Goal: Transaction & Acquisition: Book appointment/travel/reservation

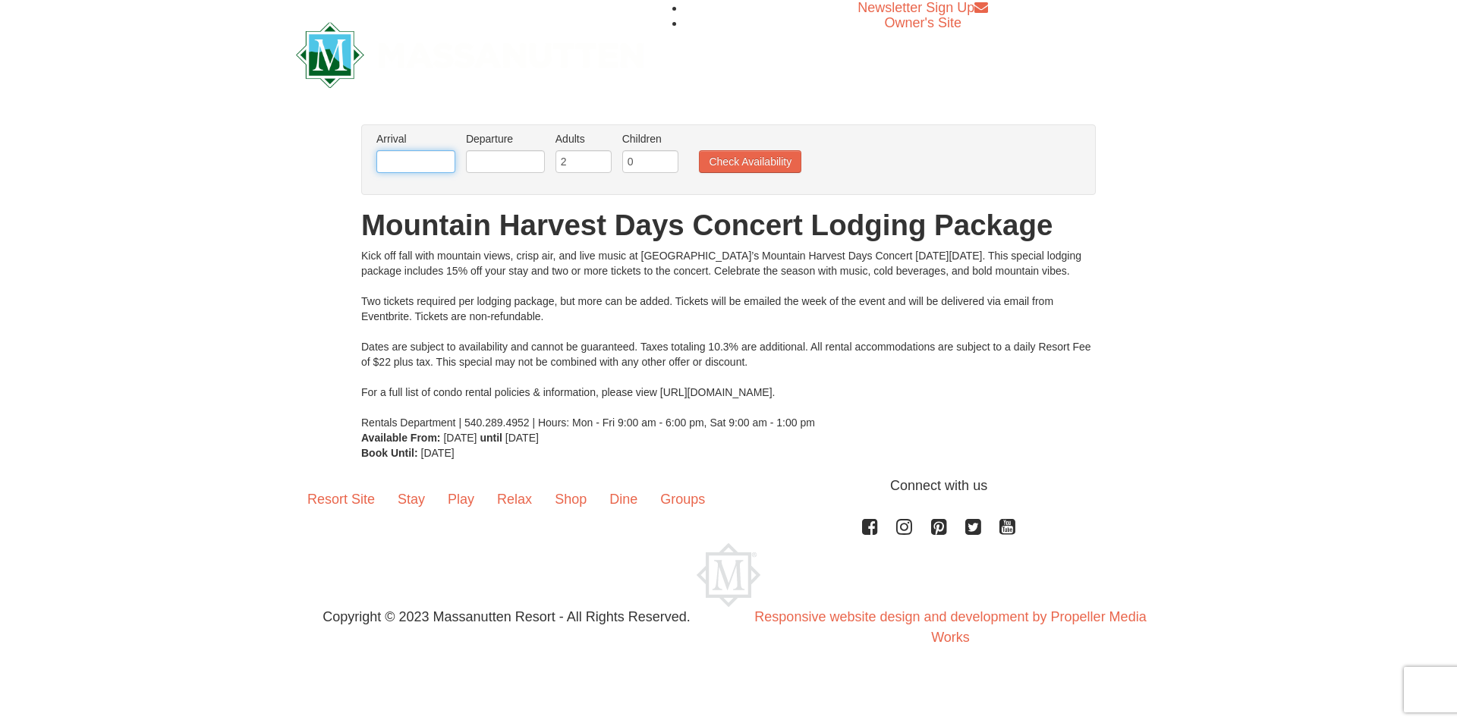
click at [392, 156] on input "text" at bounding box center [415, 161] width 79 height 23
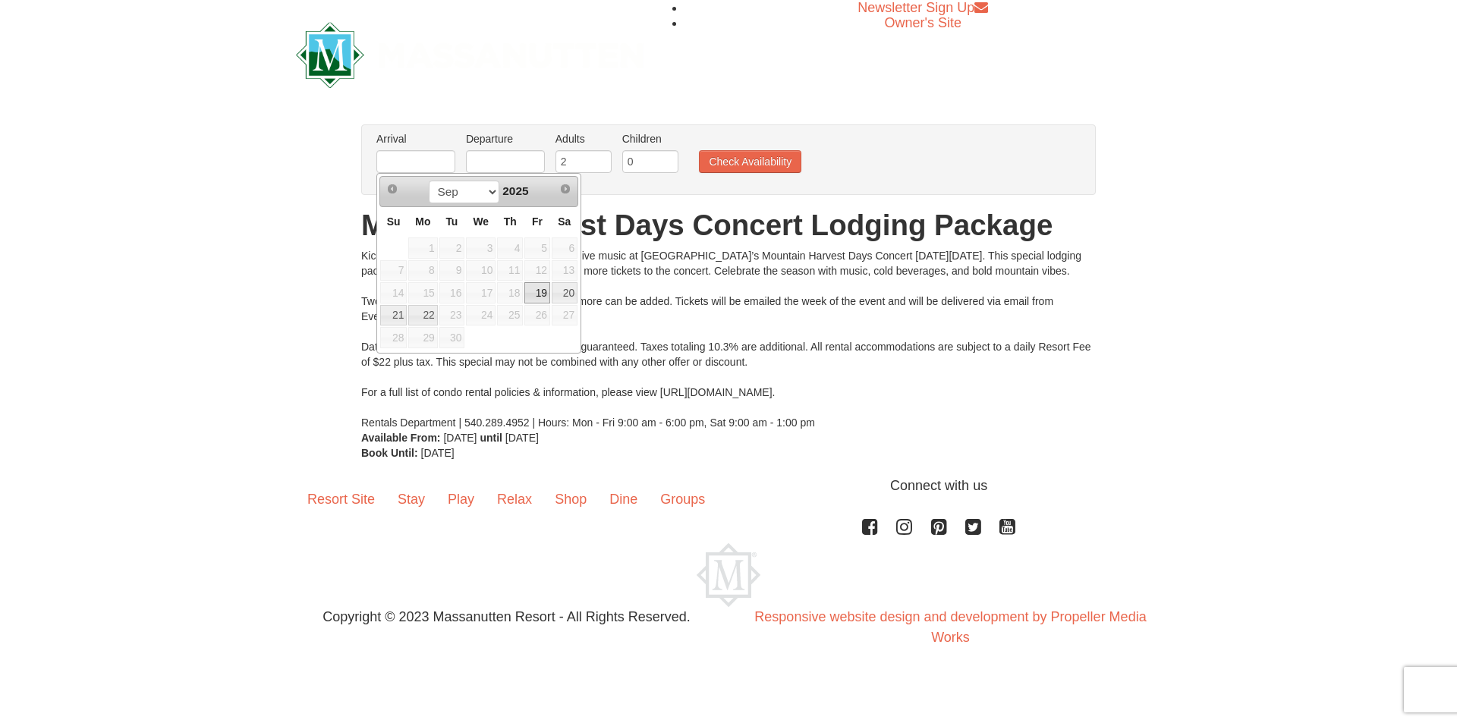
click at [539, 297] on link "19" at bounding box center [537, 292] width 26 height 21
type input "[DATE]"
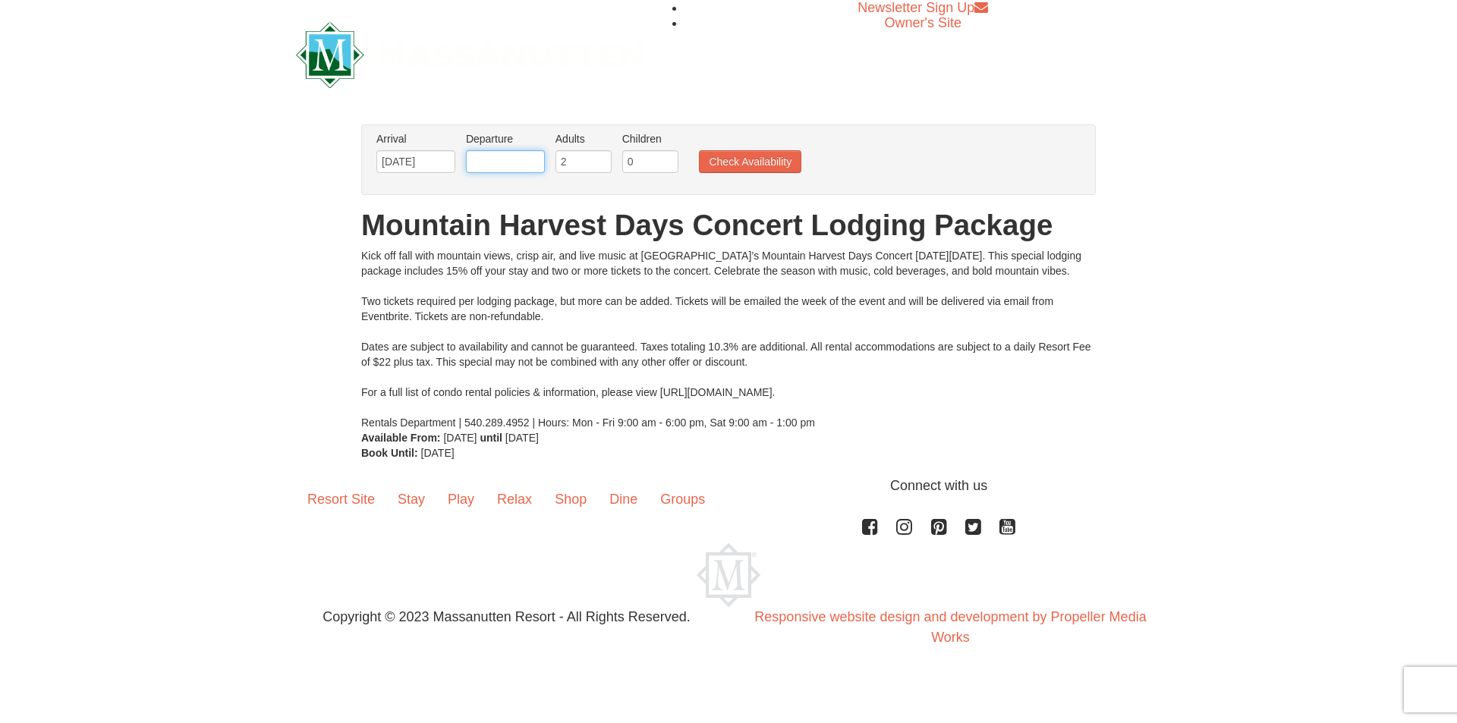
click at [511, 162] on input "text" at bounding box center [505, 161] width 79 height 23
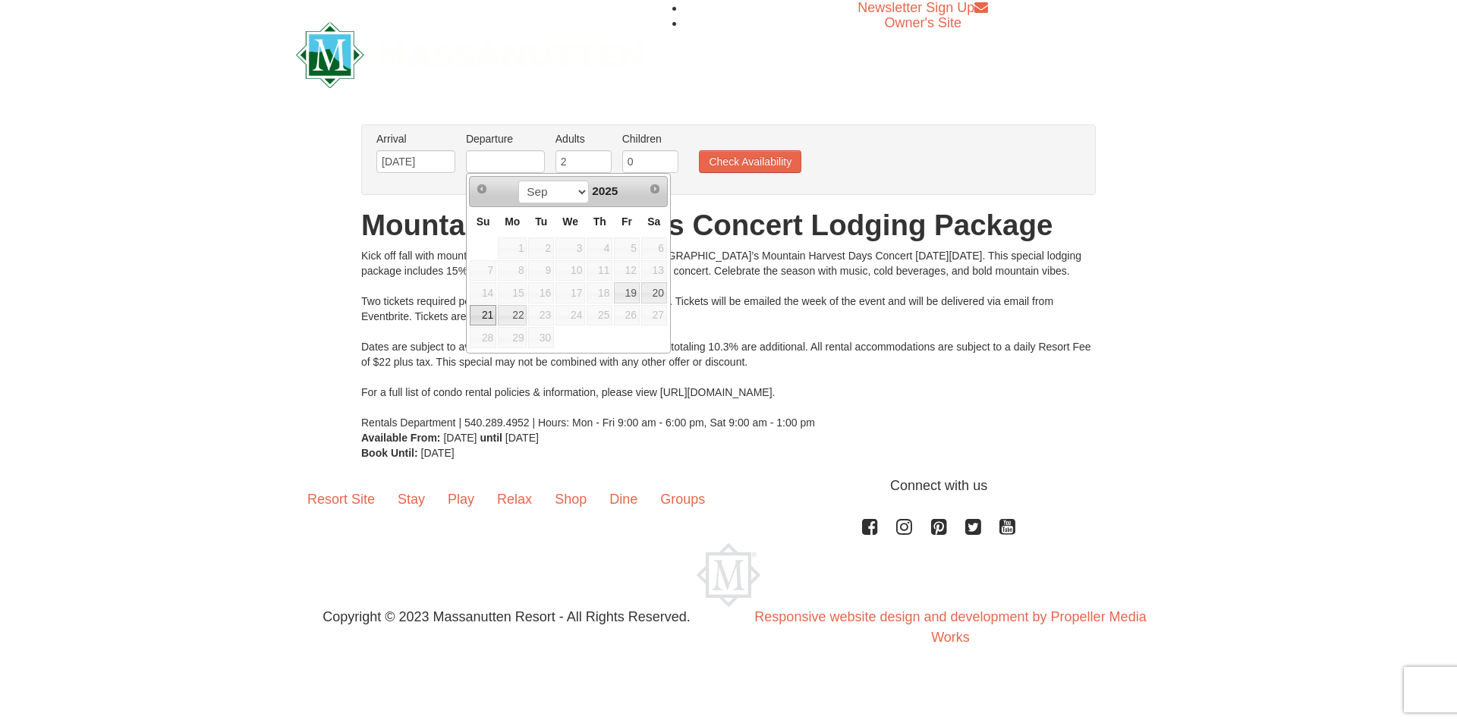
click at [487, 308] on link "21" at bounding box center [483, 315] width 27 height 21
type input "[DATE]"
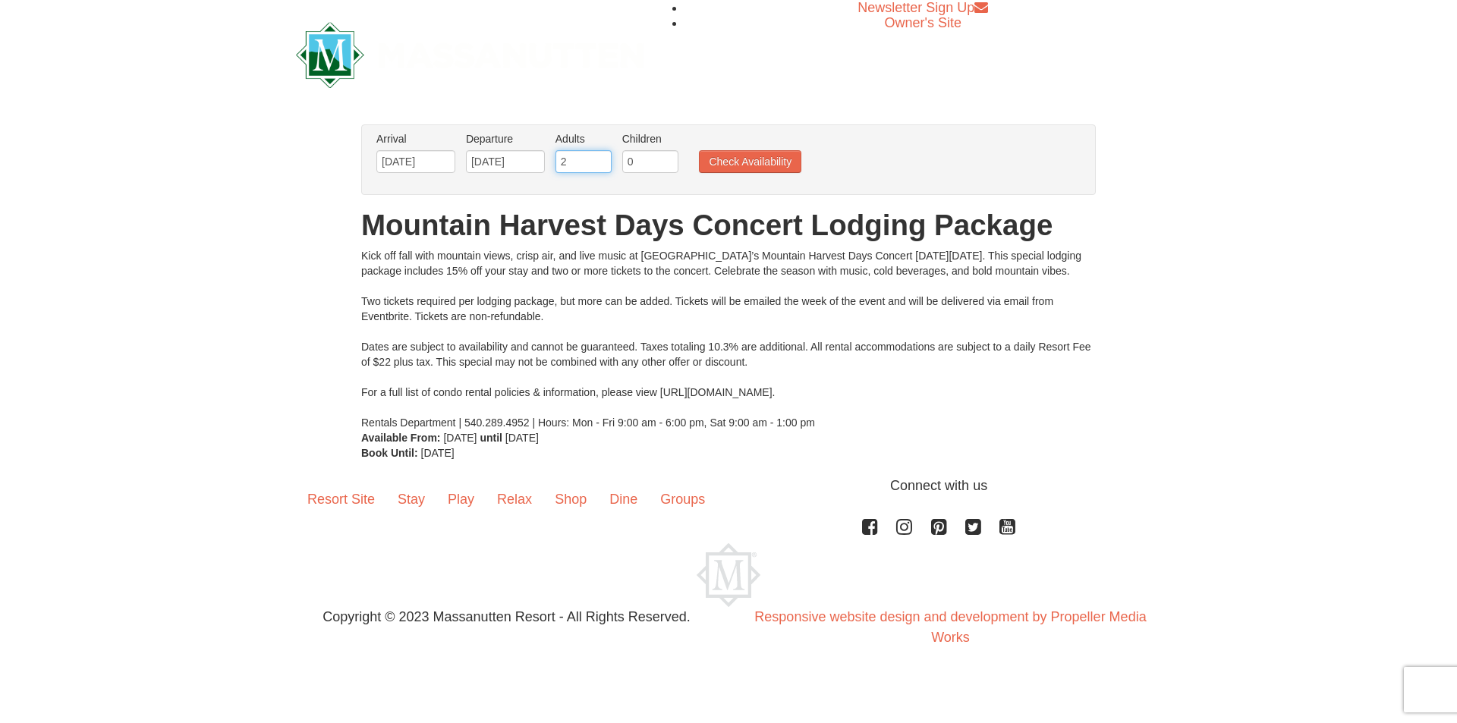
click at [590, 163] on input "2" at bounding box center [583, 161] width 56 height 23
click at [599, 156] on input "3" at bounding box center [583, 161] width 56 height 23
type input "4"
click at [599, 156] on input "4" at bounding box center [583, 161] width 56 height 23
drag, startPoint x: 647, startPoint y: 156, endPoint x: 590, endPoint y: 156, distance: 56.9
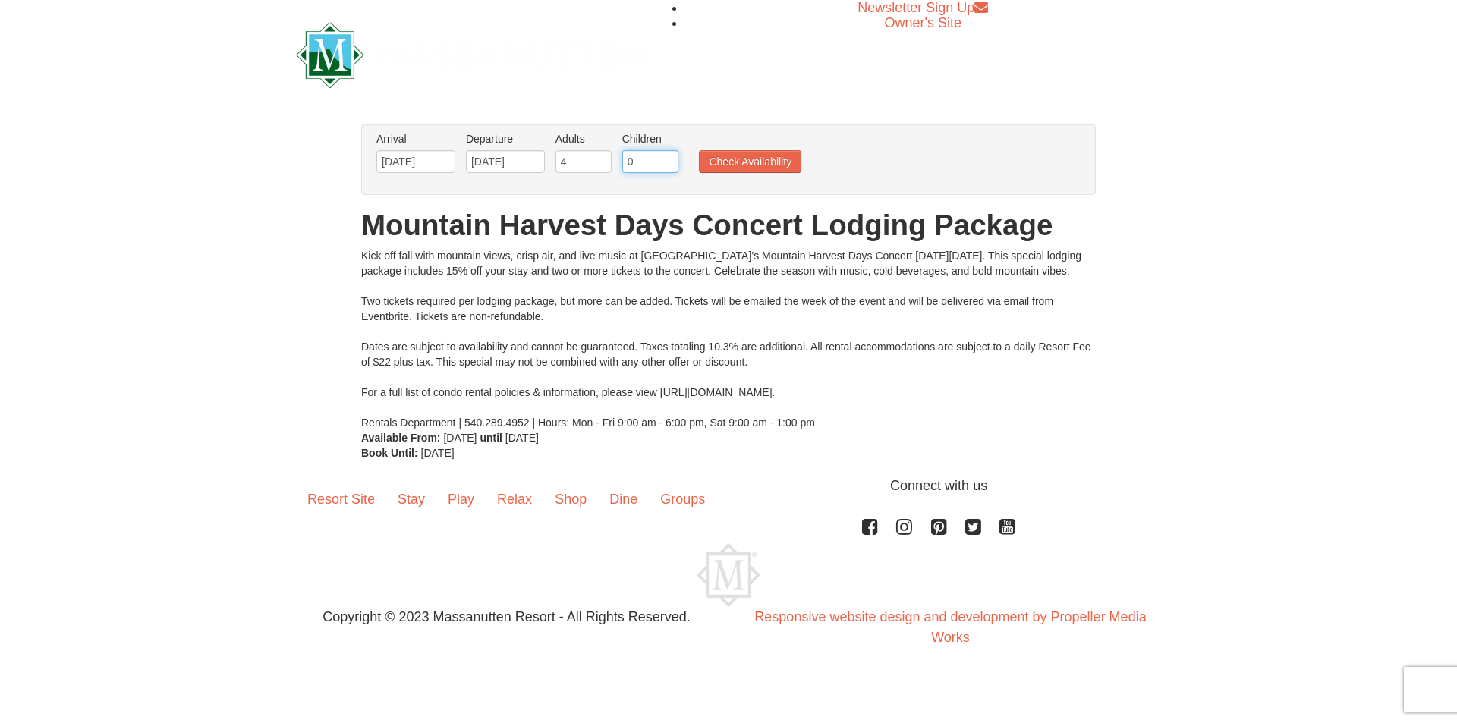
click at [590, 156] on ul "Arrival Please format dates MM/DD/YYYY Please format dates MM/DD/YYYY [DATE] De…" at bounding box center [721, 155] width 696 height 49
type input "1"
click at [740, 162] on button "Check Availability" at bounding box center [750, 161] width 102 height 23
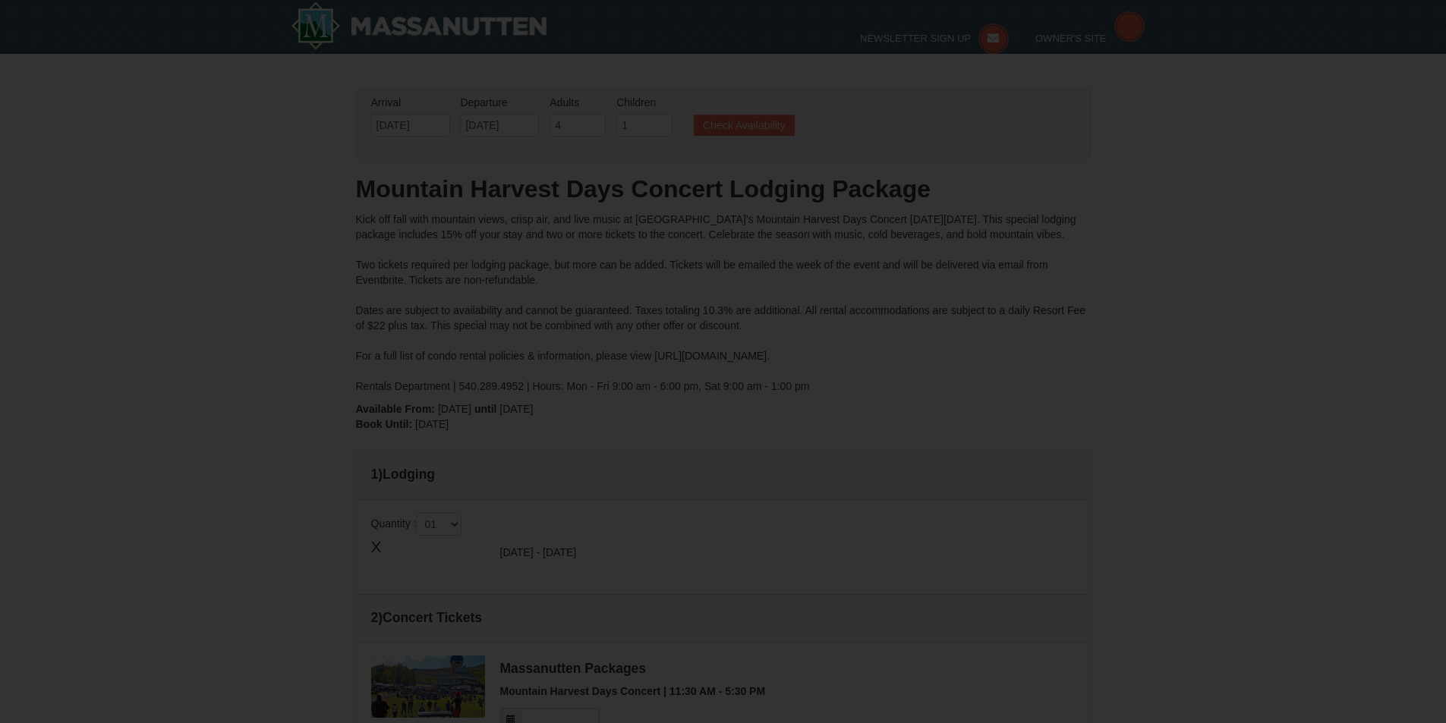
type input "[DATE]"
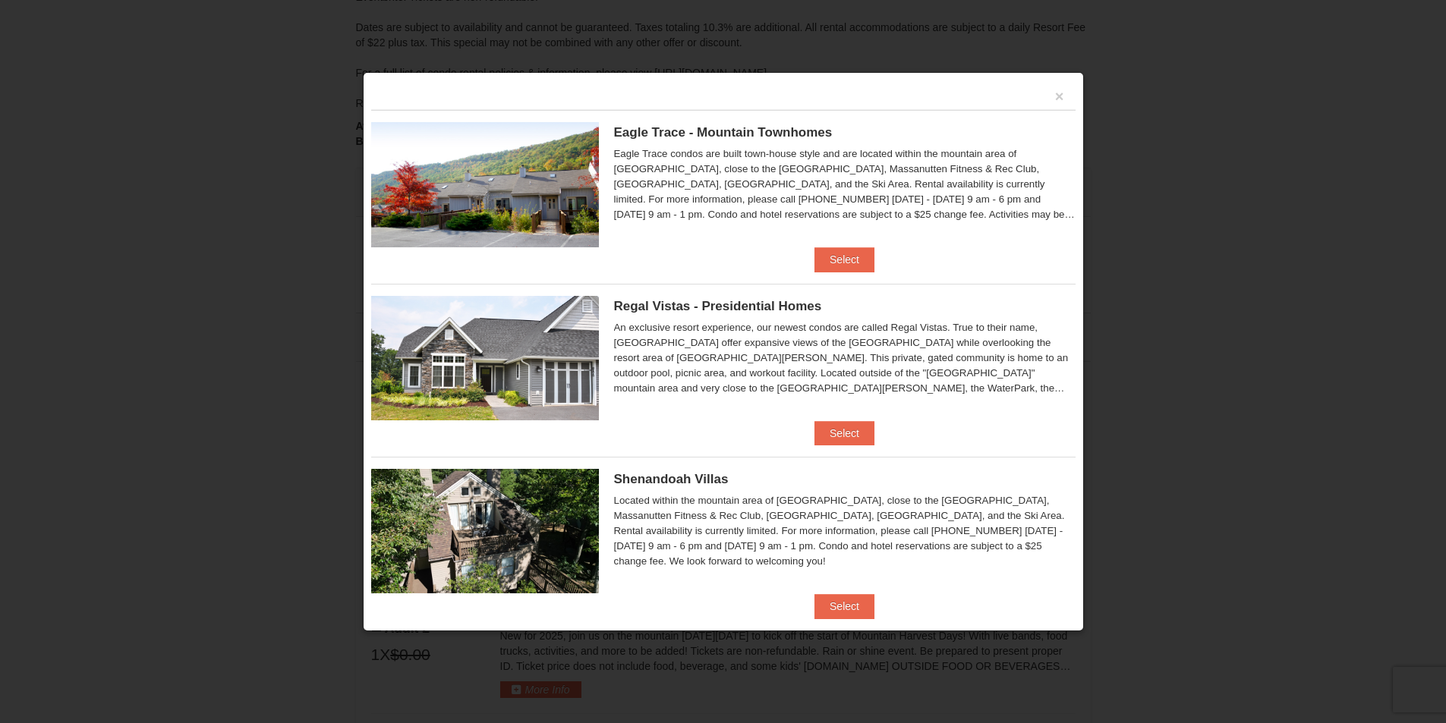
scroll to position [282, 0]
click at [832, 258] on button "Select" at bounding box center [844, 259] width 60 height 24
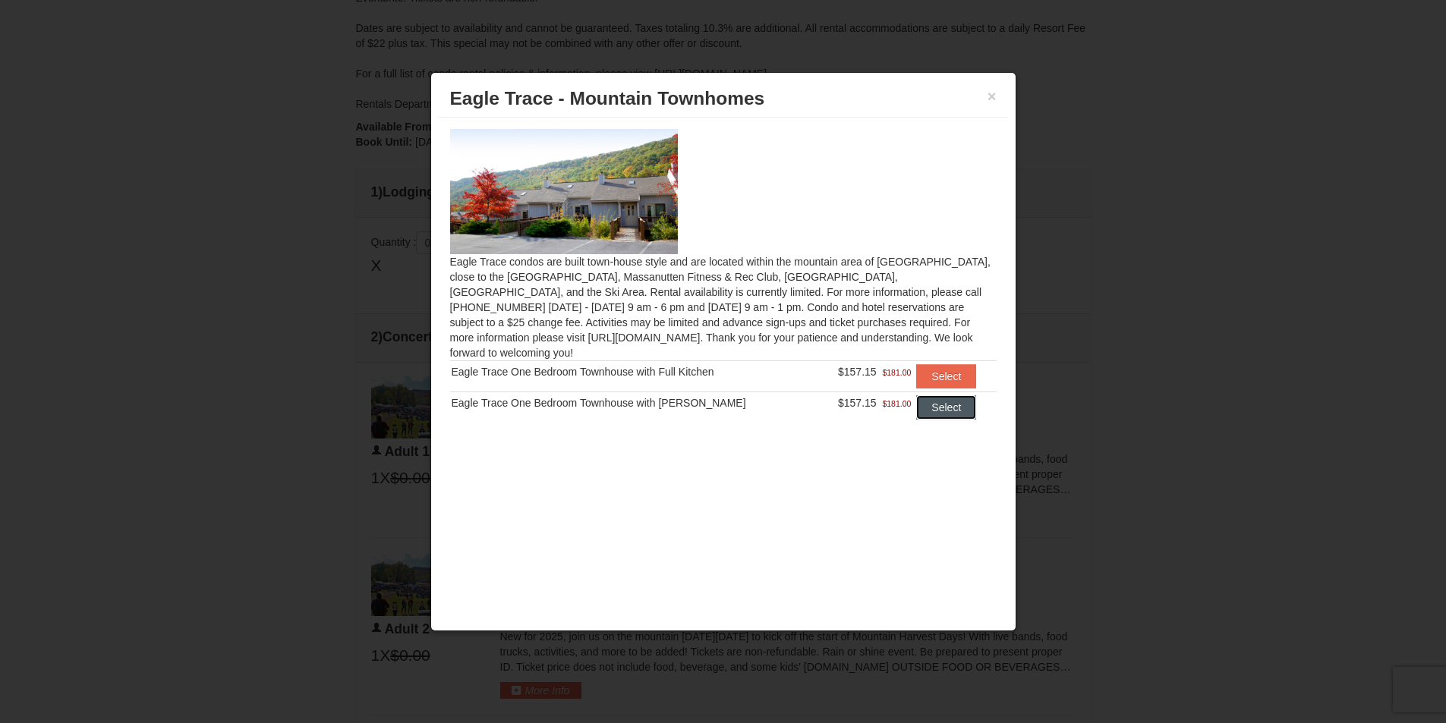
click at [950, 395] on button "Select" at bounding box center [946, 407] width 60 height 24
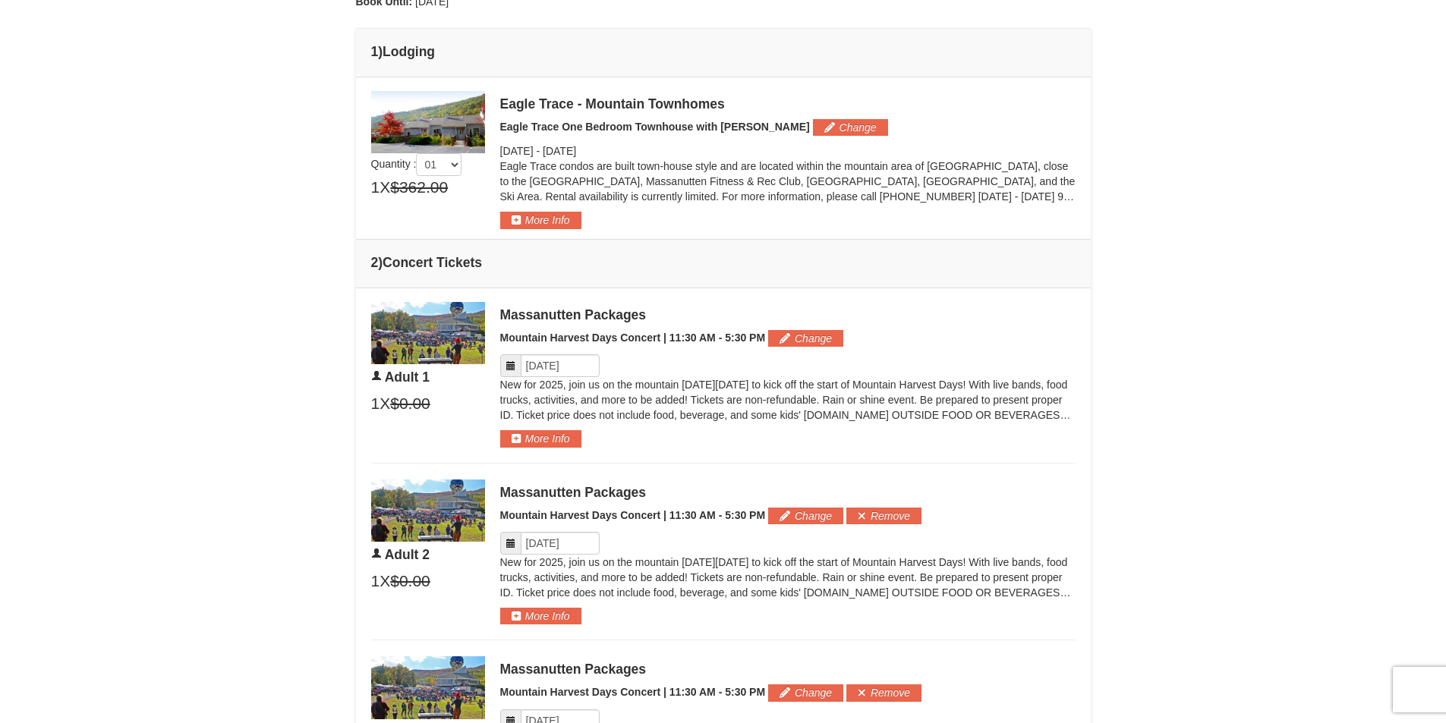
scroll to position [256, 0]
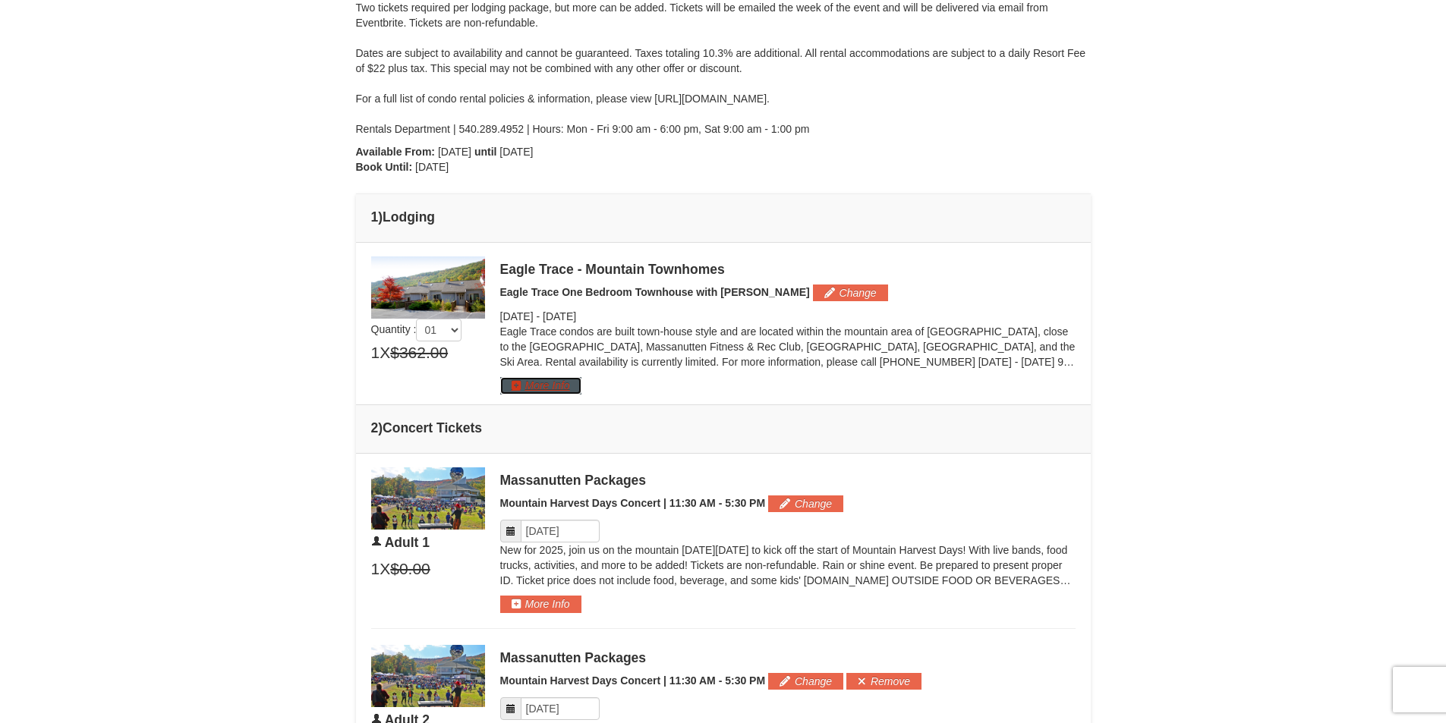
click at [524, 391] on button "More Info" at bounding box center [540, 385] width 81 height 17
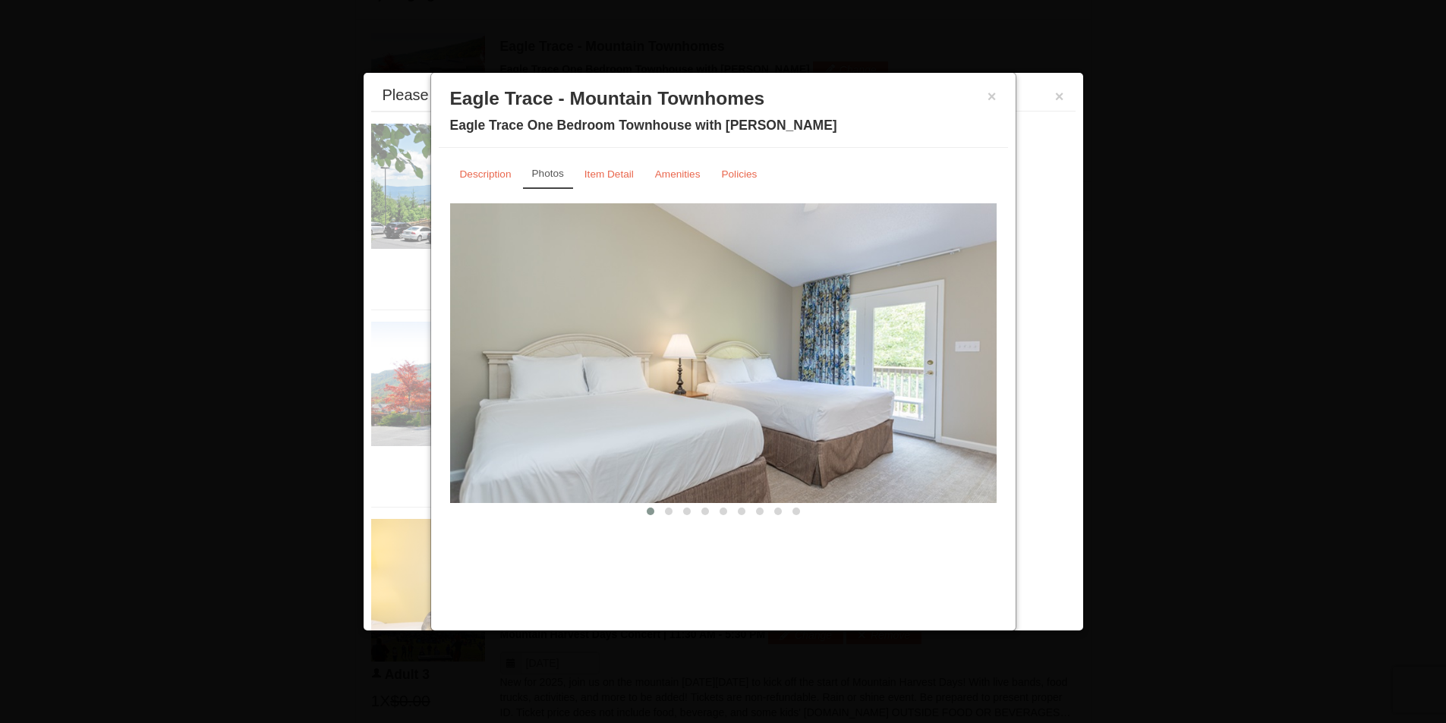
scroll to position [513, 0]
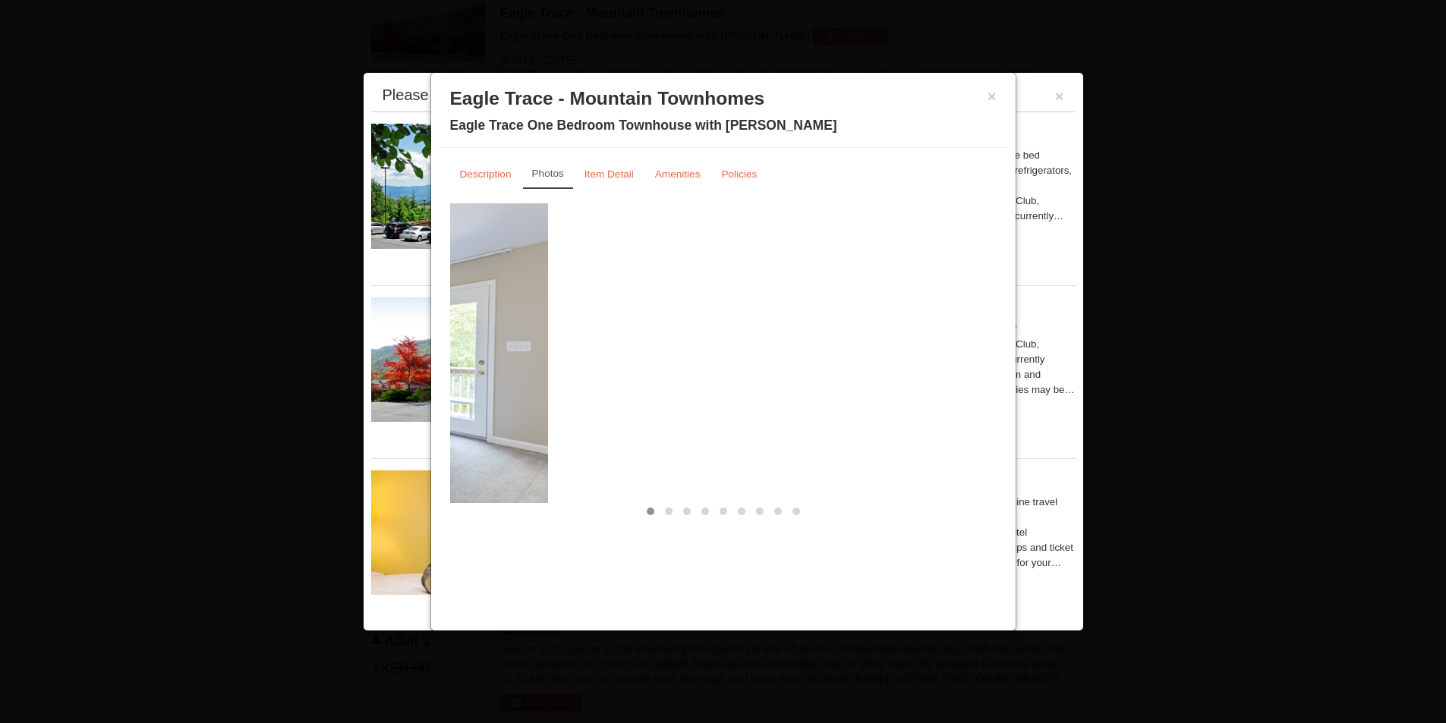
drag, startPoint x: 929, startPoint y: 332, endPoint x: 482, endPoint y: 339, distance: 447.0
click at [482, 339] on img at bounding box center [275, 352] width 546 height 299
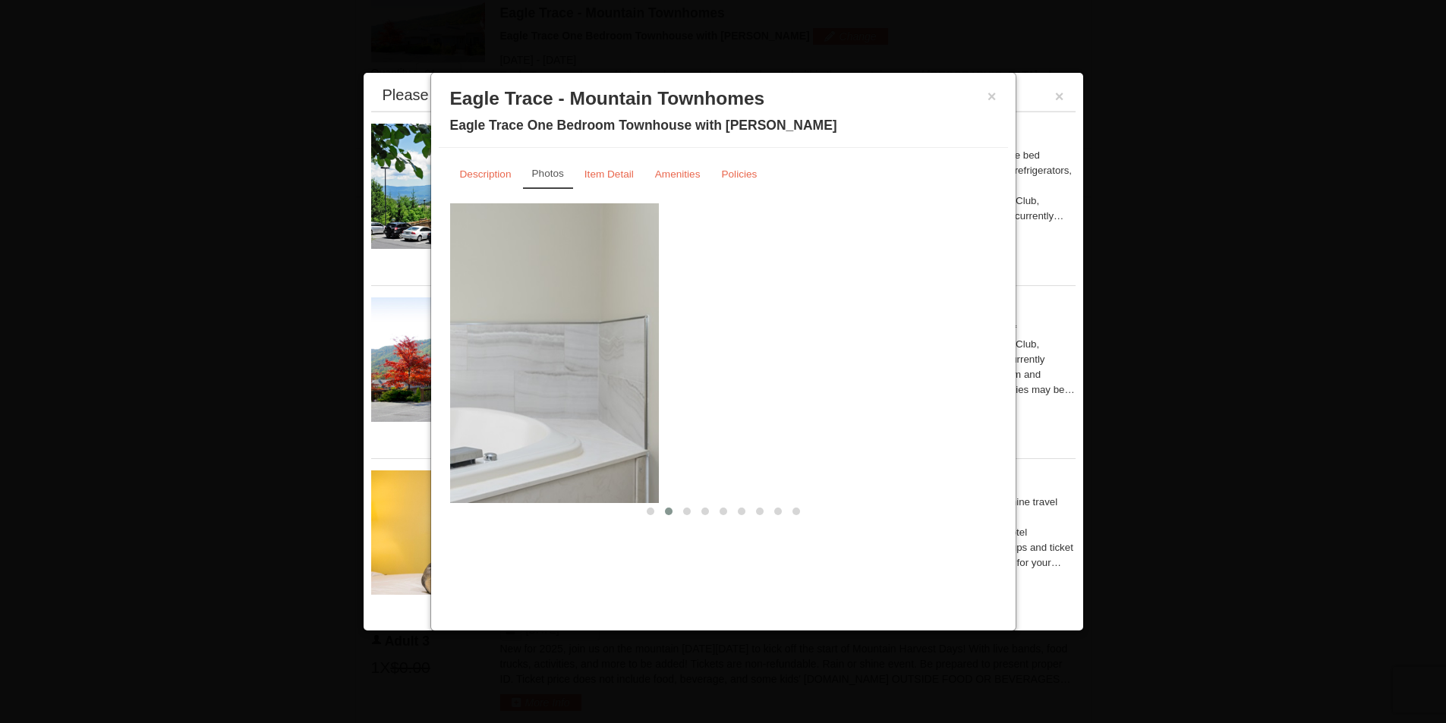
drag, startPoint x: 906, startPoint y: 370, endPoint x: 514, endPoint y: 384, distance: 392.6
click at [525, 384] on img at bounding box center [385, 352] width 546 height 299
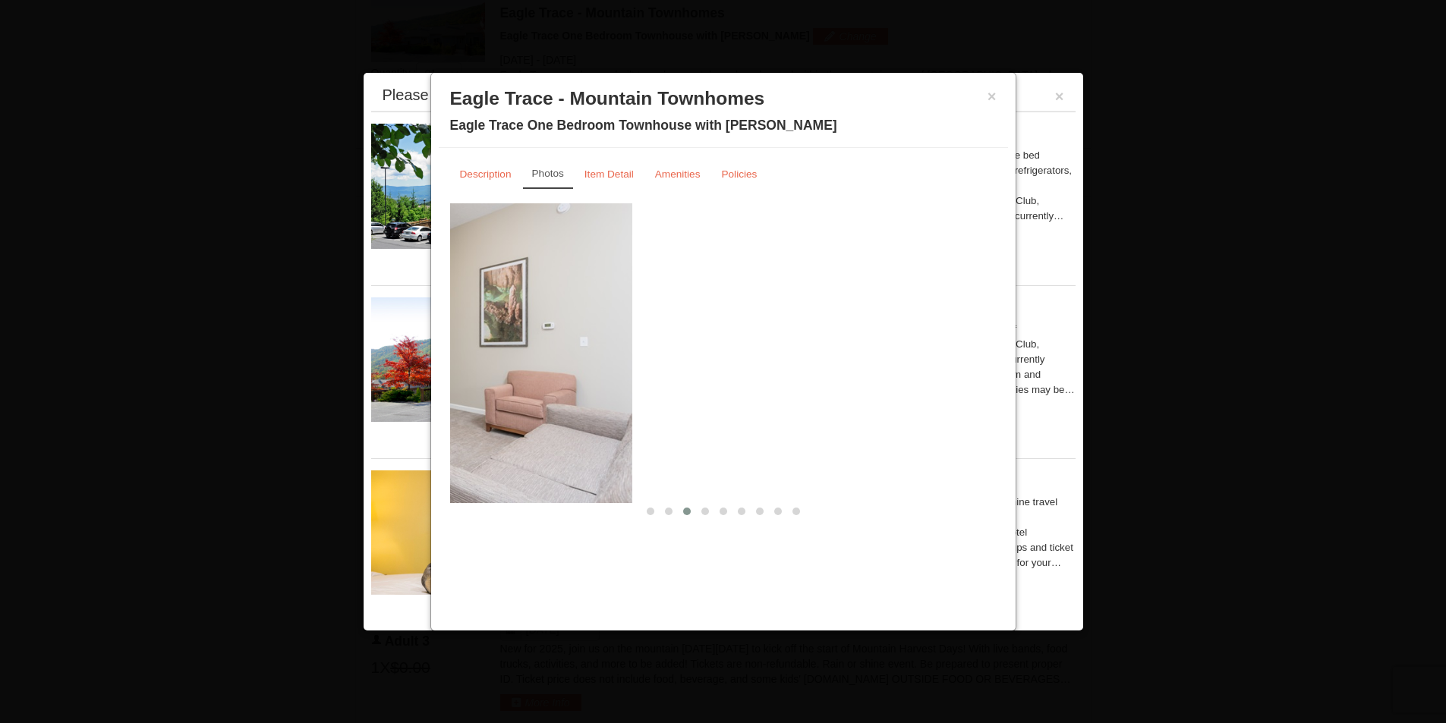
drag, startPoint x: 898, startPoint y: 361, endPoint x: 533, endPoint y: 379, distance: 364.7
click at [533, 379] on img at bounding box center [359, 352] width 546 height 299
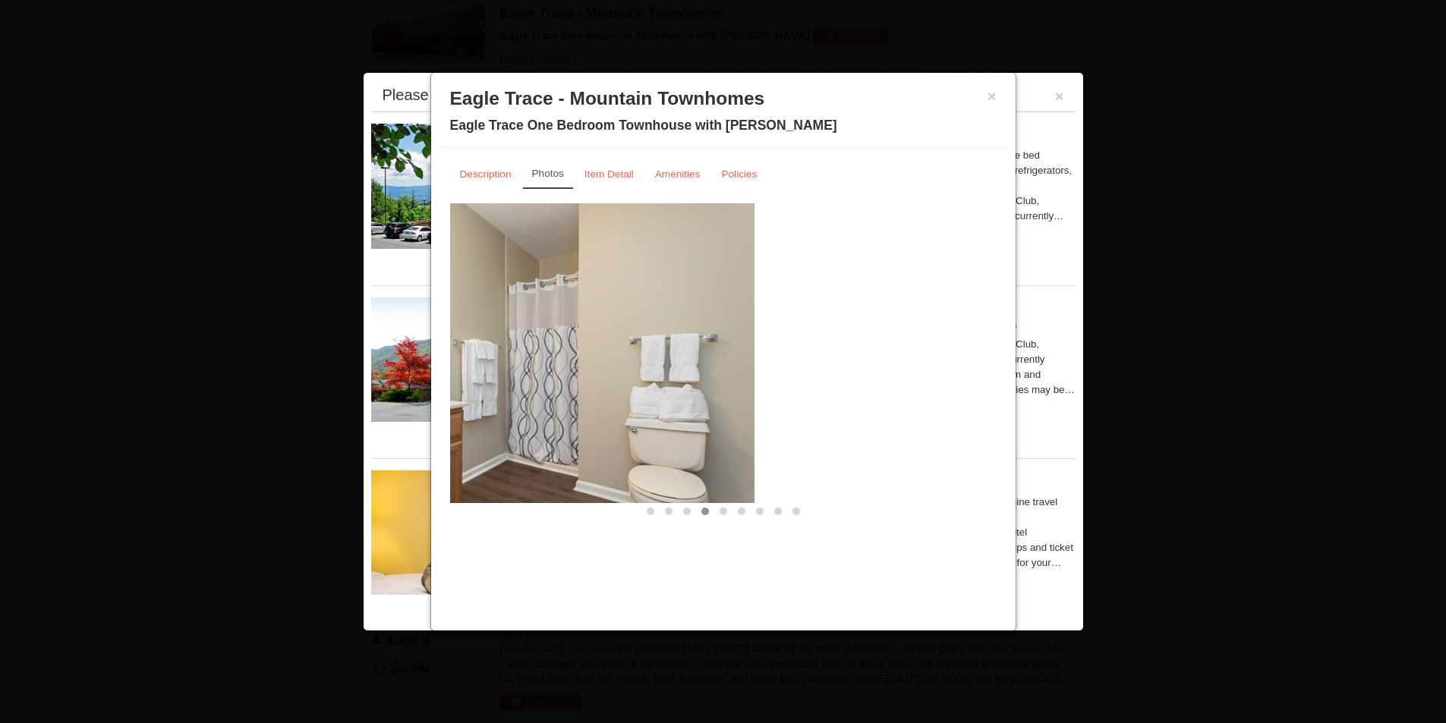
drag, startPoint x: 875, startPoint y: 365, endPoint x: 496, endPoint y: 386, distance: 379.3
click at [496, 386] on img at bounding box center [481, 352] width 546 height 299
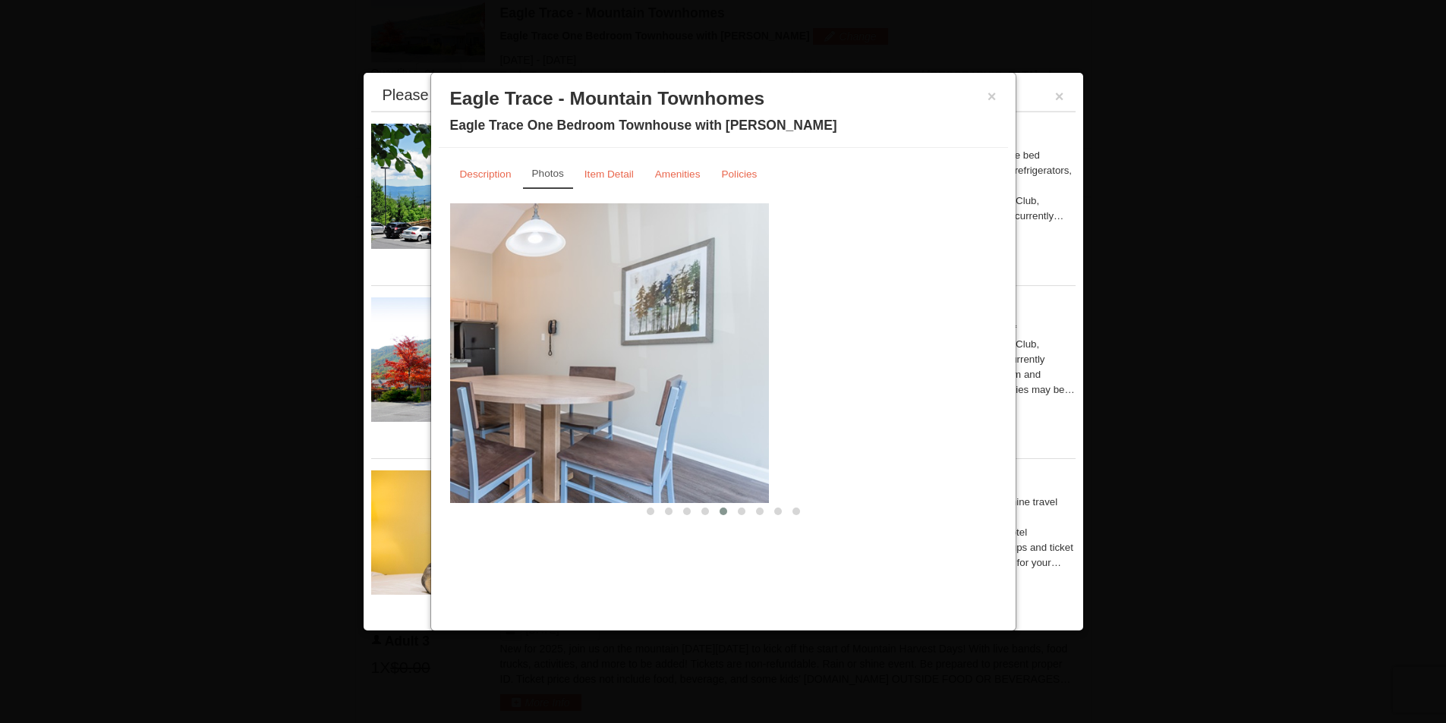
drag, startPoint x: 843, startPoint y: 361, endPoint x: 461, endPoint y: 391, distance: 382.9
click at [461, 391] on img at bounding box center [495, 352] width 546 height 299
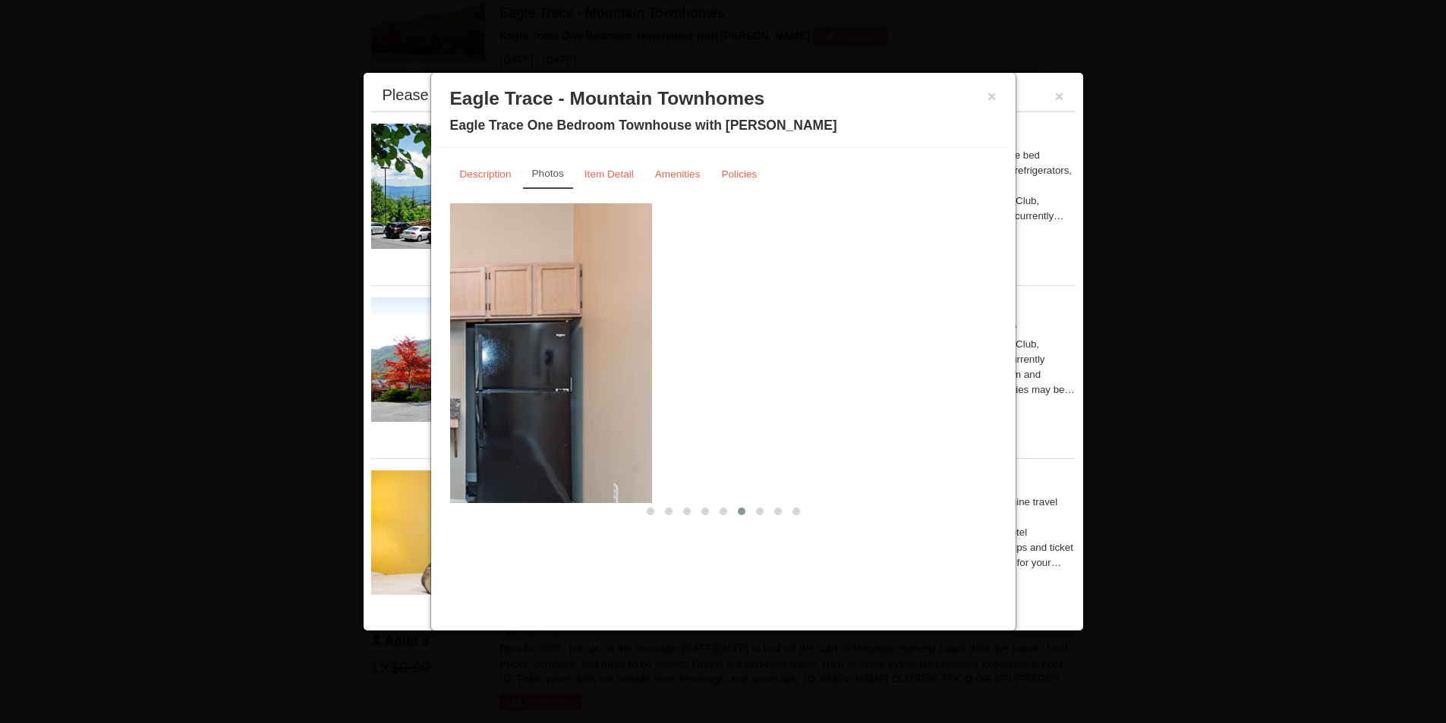
drag, startPoint x: 868, startPoint y: 366, endPoint x: 458, endPoint y: 396, distance: 410.9
click at [458, 396] on img at bounding box center [378, 352] width 546 height 299
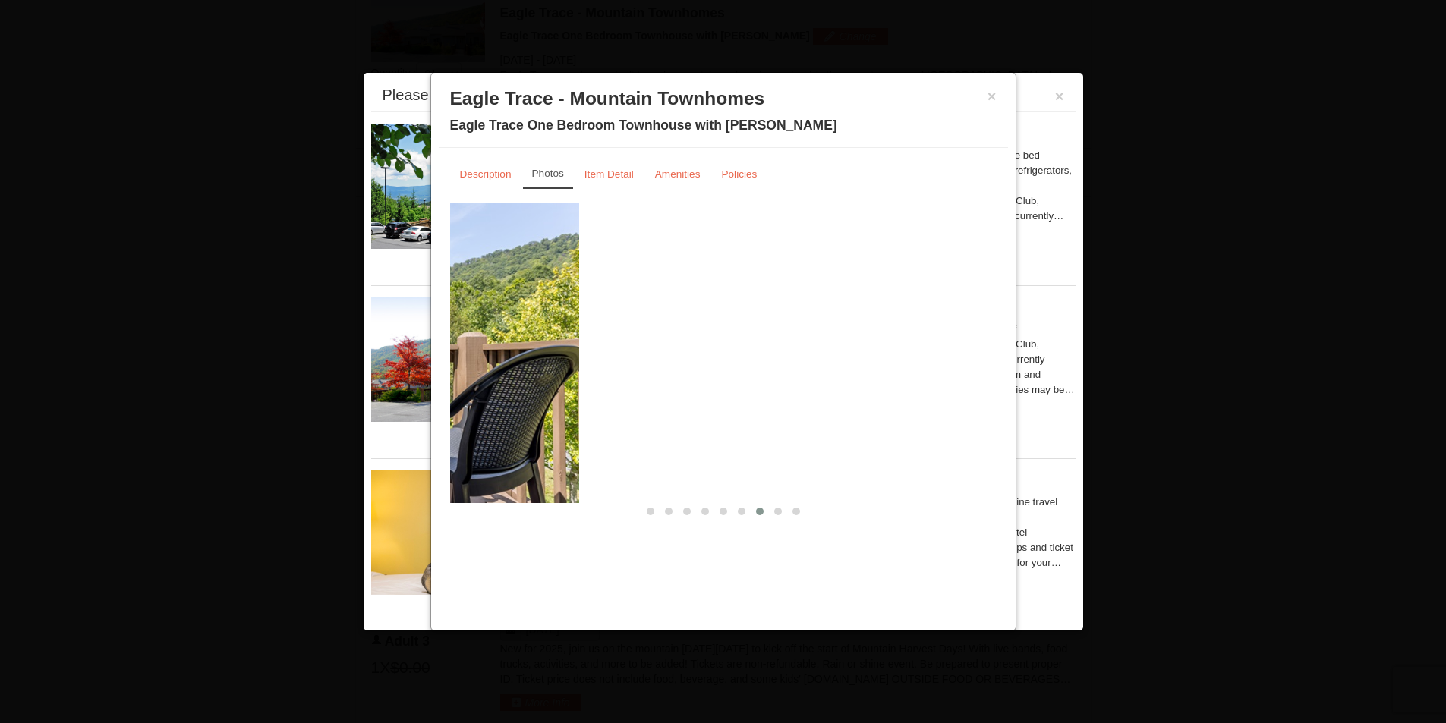
drag, startPoint x: 764, startPoint y: 376, endPoint x: 345, endPoint y: 400, distance: 419.6
click at [345, 400] on body "Browser Not Supported We notice you are using a browser which will not provide …" at bounding box center [723, 508] width 1446 height 2042
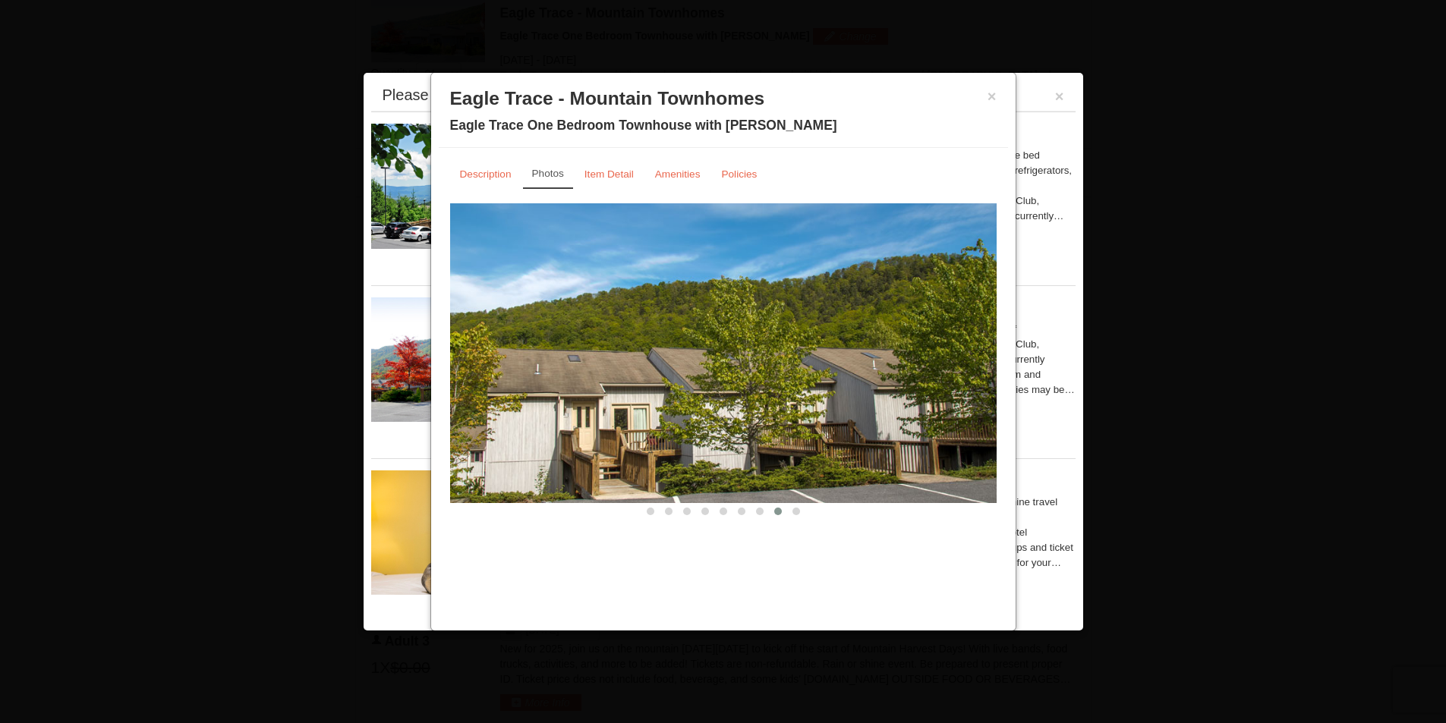
drag, startPoint x: 836, startPoint y: 370, endPoint x: 367, endPoint y: 399, distance: 469.1
click at [367, 399] on div "From: To: Adults: 4 Children: 1 Change Arrival Please format dates MM/DD/YYYY P…" at bounding box center [723, 344] width 735 height 1541
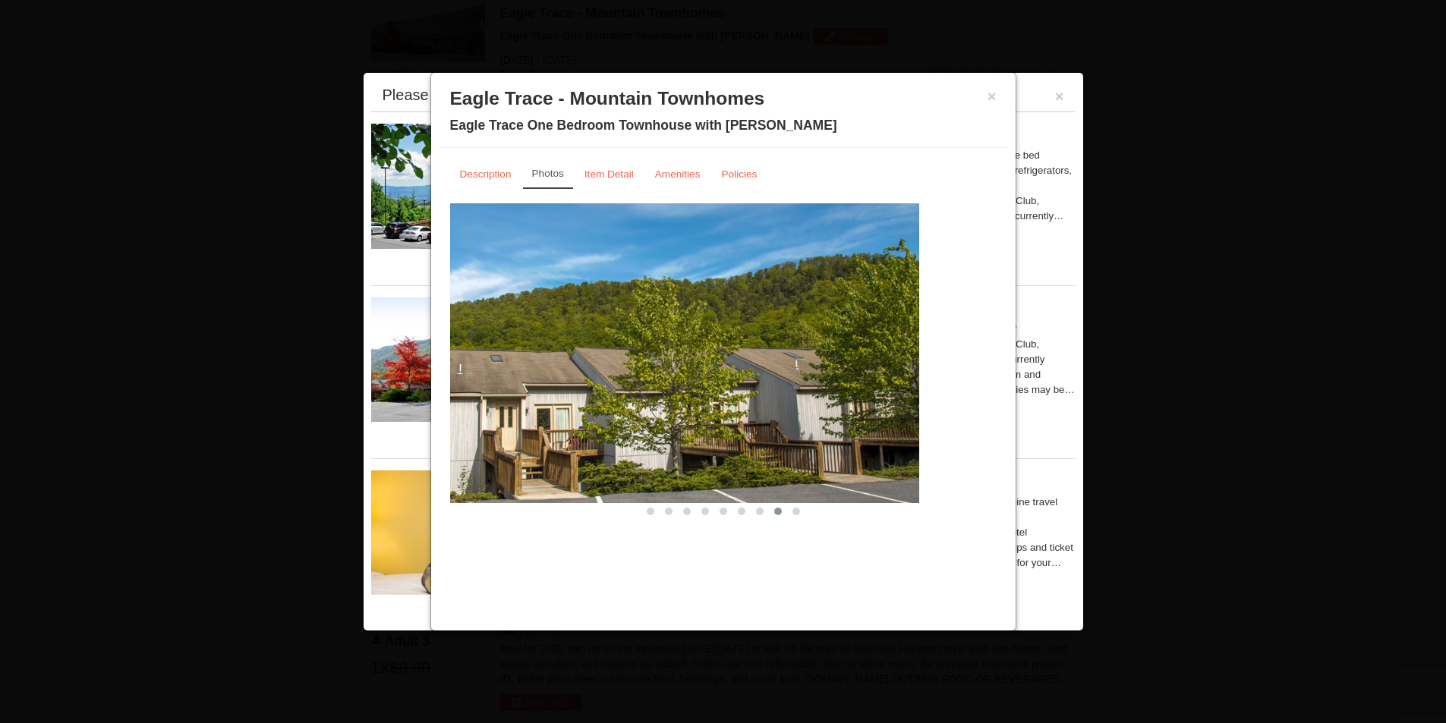
drag, startPoint x: 750, startPoint y: 373, endPoint x: 398, endPoint y: 392, distance: 351.8
click at [398, 392] on div "From: To: Adults: 4 Children: 1 Change Arrival Please format dates MM/DD/YYYY P…" at bounding box center [723, 344] width 735 height 1541
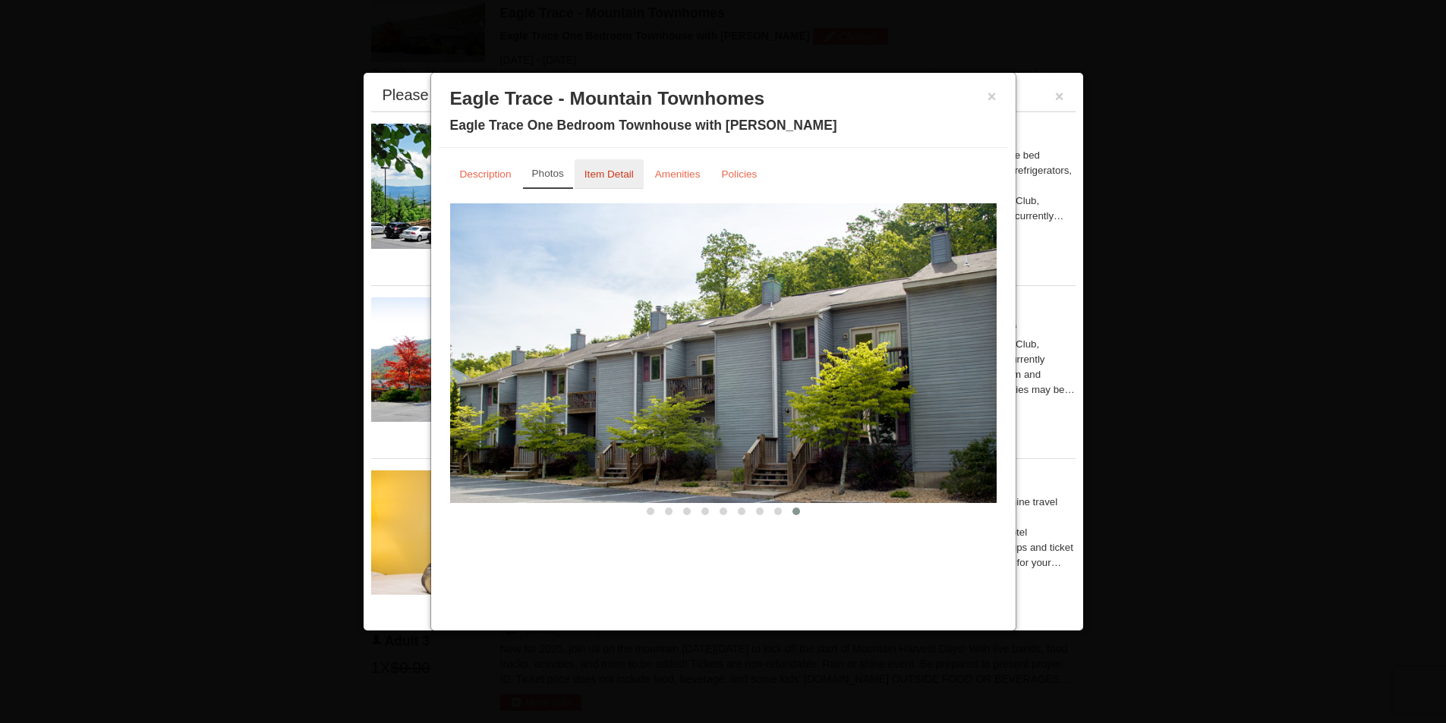
click at [587, 168] on link "Item Detail" at bounding box center [608, 174] width 69 height 30
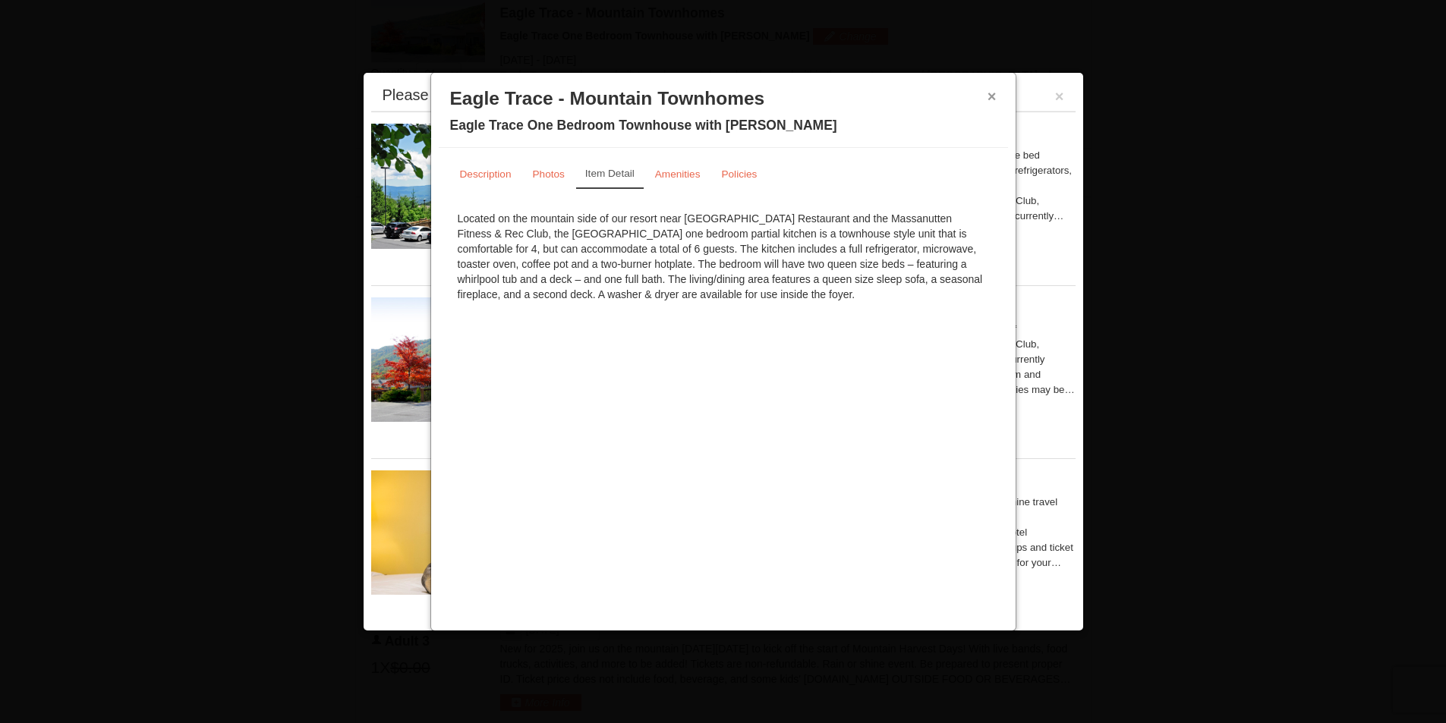
click at [987, 96] on button "×" at bounding box center [991, 96] width 9 height 15
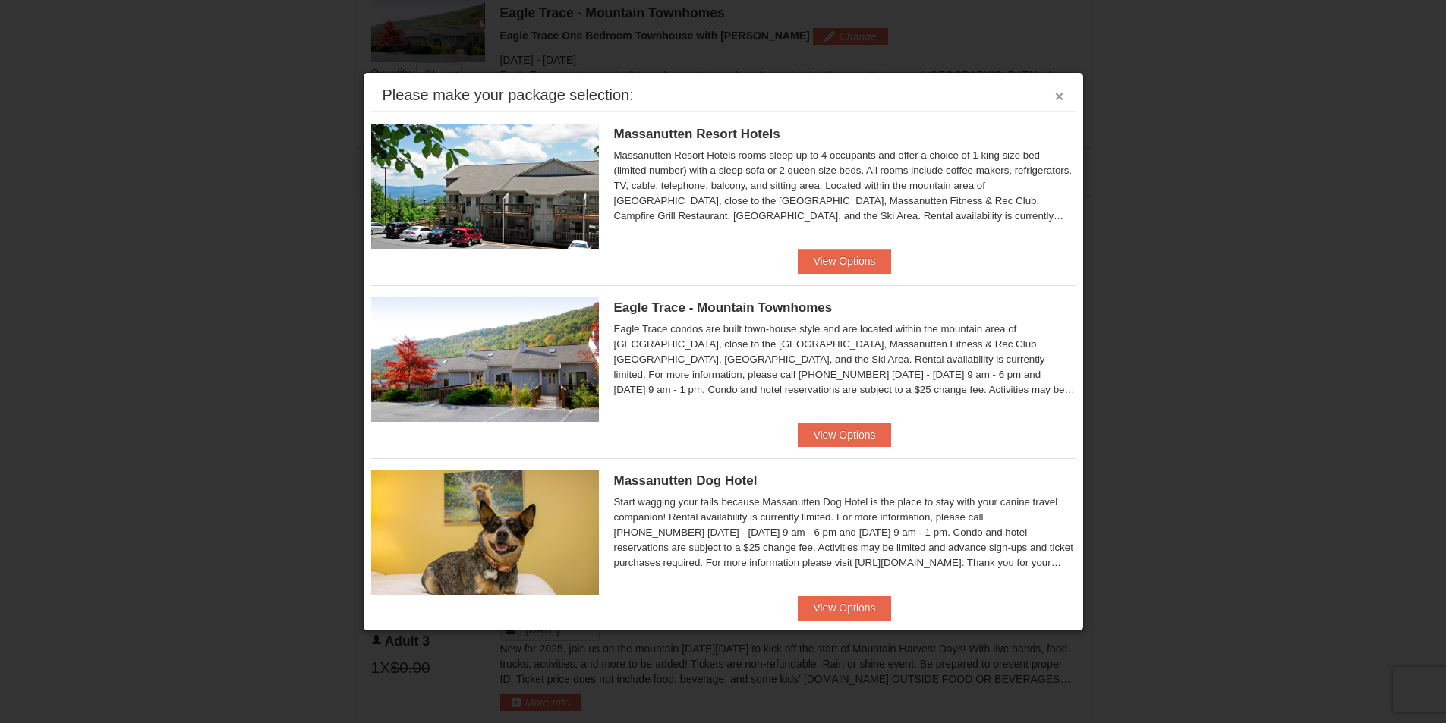
click at [1055, 99] on button "×" at bounding box center [1059, 96] width 9 height 15
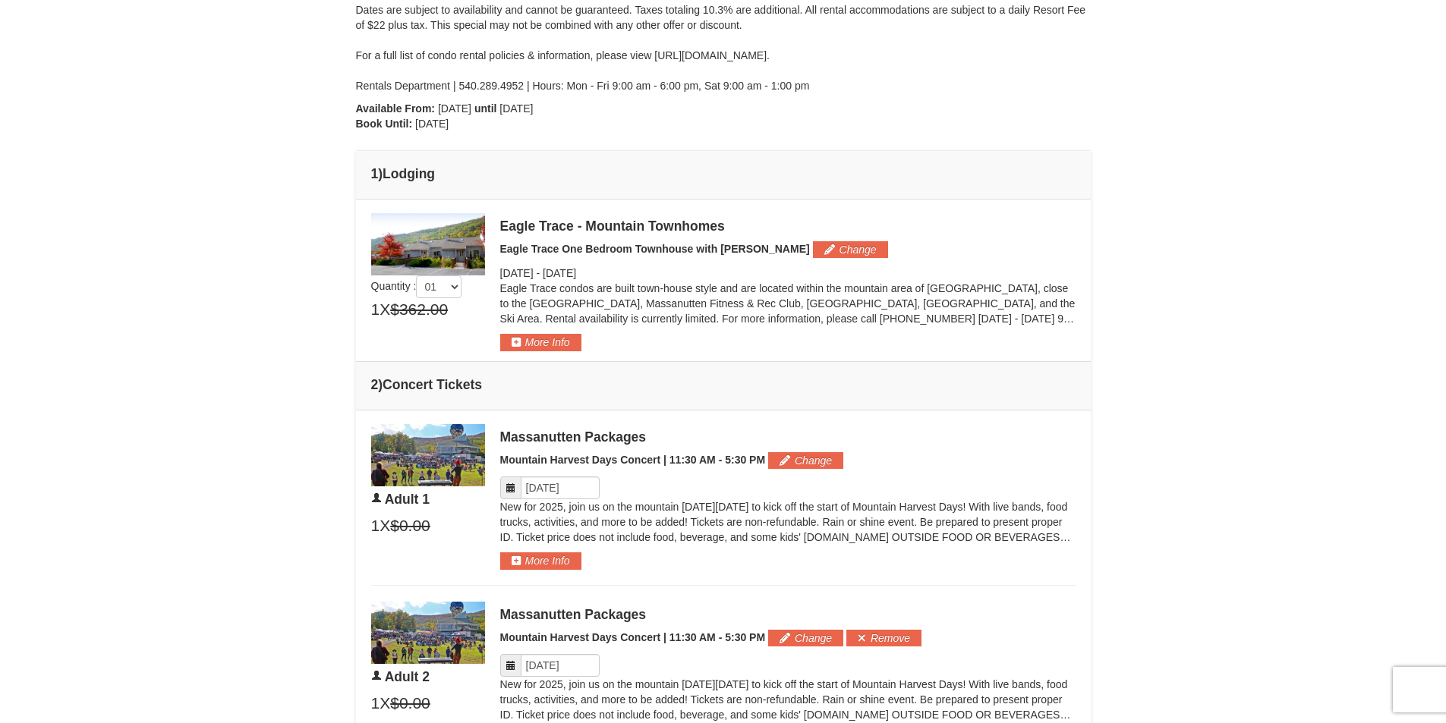
scroll to position [304, 0]
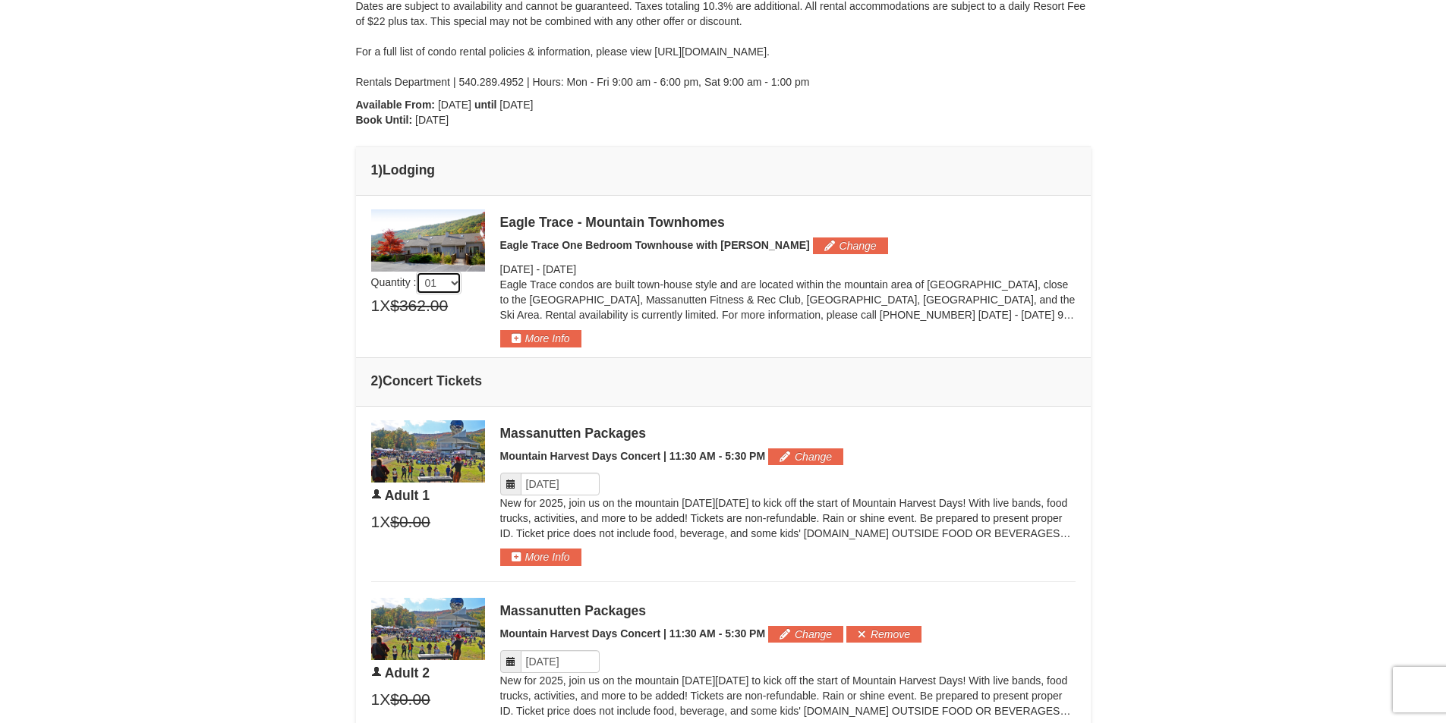
click at [454, 279] on select "01 02 03 04 05" at bounding box center [439, 283] width 46 height 23
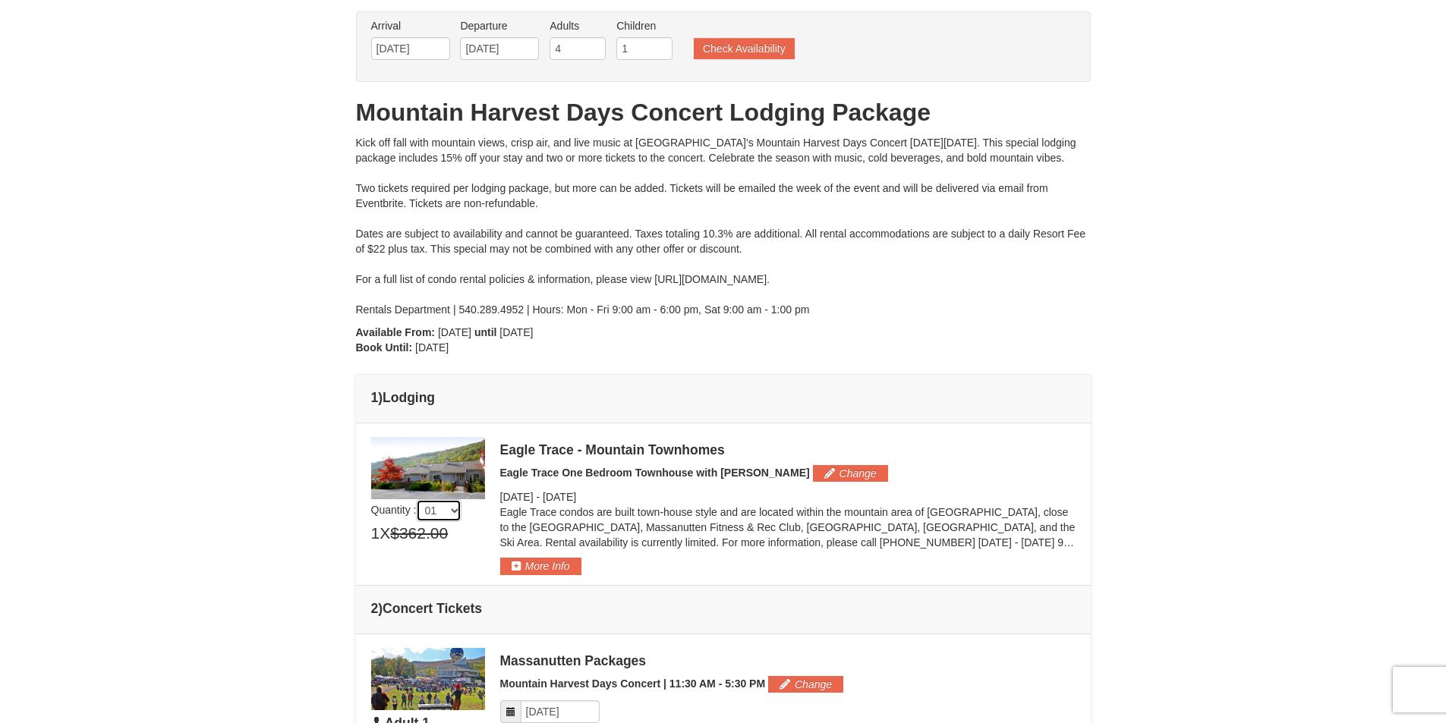
scroll to position [228, 0]
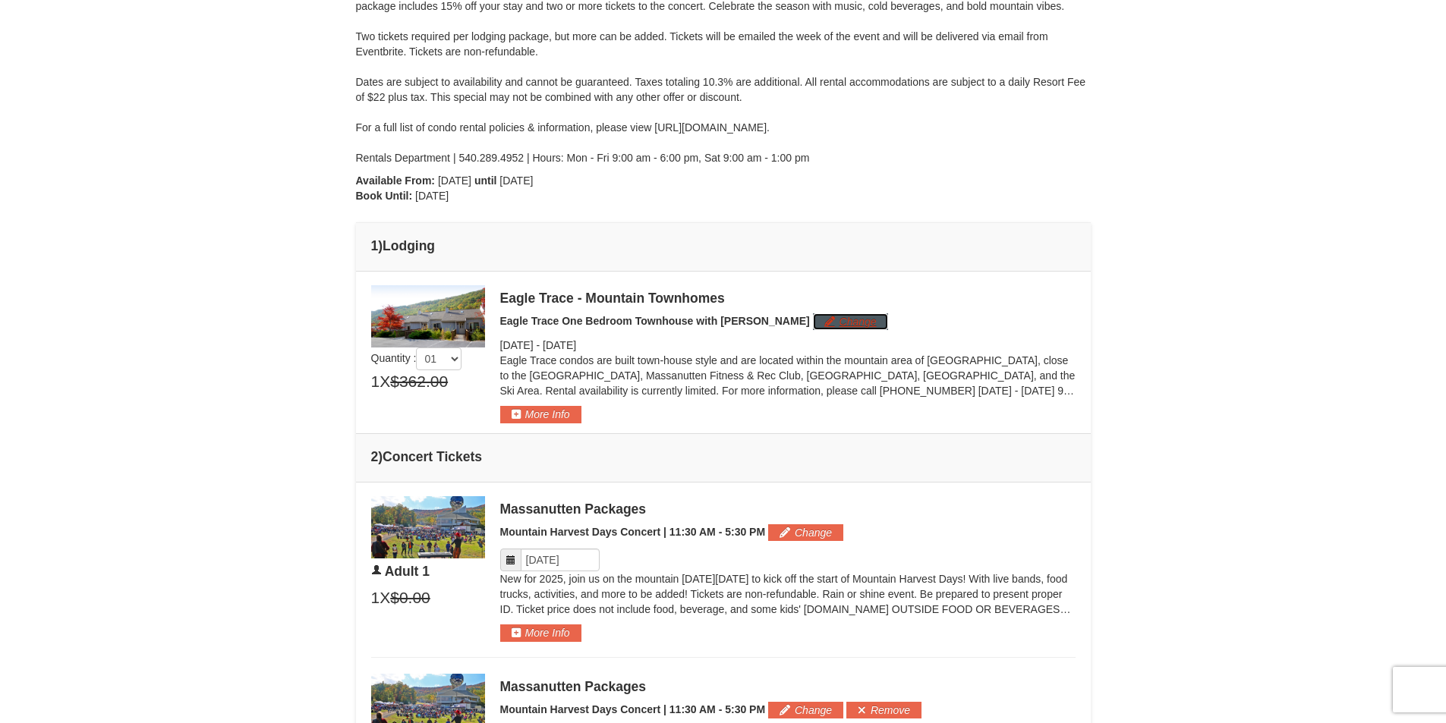
click at [813, 321] on button "Change" at bounding box center [850, 321] width 75 height 17
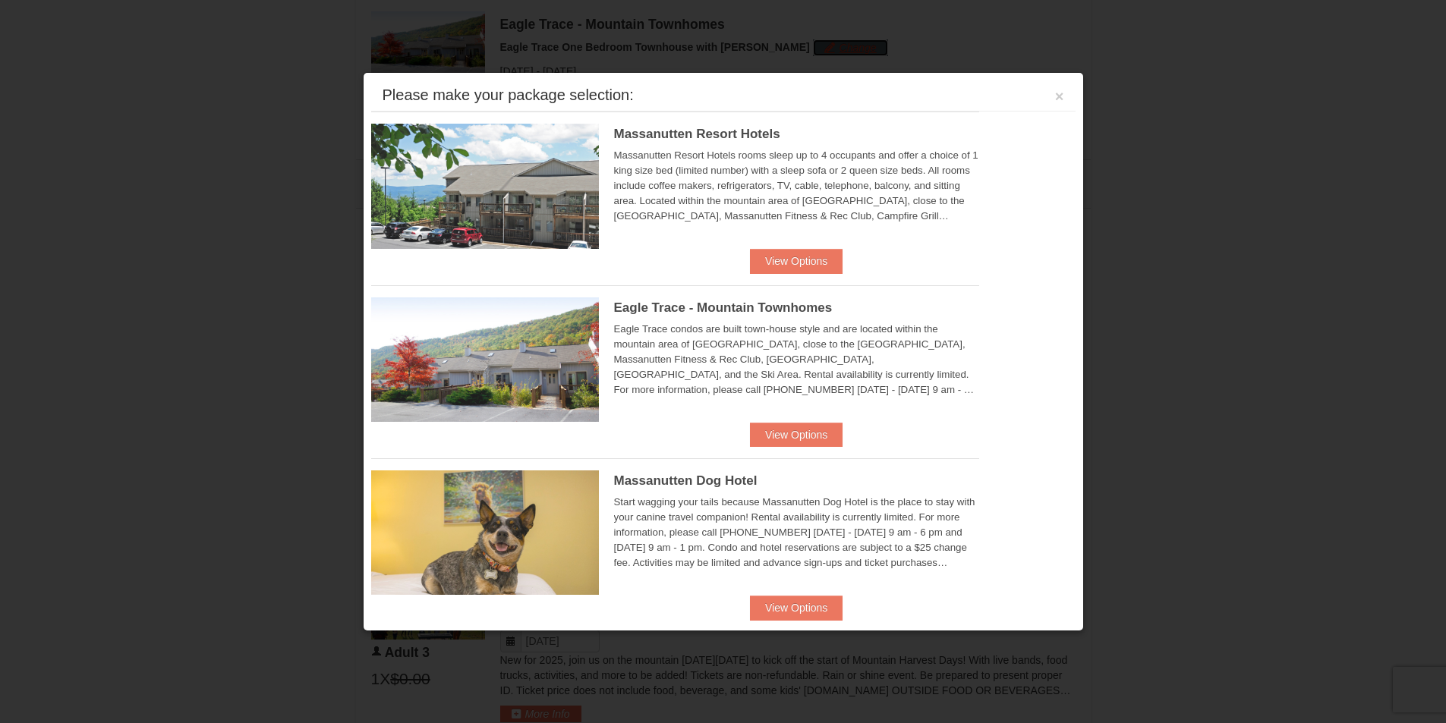
scroll to position [513, 0]
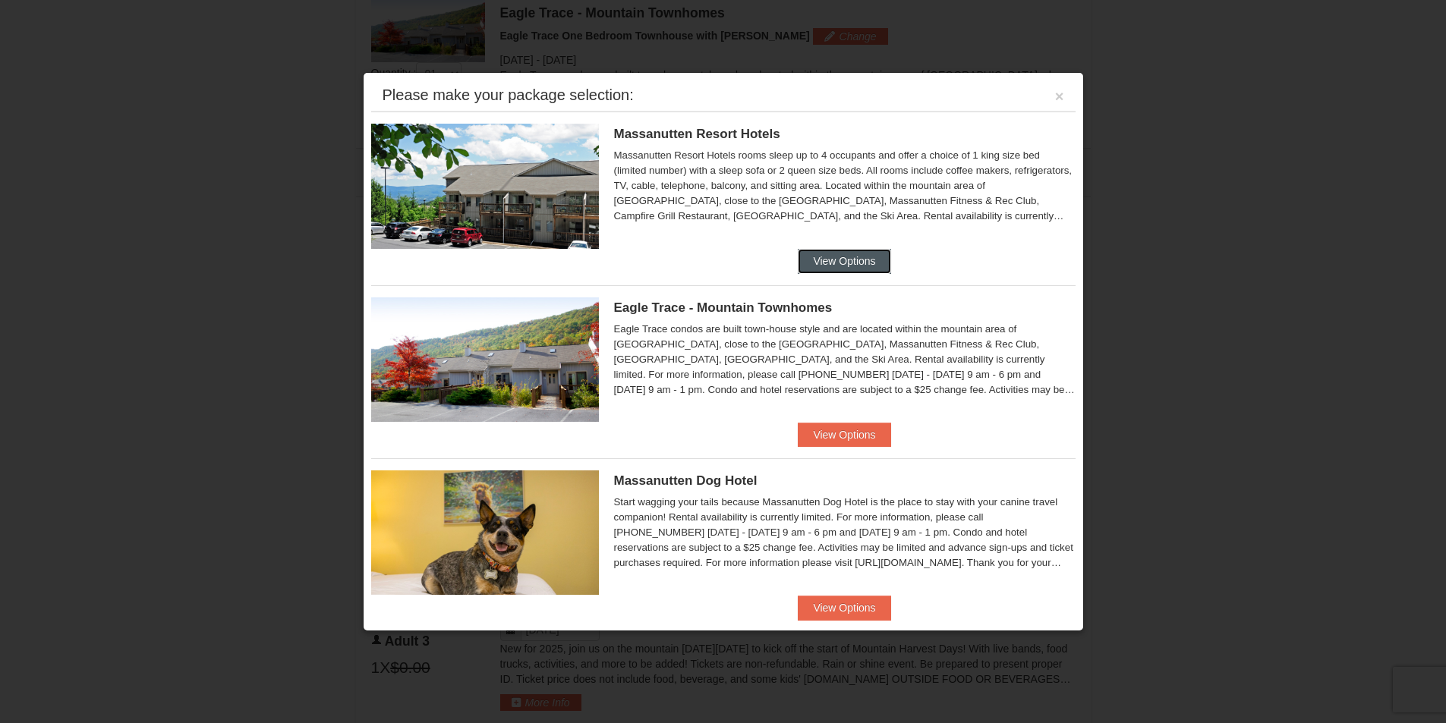
click at [832, 253] on button "View Options" at bounding box center [844, 261] width 93 height 24
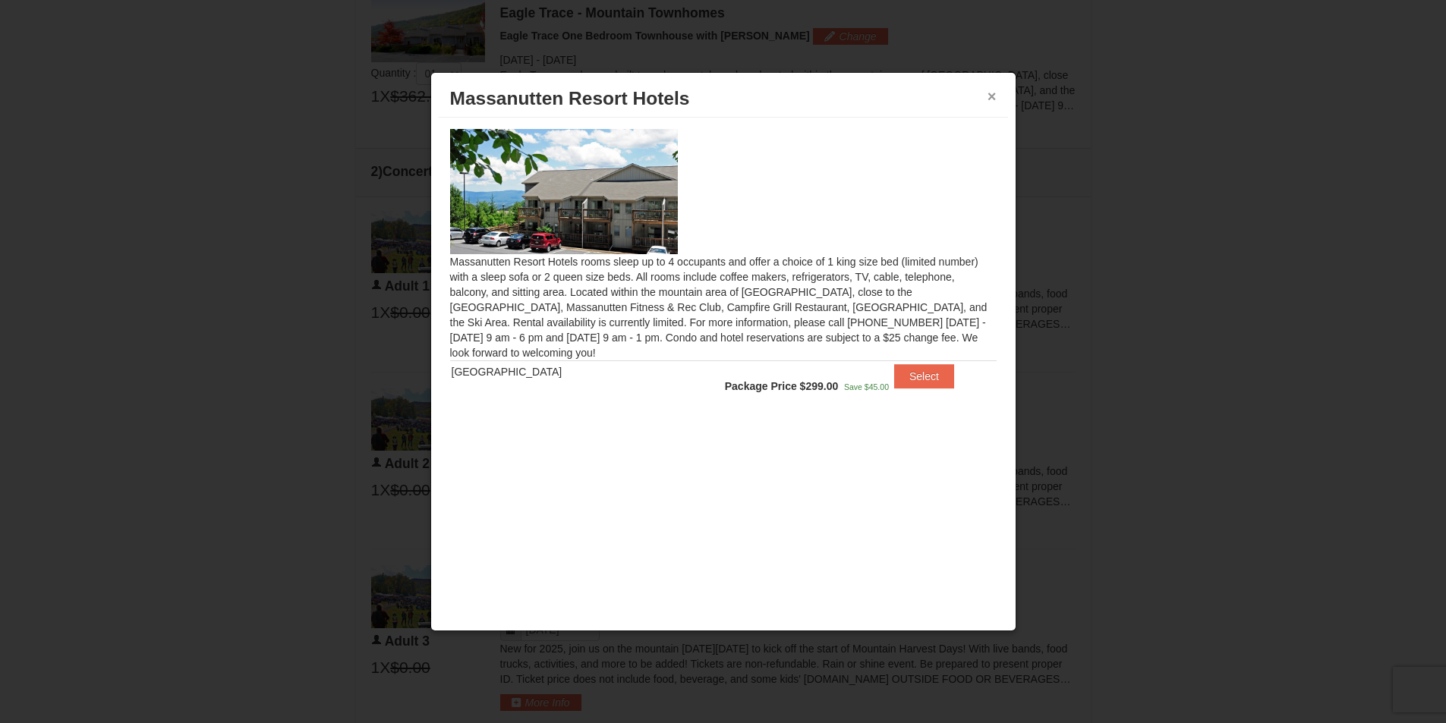
click at [993, 98] on button "×" at bounding box center [991, 96] width 9 height 15
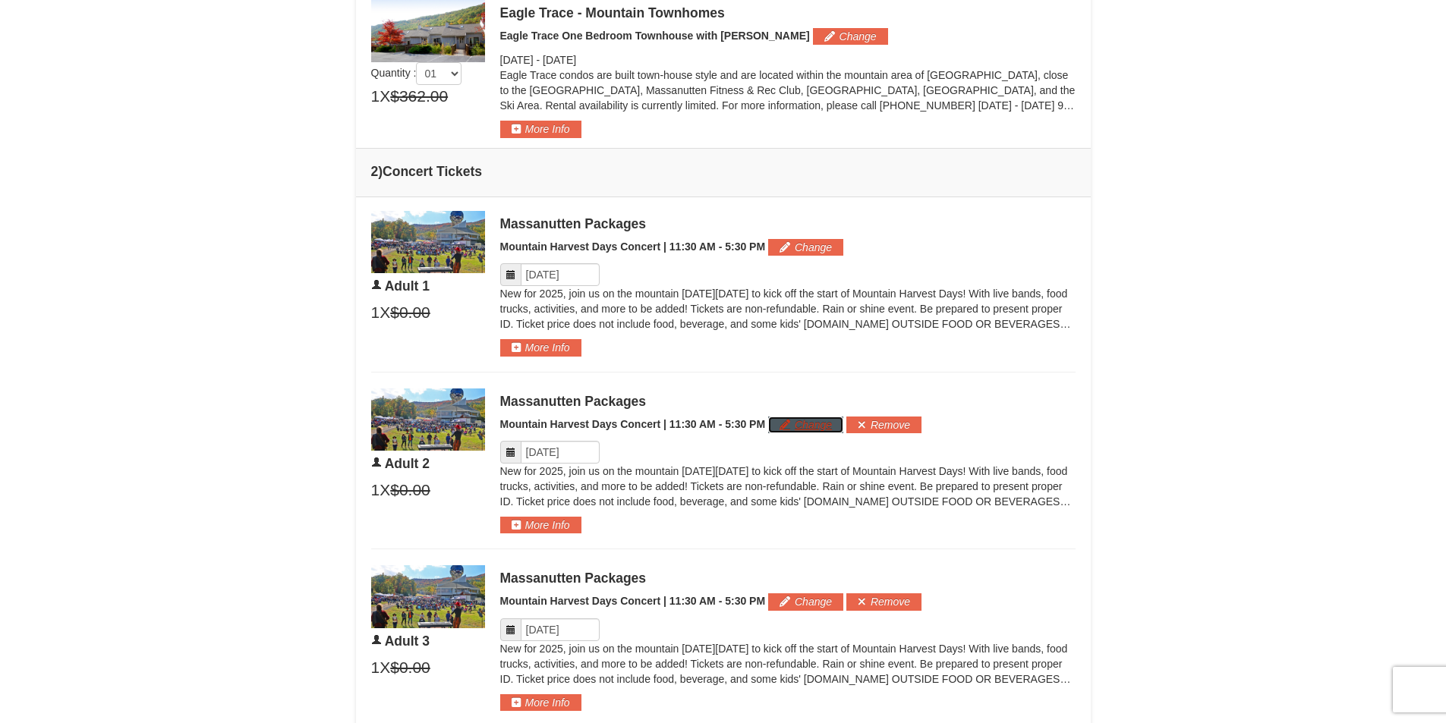
click at [826, 428] on button "Change" at bounding box center [805, 425] width 75 height 17
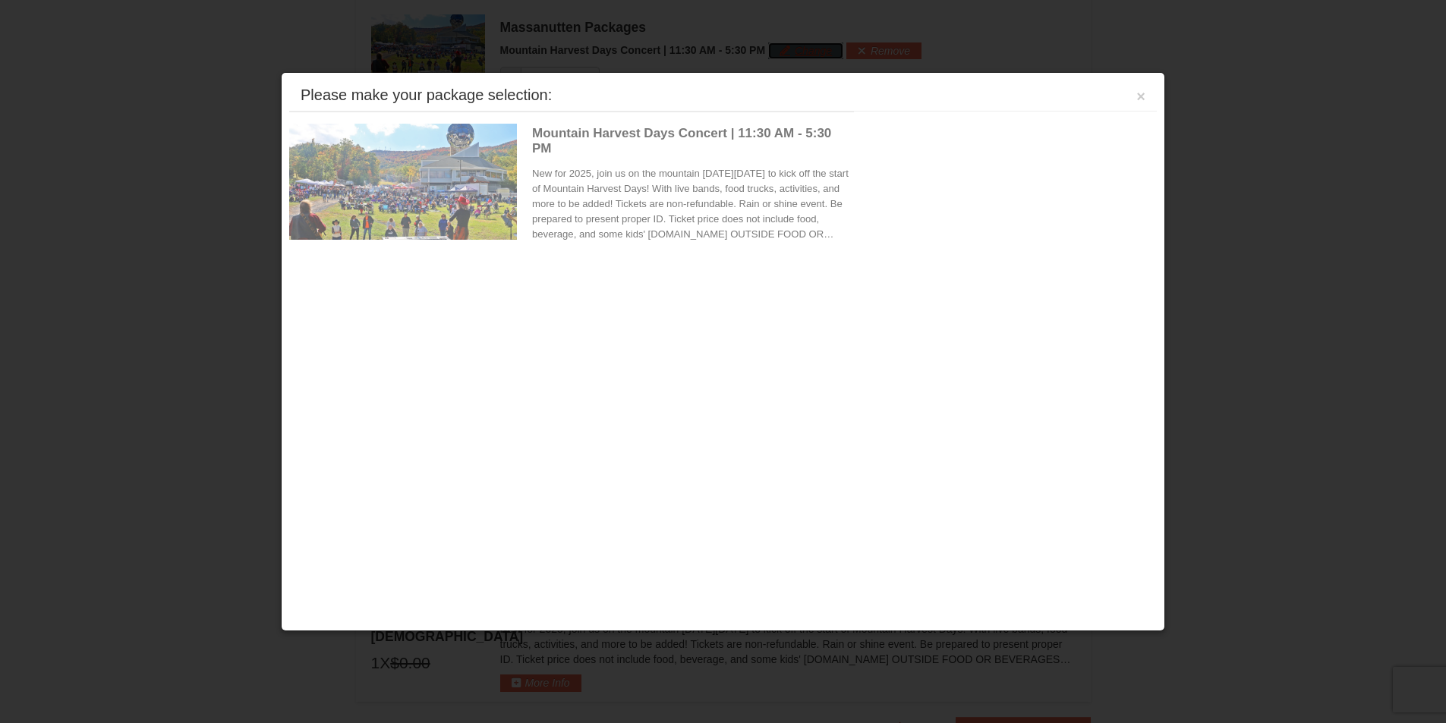
scroll to position [902, 0]
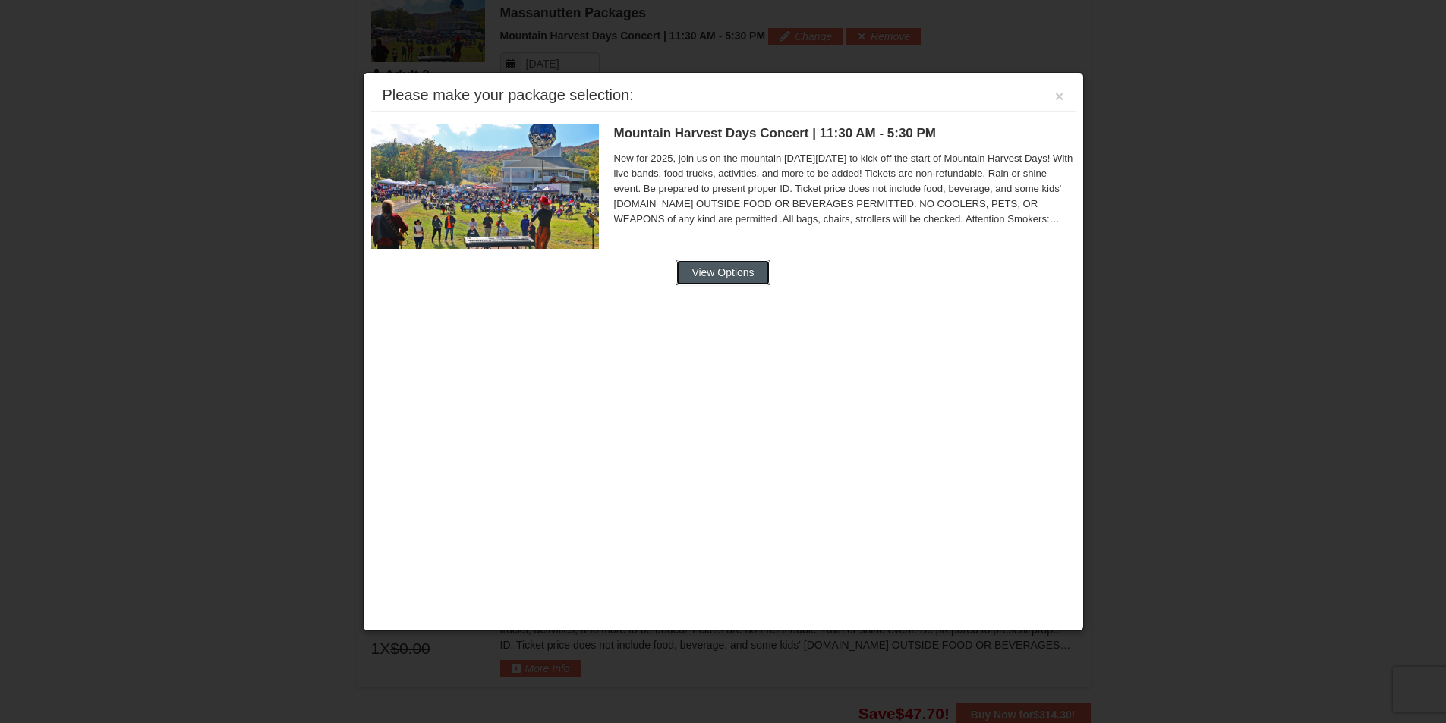
click at [735, 263] on button "View Options" at bounding box center [722, 272] width 93 height 24
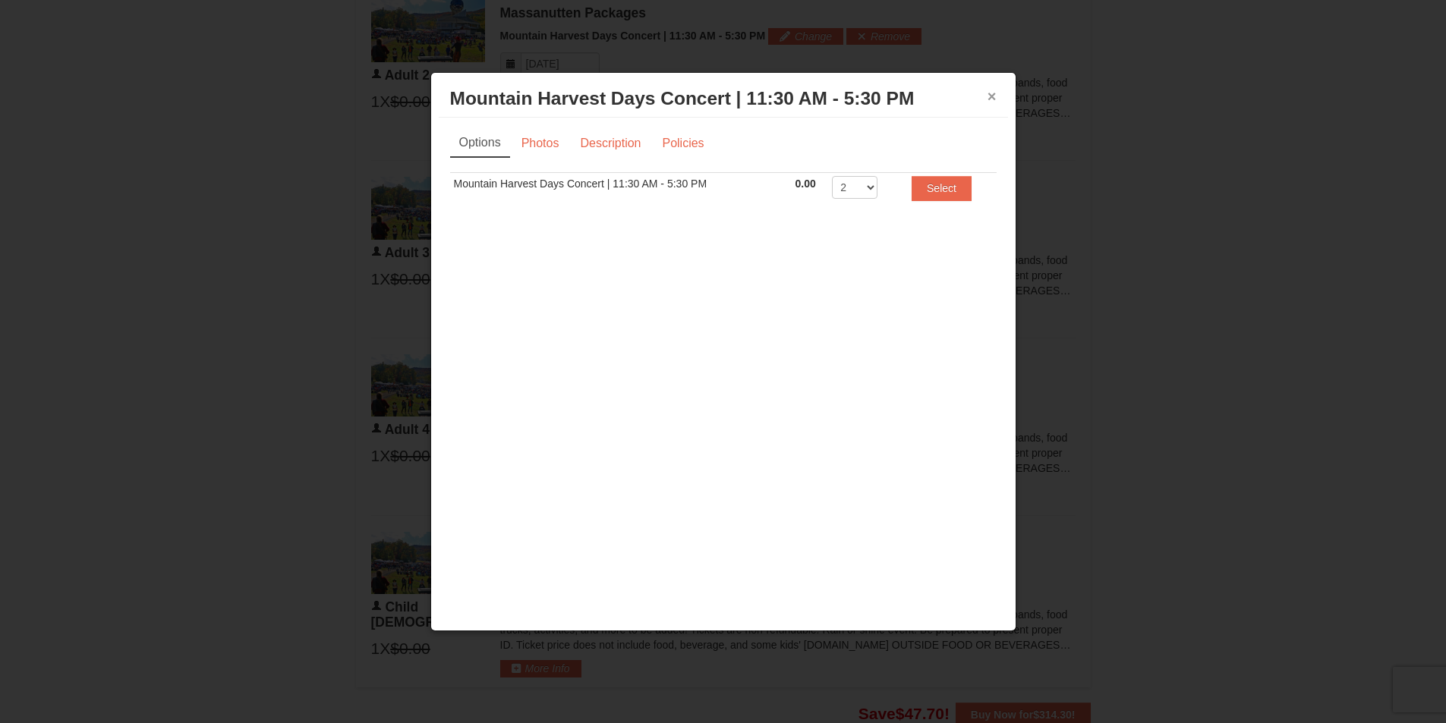
click at [990, 95] on button "×" at bounding box center [991, 96] width 9 height 15
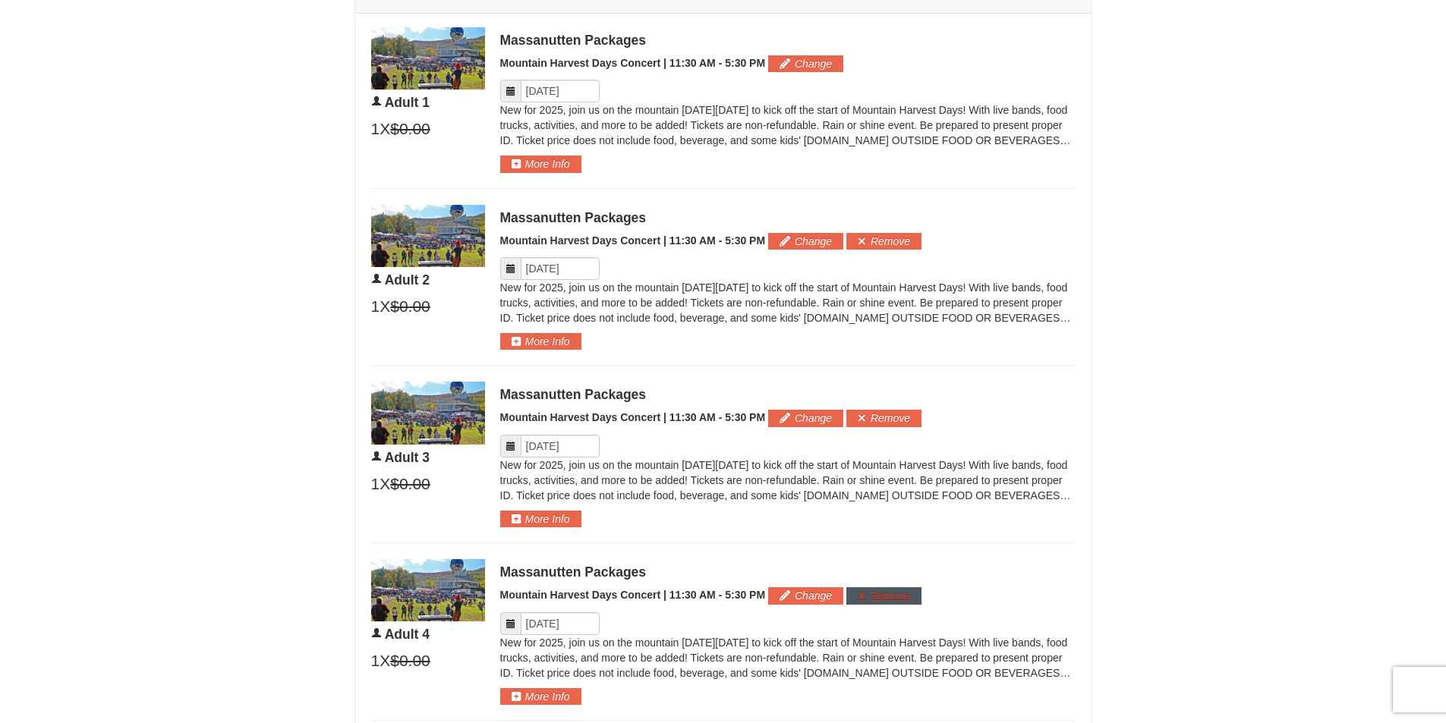
scroll to position [446, 0]
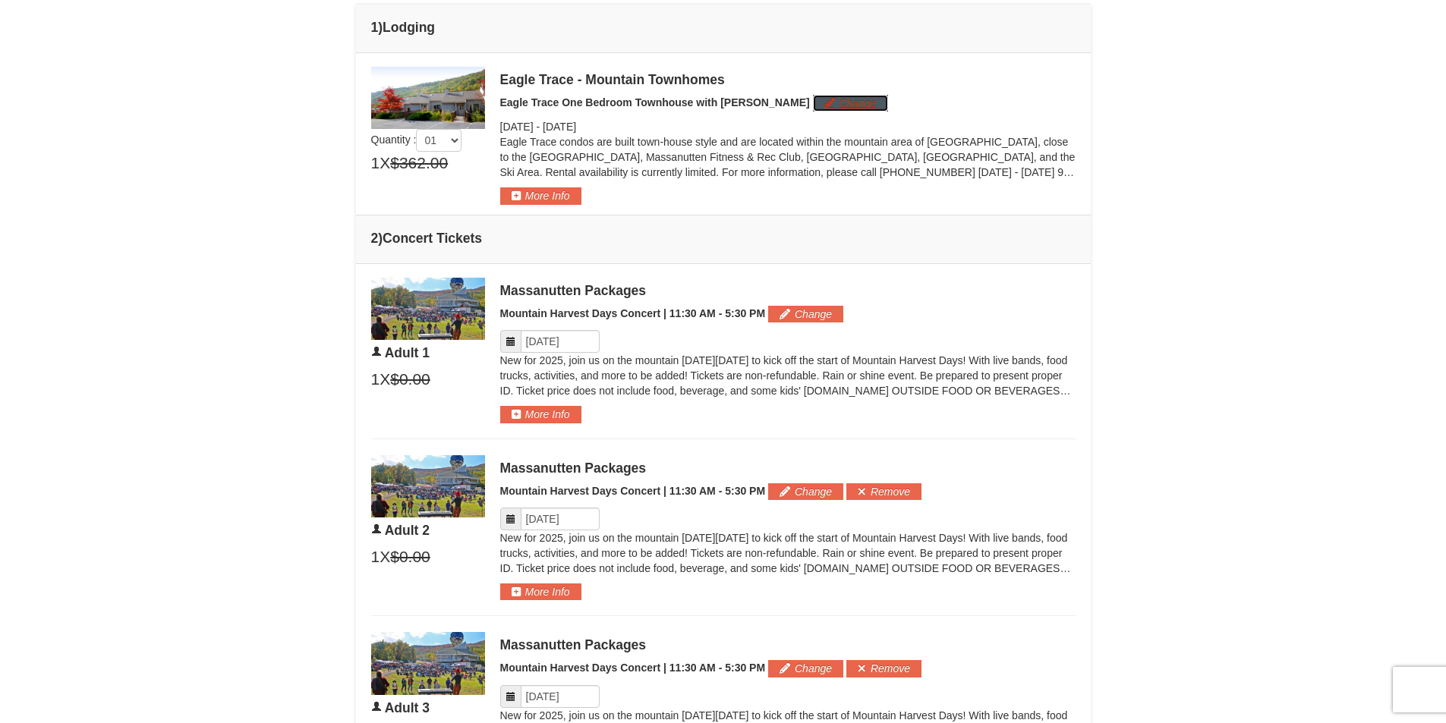
click at [815, 106] on button "Change" at bounding box center [850, 103] width 75 height 17
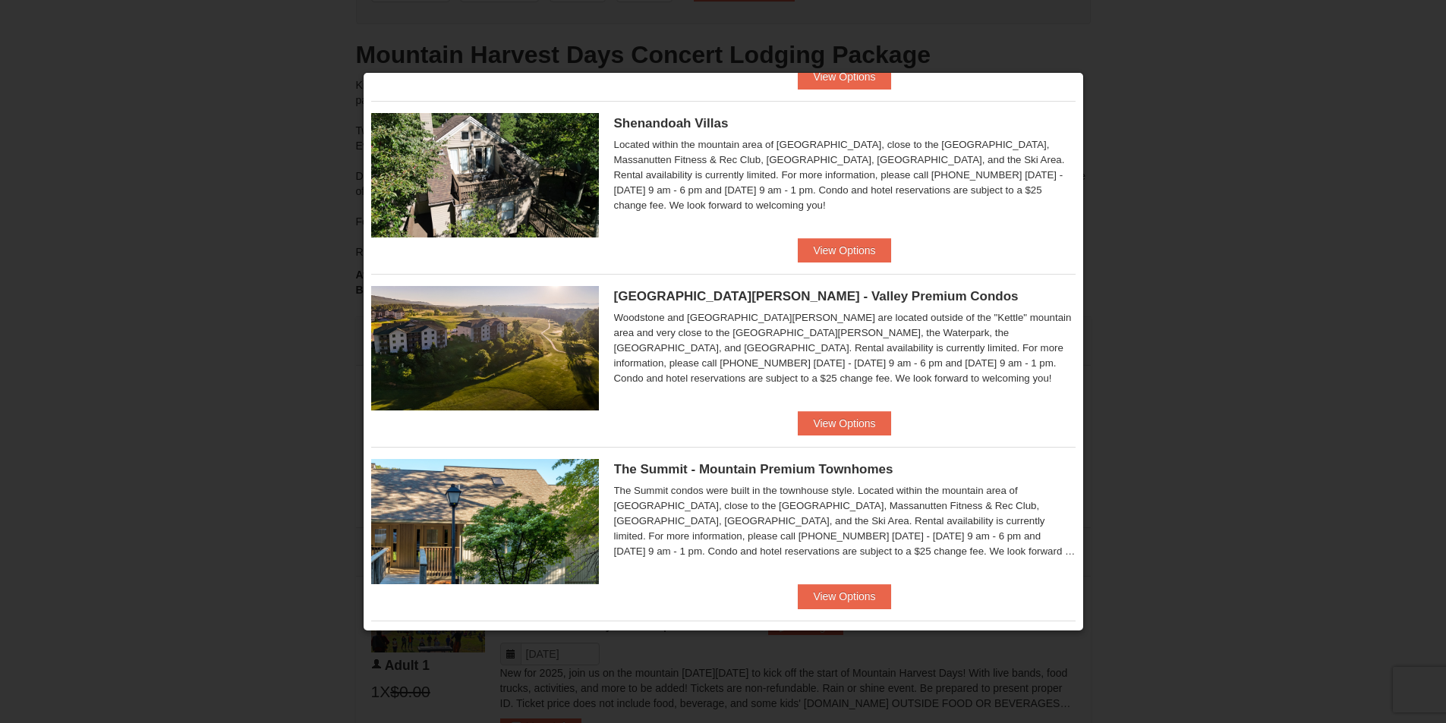
scroll to position [683, 0]
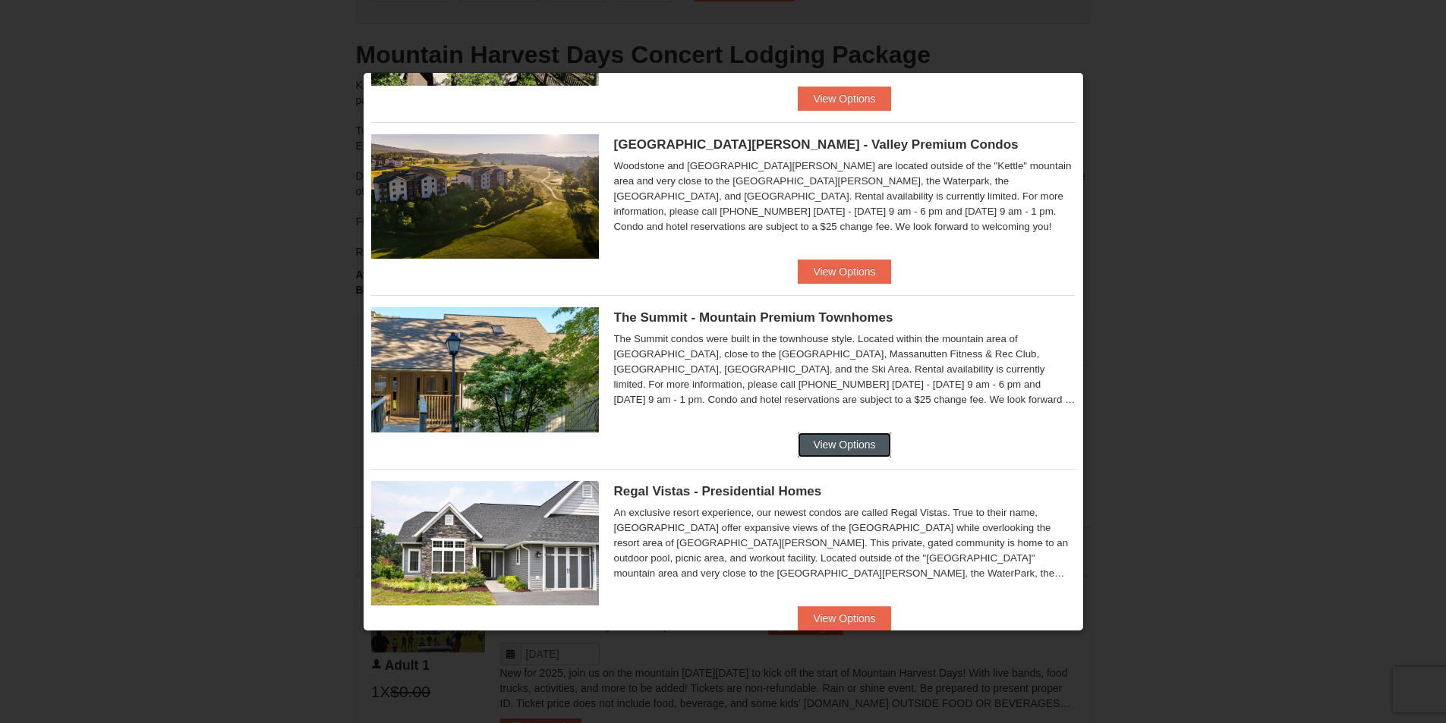
click at [827, 448] on button "View Options" at bounding box center [844, 445] width 93 height 24
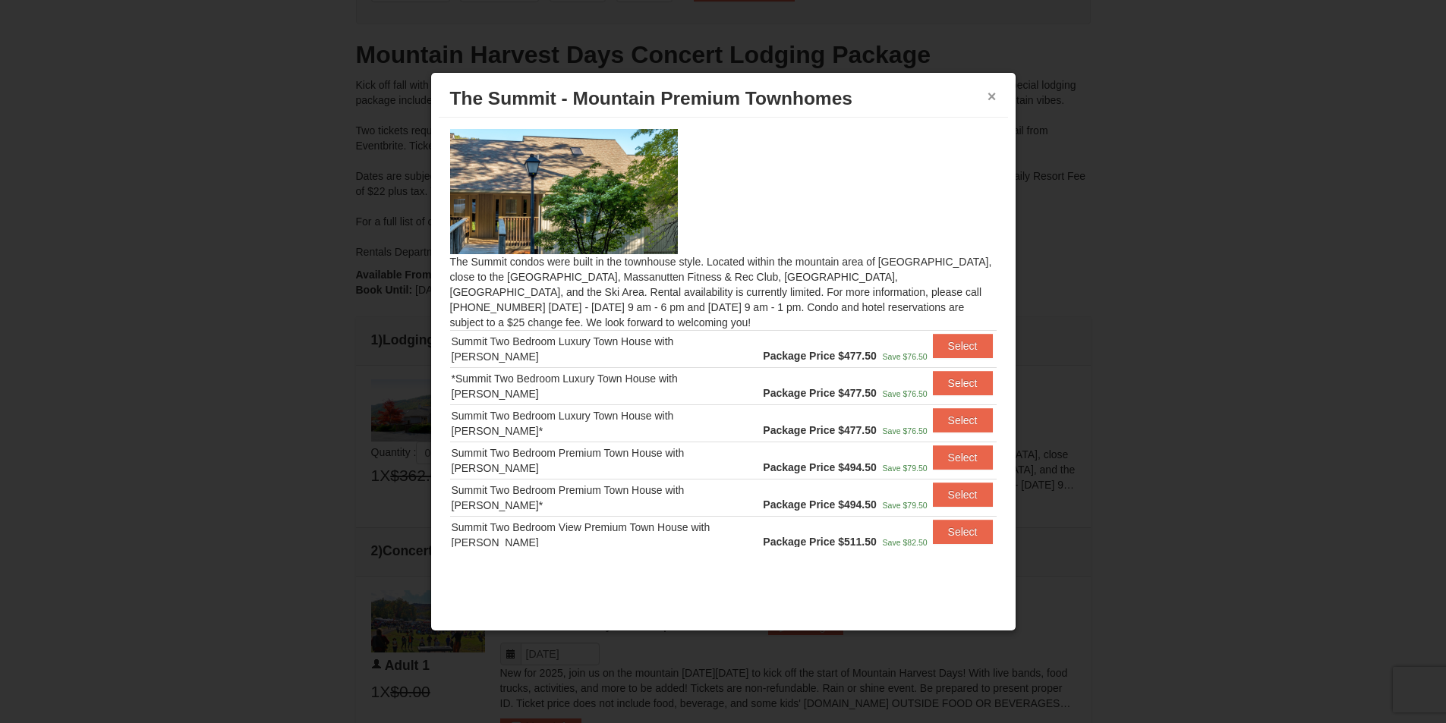
click at [995, 98] on button "×" at bounding box center [991, 96] width 9 height 15
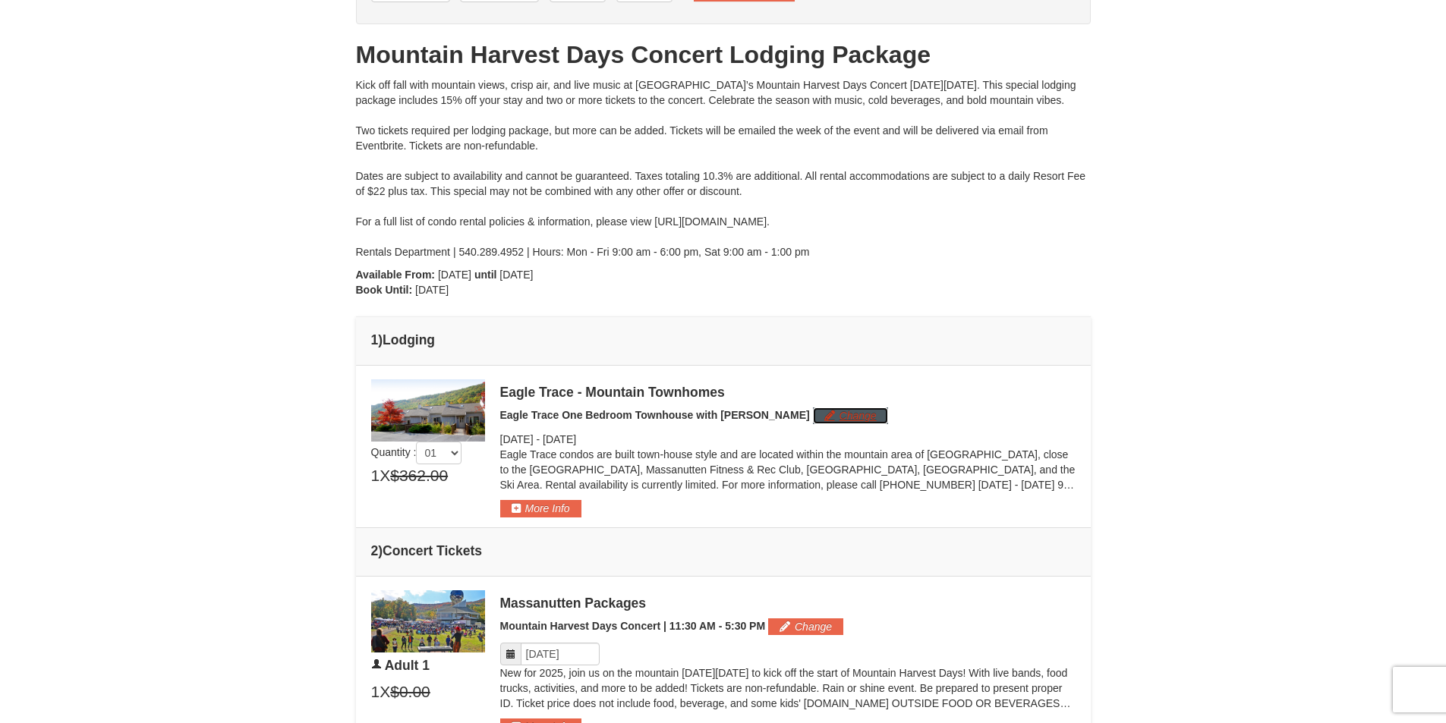
click at [813, 413] on button "Change" at bounding box center [850, 416] width 75 height 17
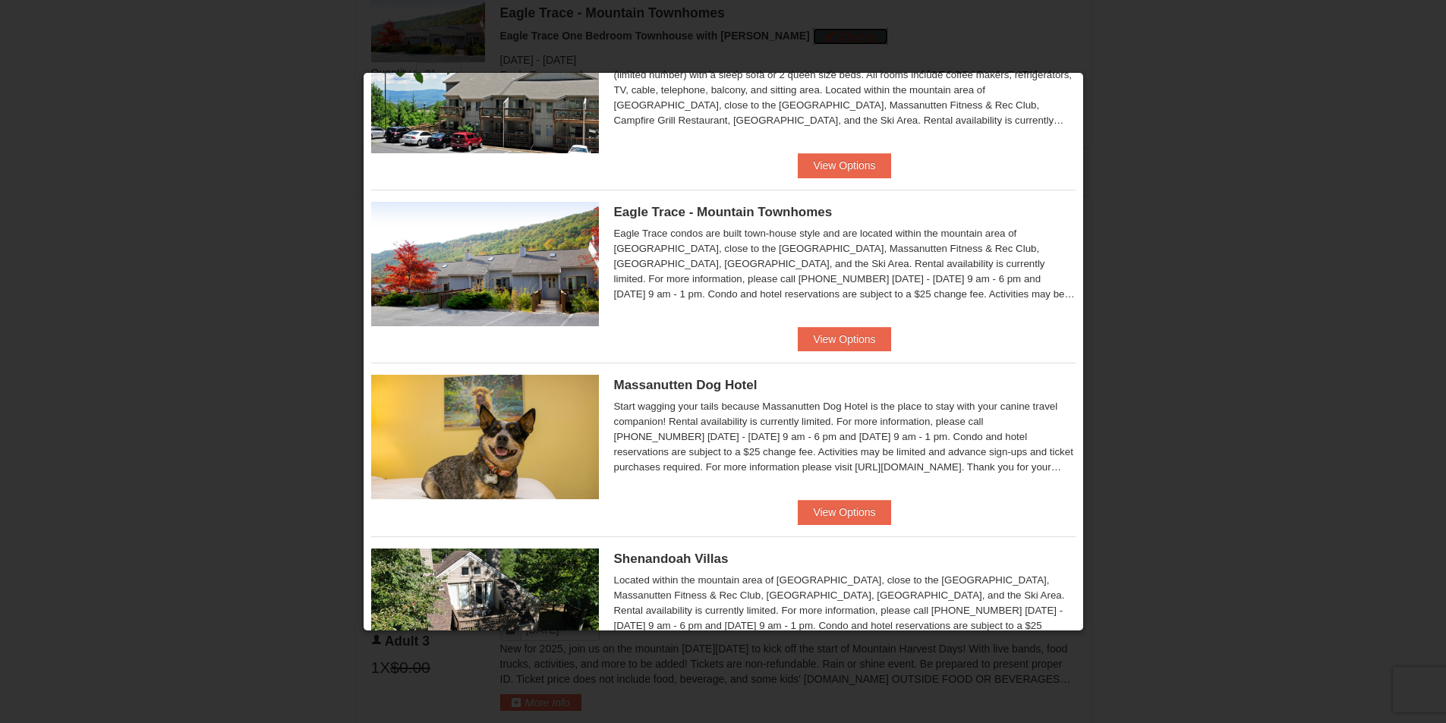
scroll to position [0, 0]
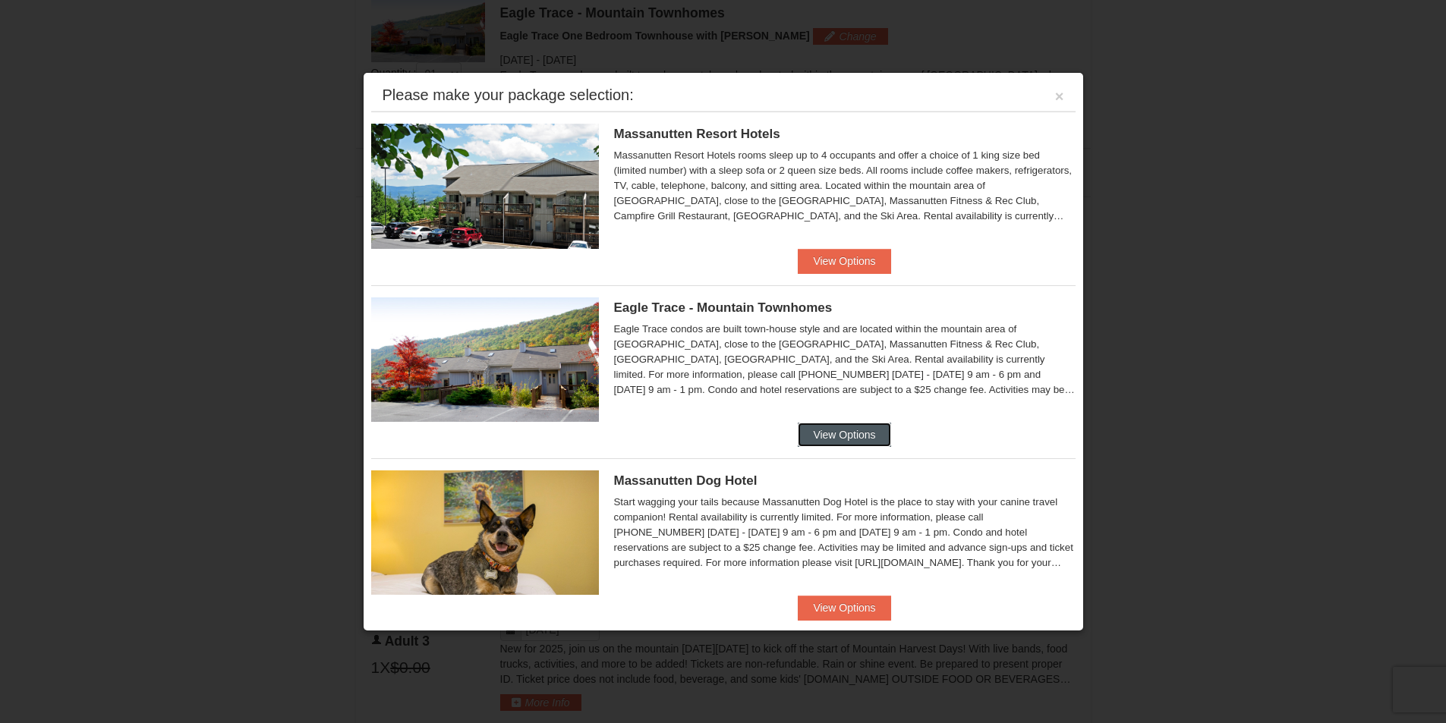
click at [829, 436] on button "View Options" at bounding box center [844, 435] width 93 height 24
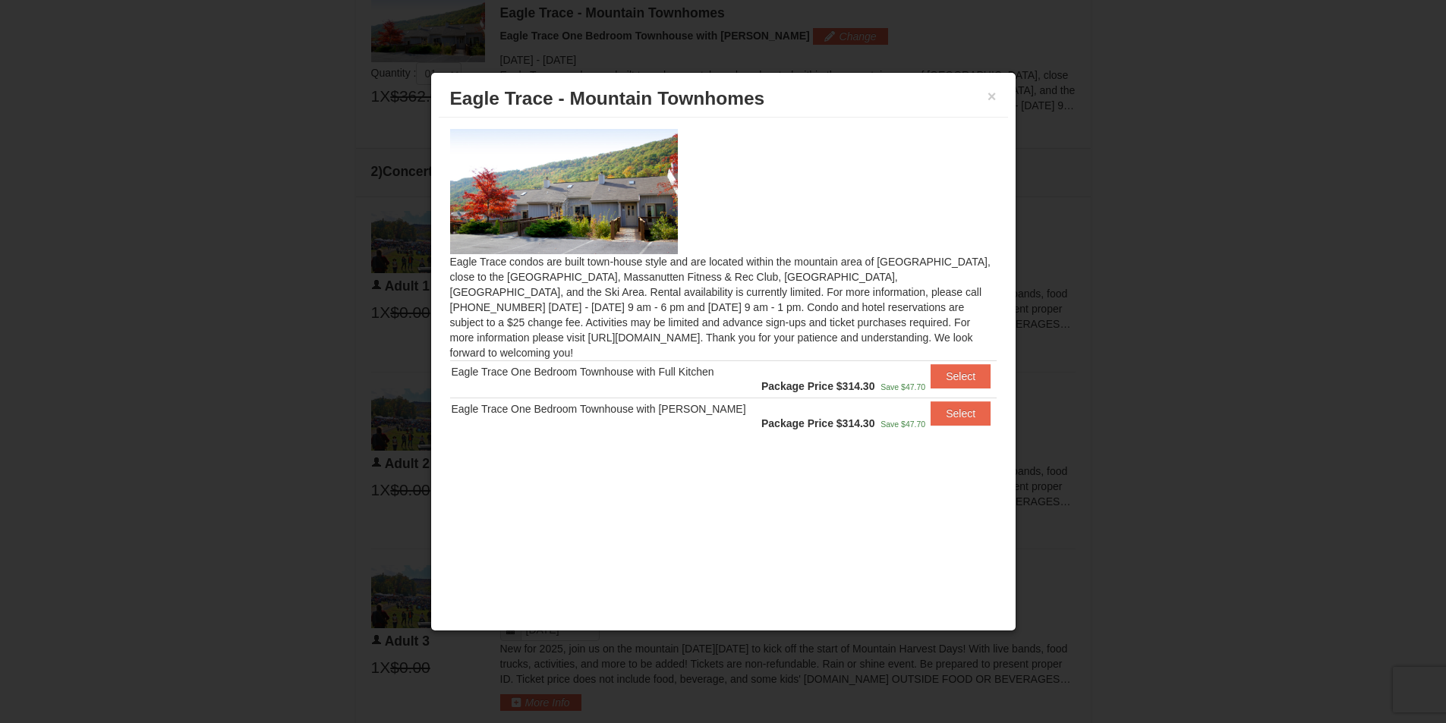
click at [984, 99] on h3 "Eagle Trace - Mountain Townhomes" at bounding box center [723, 98] width 546 height 23
click at [993, 96] on button "×" at bounding box center [991, 96] width 9 height 15
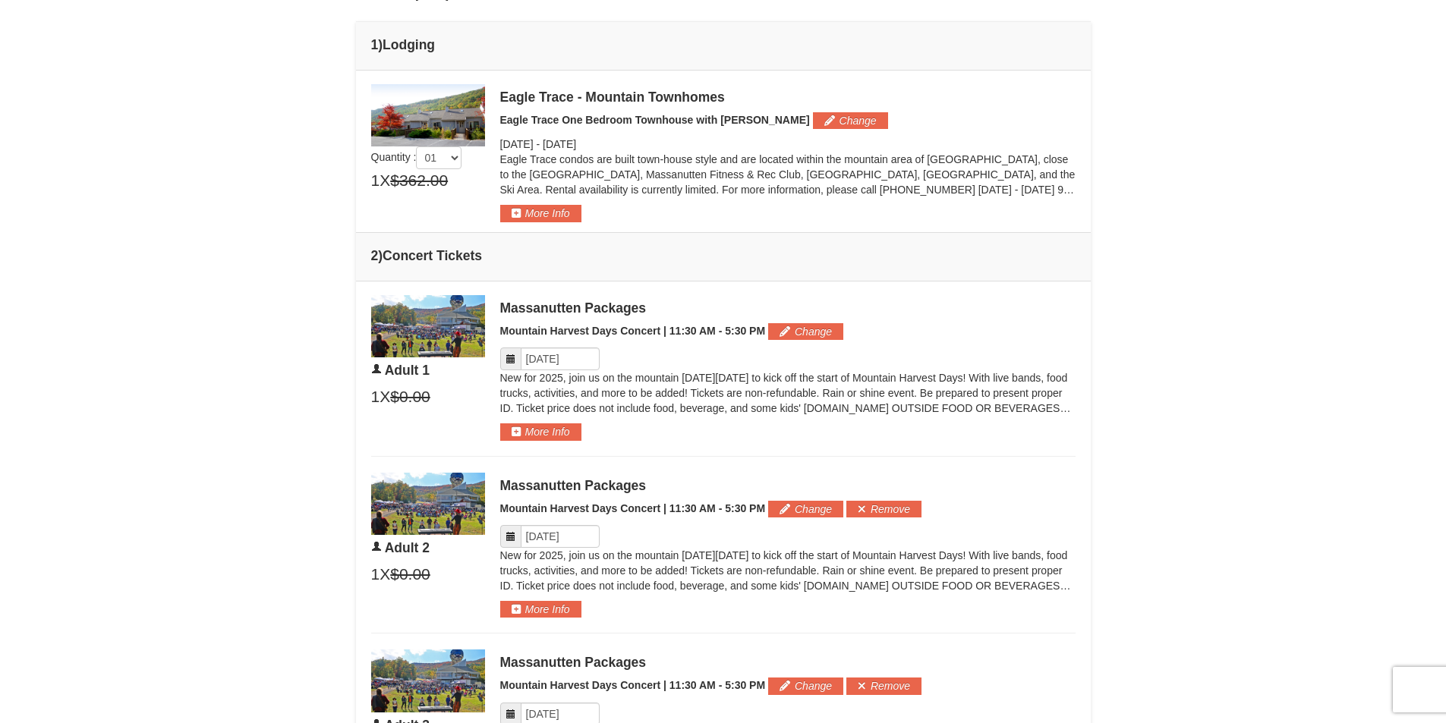
scroll to position [285, 0]
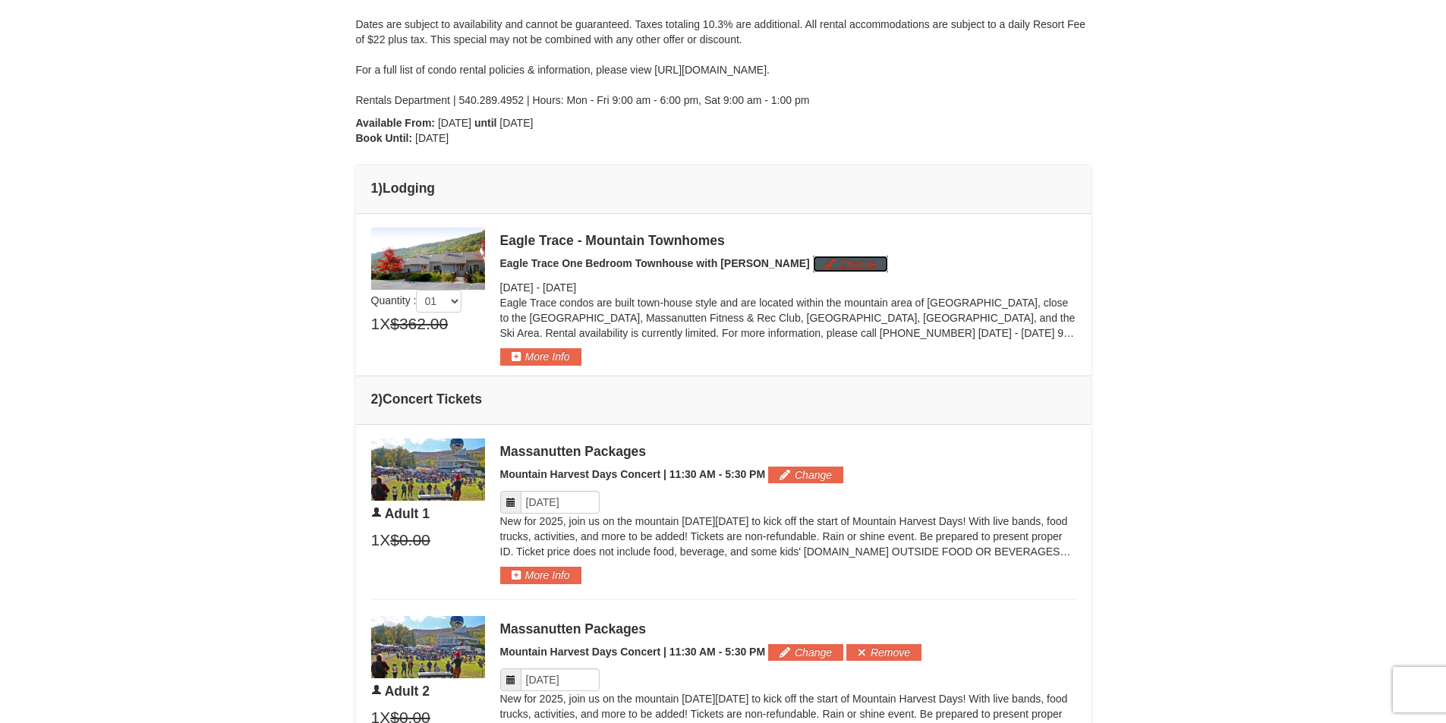
click at [813, 262] on button "Change" at bounding box center [850, 264] width 75 height 17
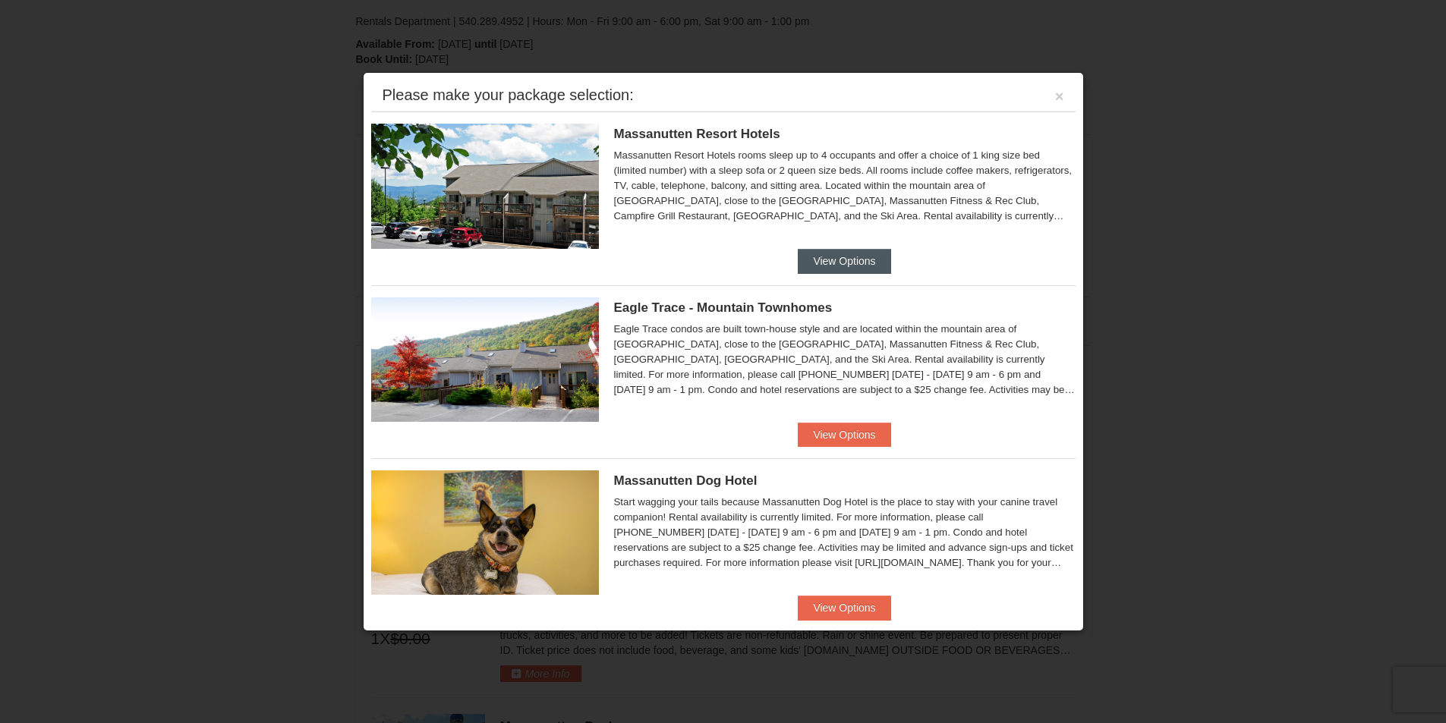
scroll to position [361, 0]
click at [825, 253] on button "View Options" at bounding box center [844, 261] width 93 height 24
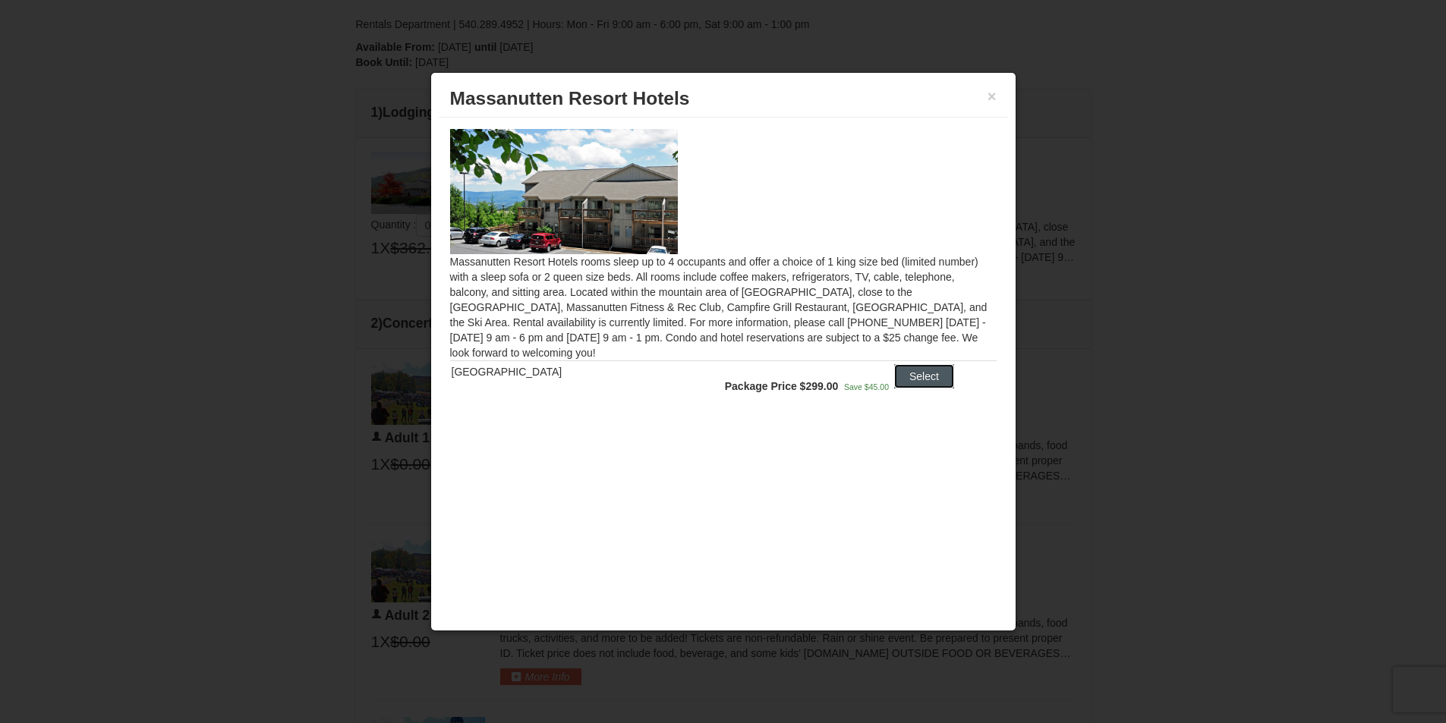
click at [908, 382] on button "Select" at bounding box center [924, 376] width 60 height 24
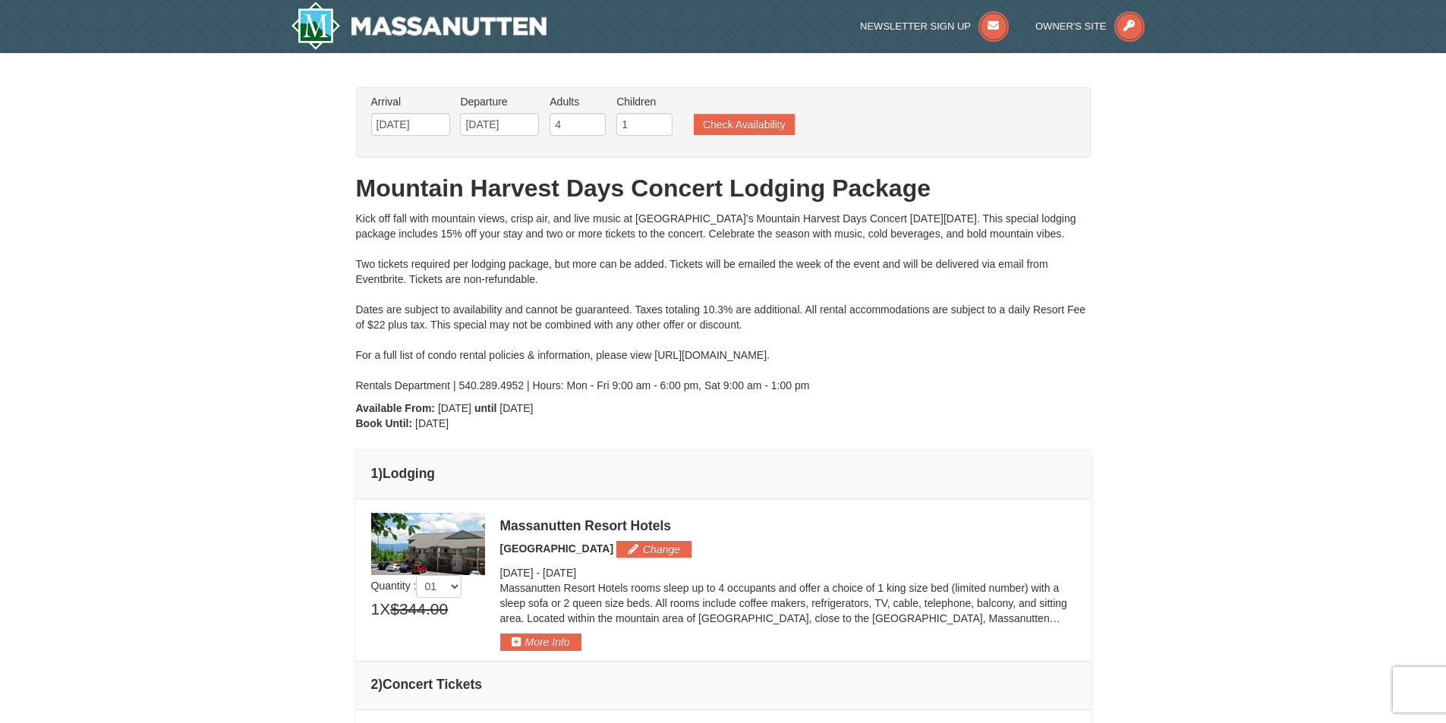
scroll to position [76, 0]
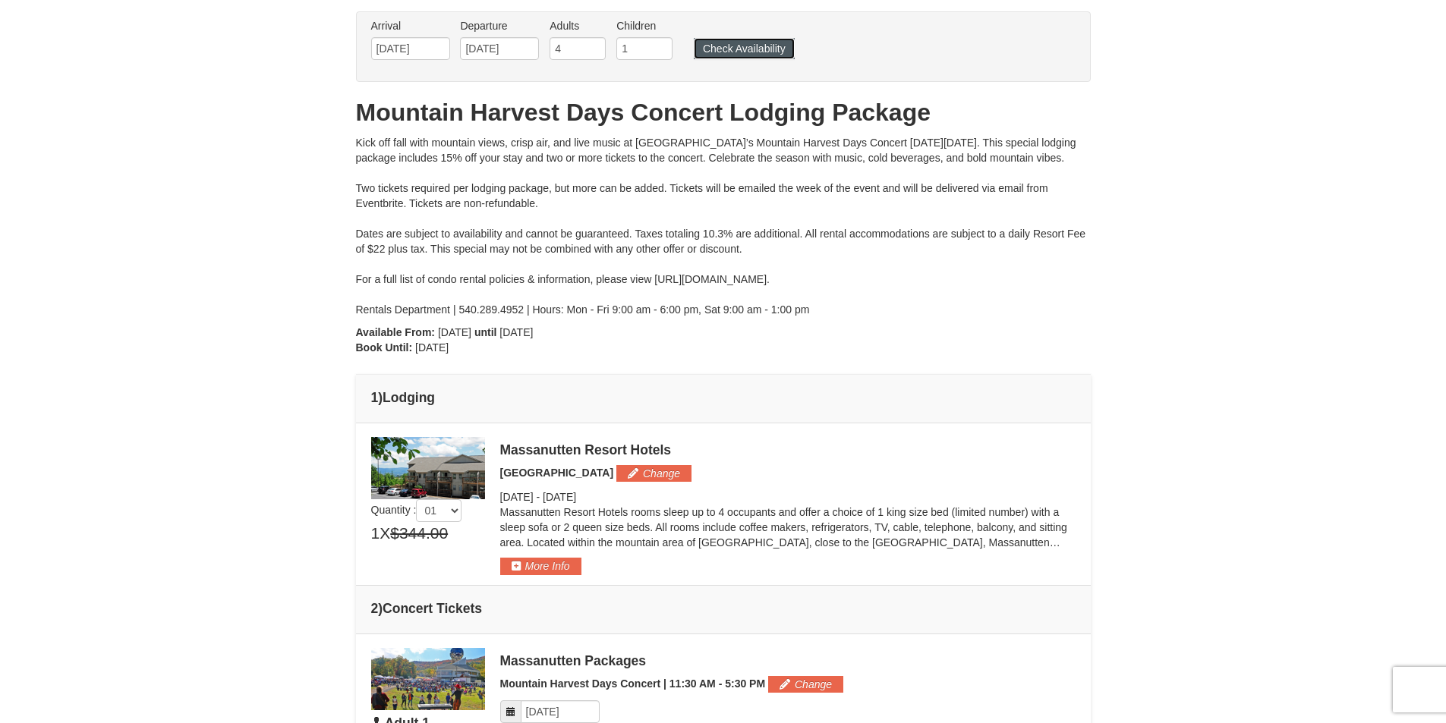
click at [761, 50] on button "Check Availability" at bounding box center [744, 48] width 101 height 21
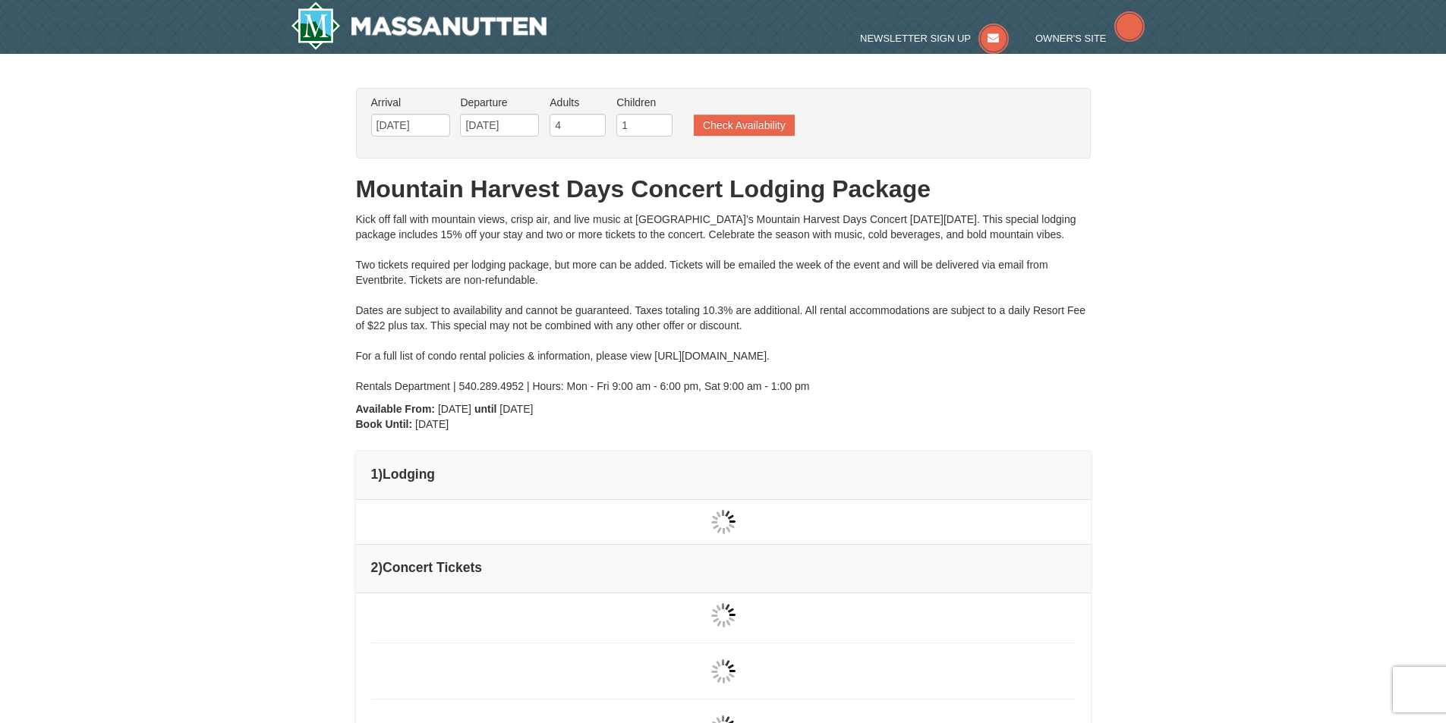
type input "[DATE]"
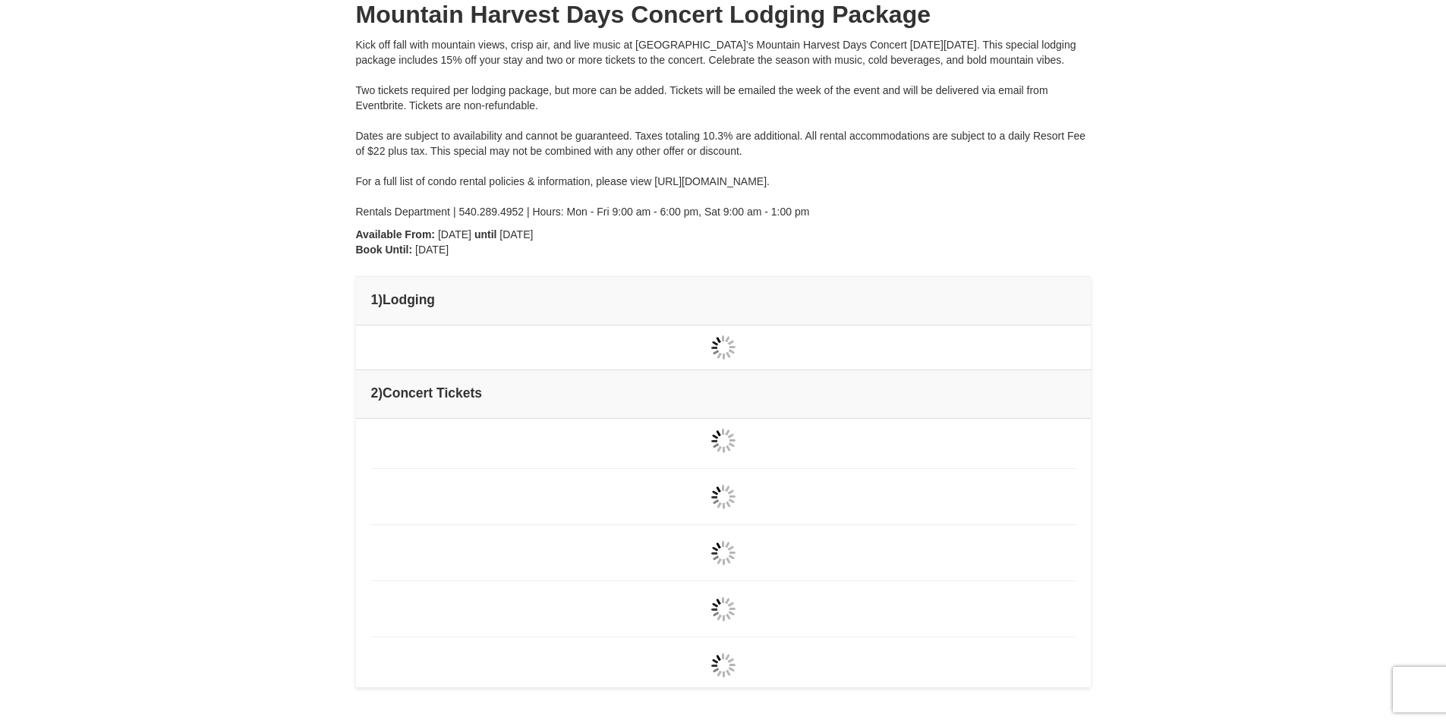
type input "[DATE]"
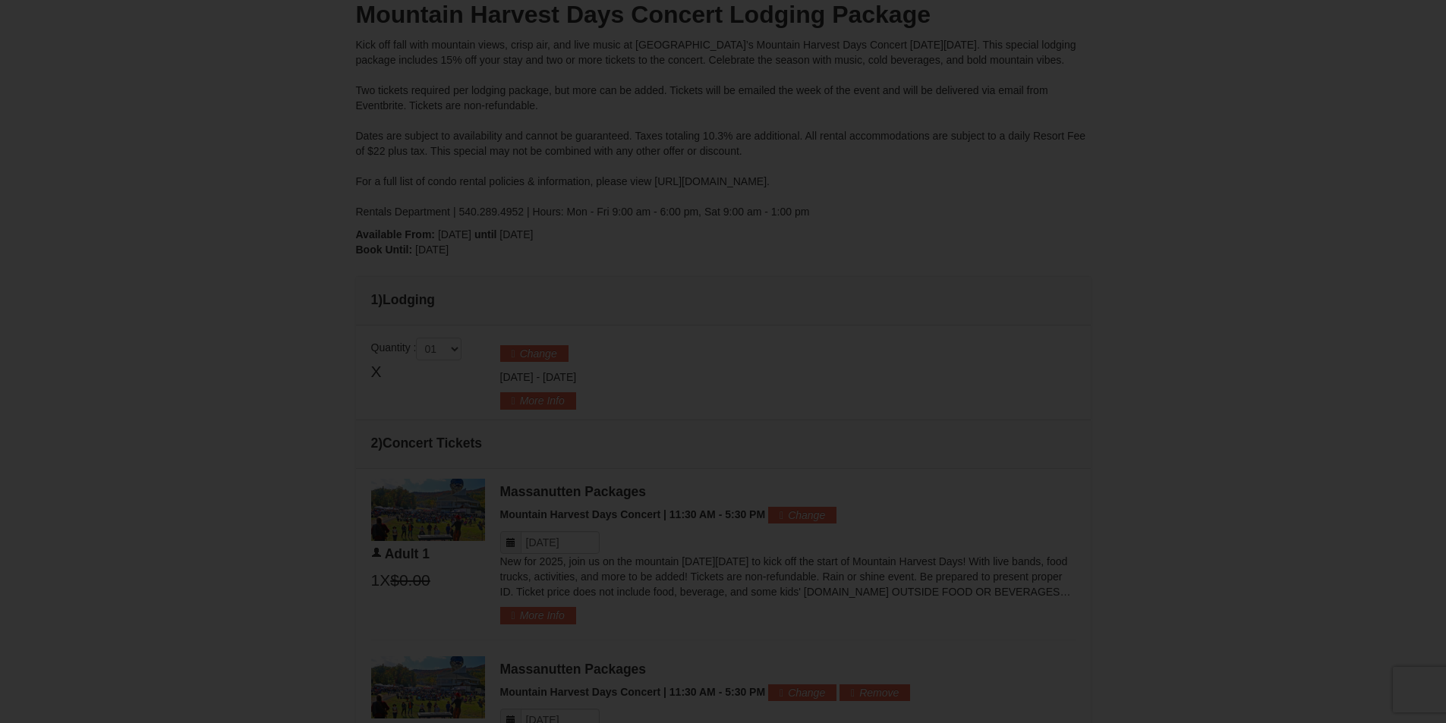
type input "[DATE]"
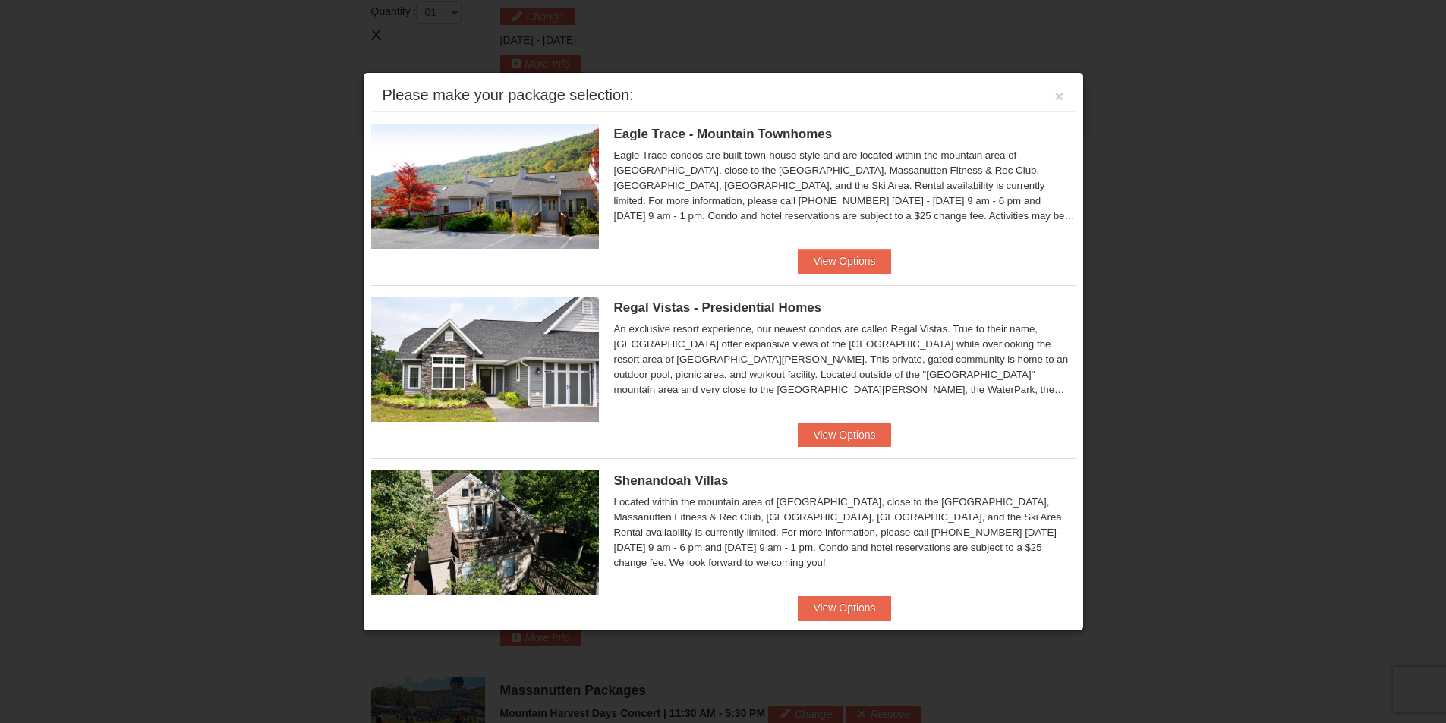
scroll to position [76, 0]
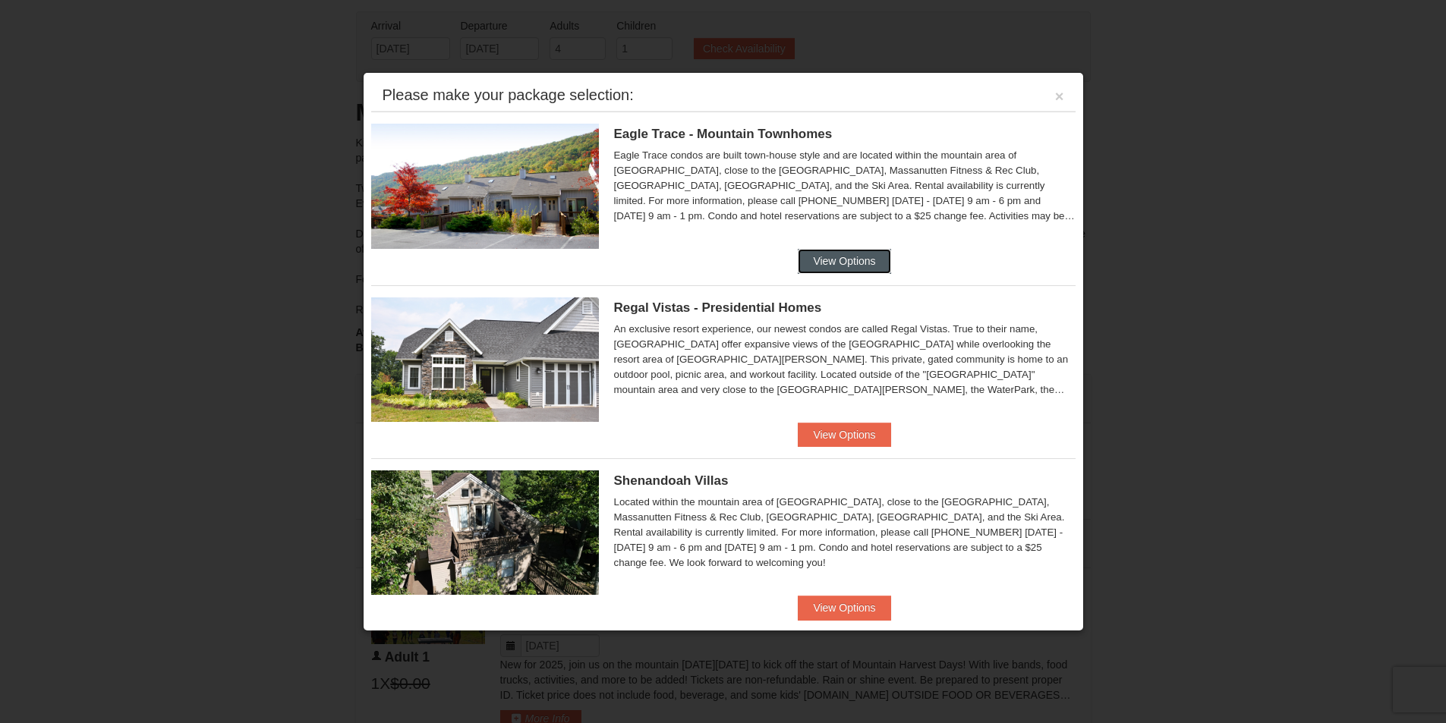
click at [829, 257] on button "View Options" at bounding box center [844, 261] width 93 height 24
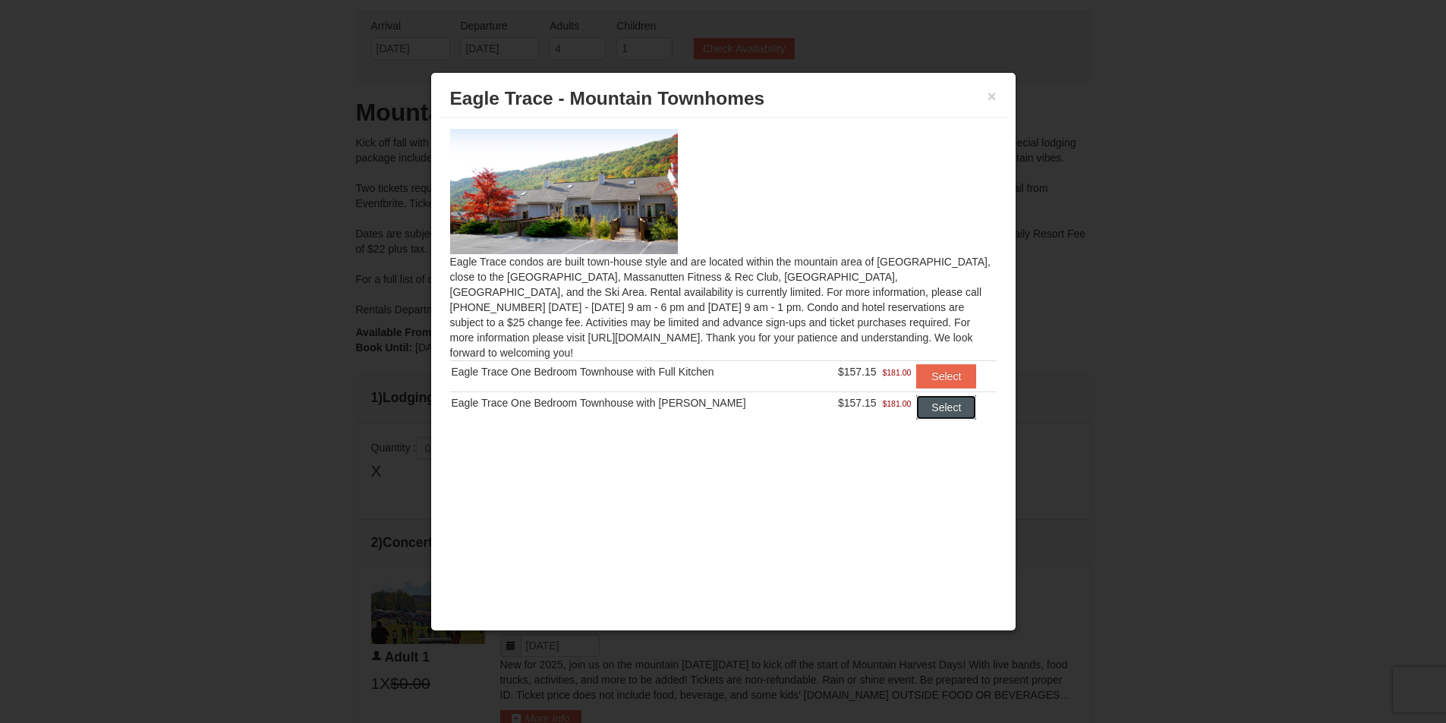
click at [934, 397] on button "Select" at bounding box center [946, 407] width 60 height 24
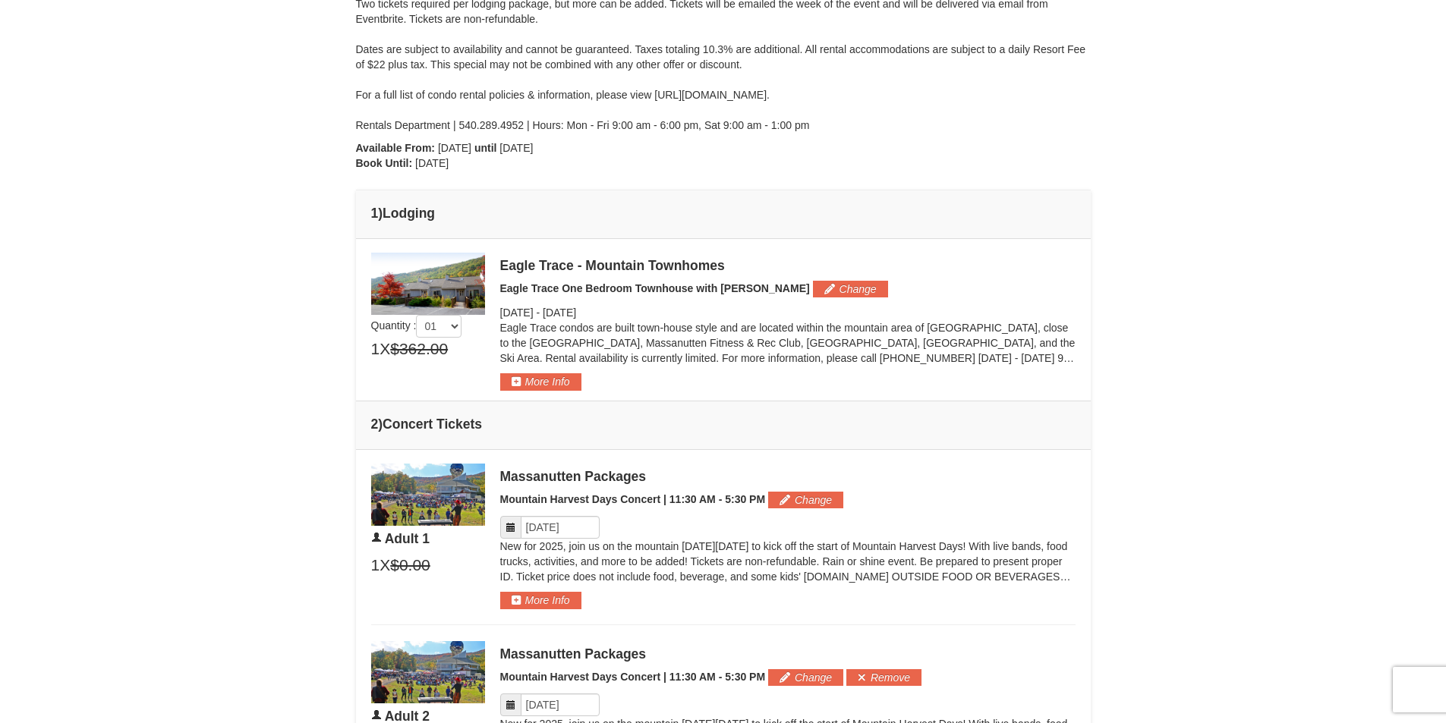
scroll to position [256, 0]
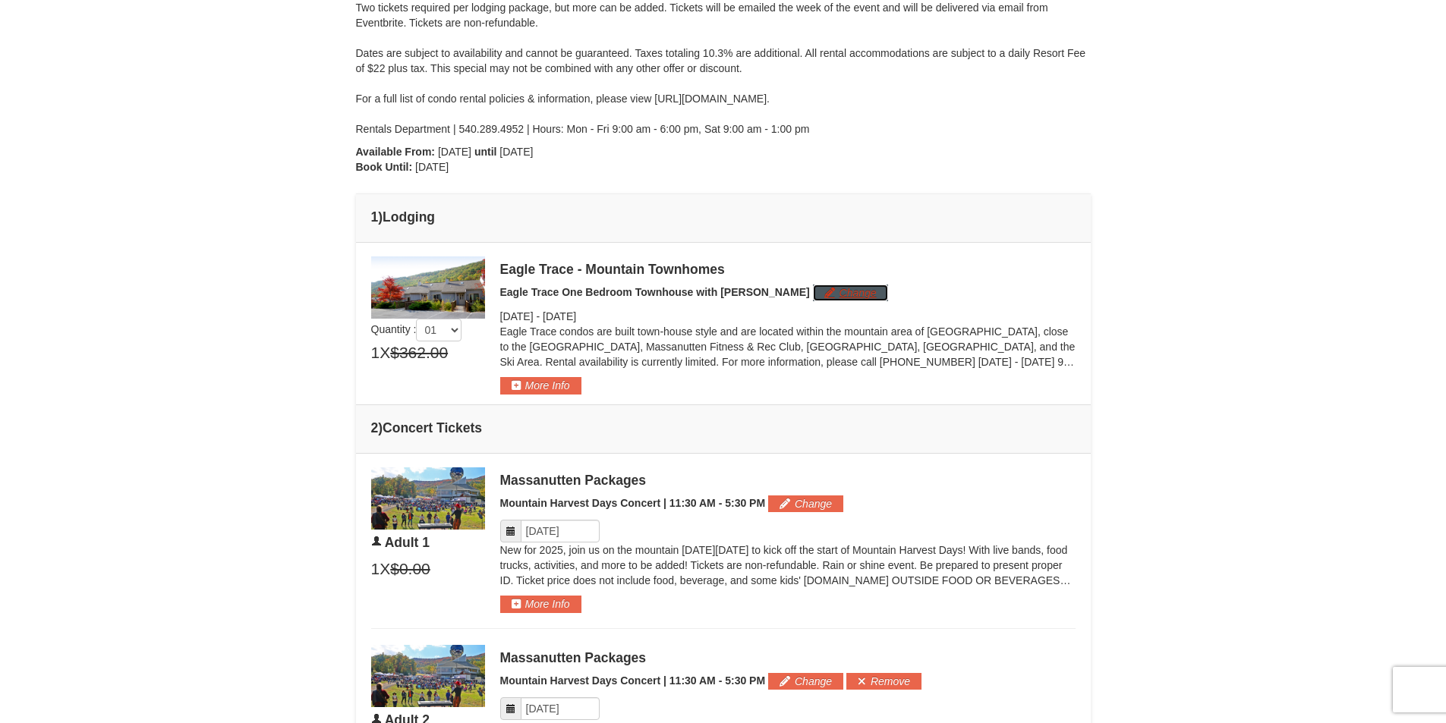
click at [813, 289] on button "Change" at bounding box center [850, 293] width 75 height 17
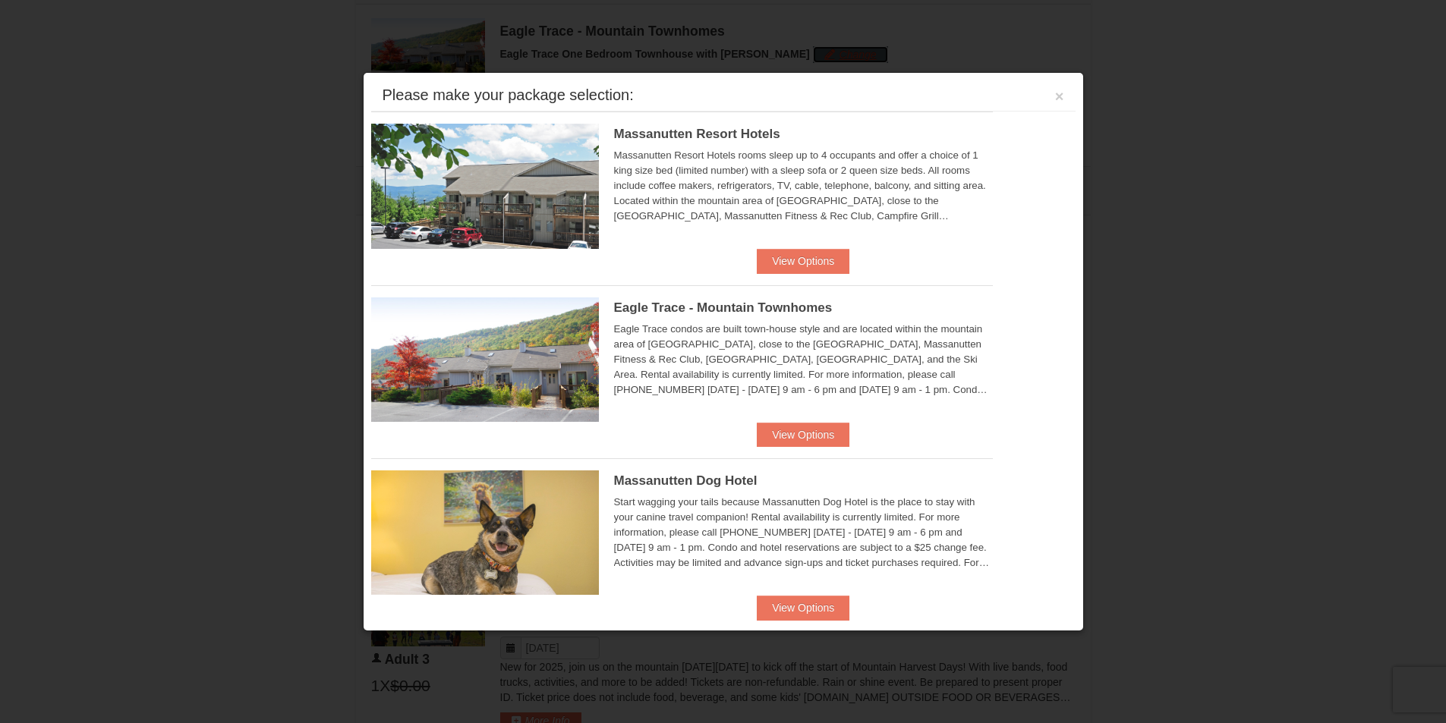
scroll to position [513, 0]
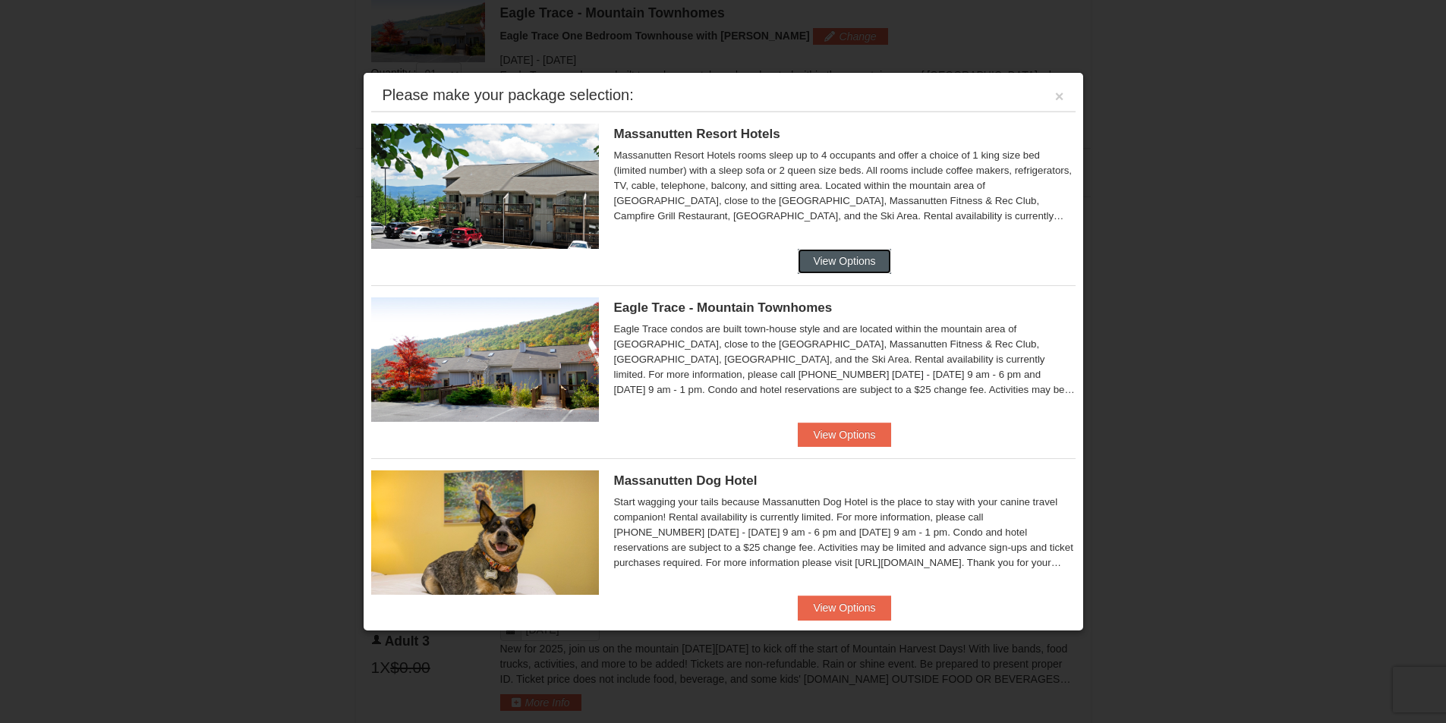
click at [836, 263] on button "View Options" at bounding box center [844, 261] width 93 height 24
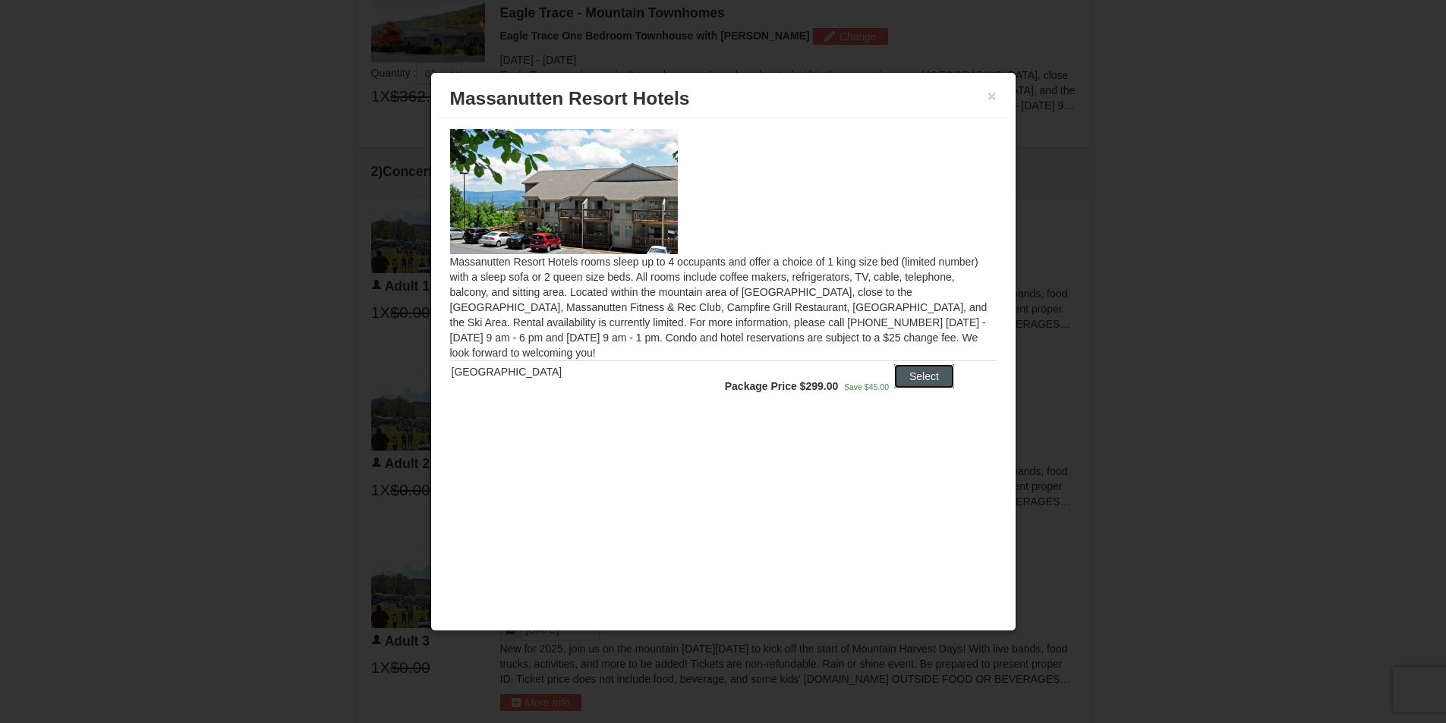
click at [911, 378] on button "Select" at bounding box center [924, 376] width 60 height 24
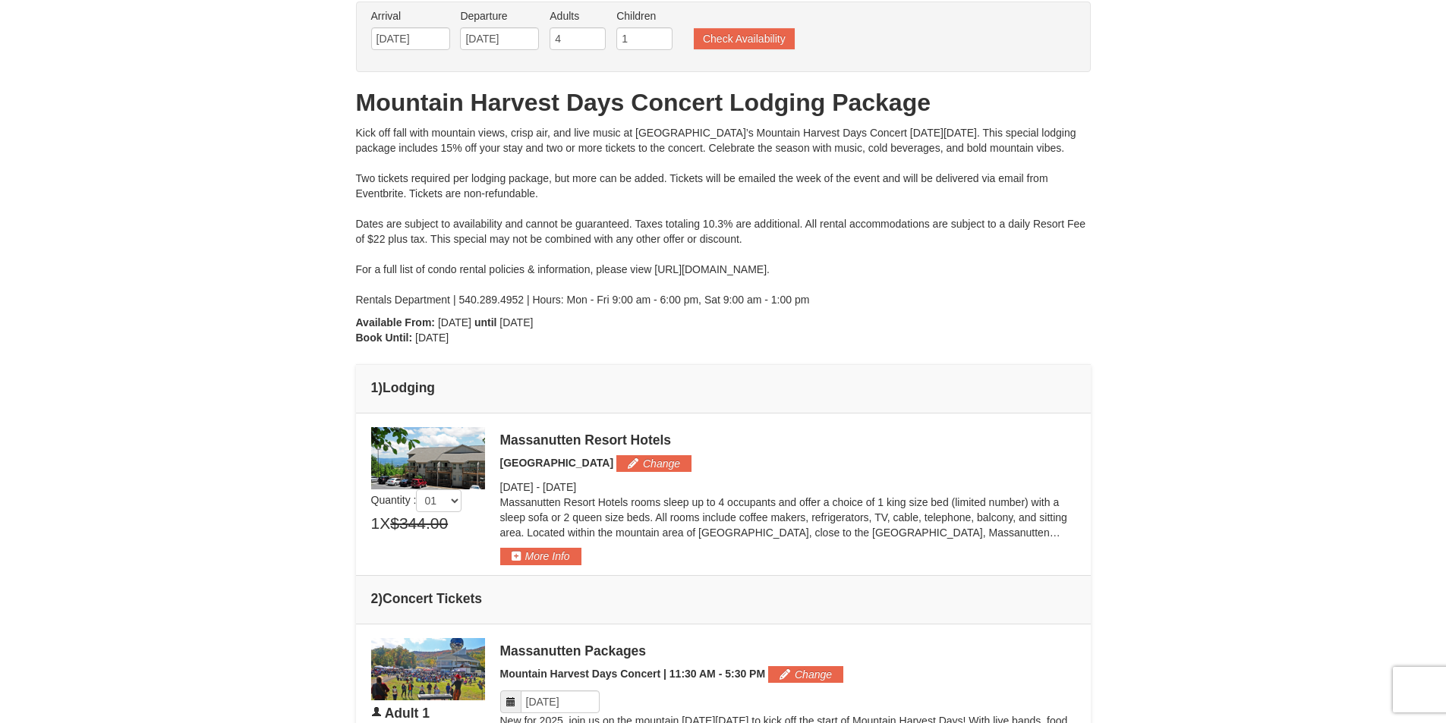
scroll to position [152, 0]
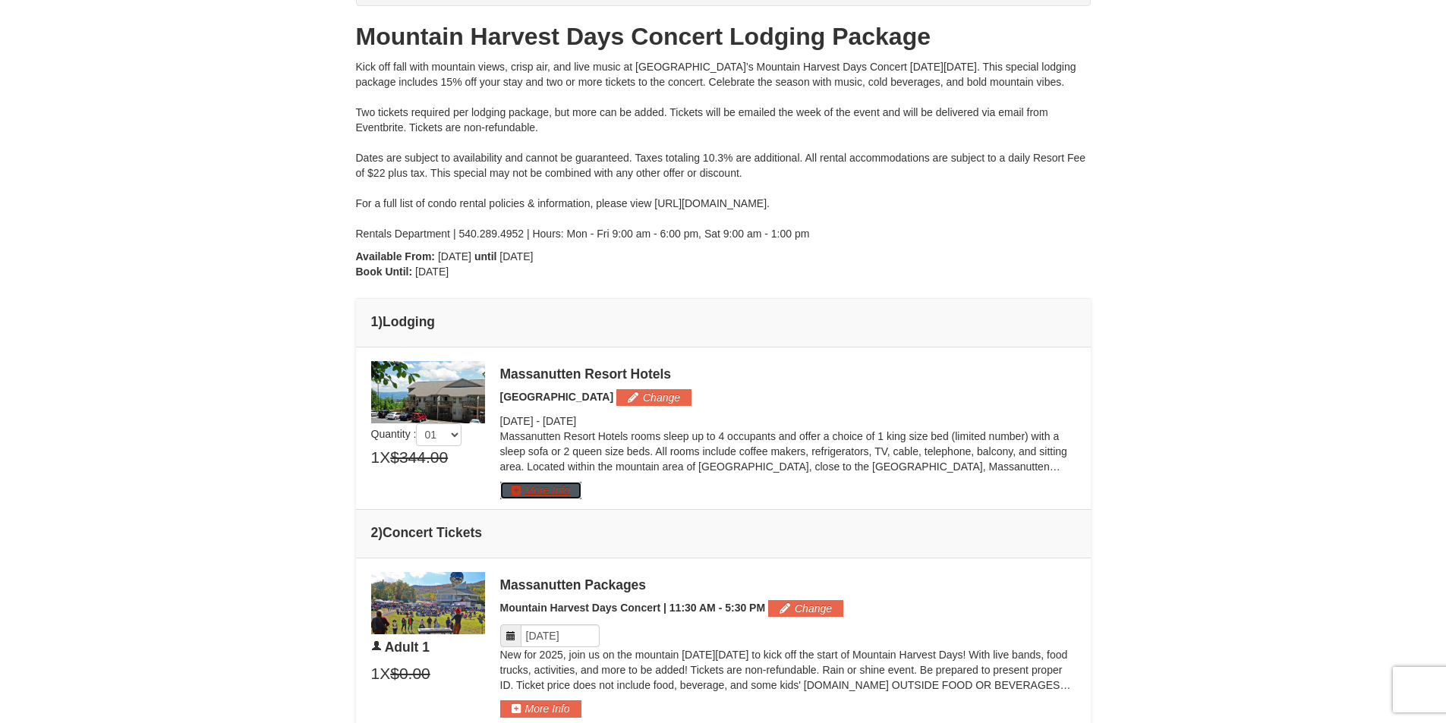
click at [549, 491] on button "More Info" at bounding box center [540, 490] width 81 height 17
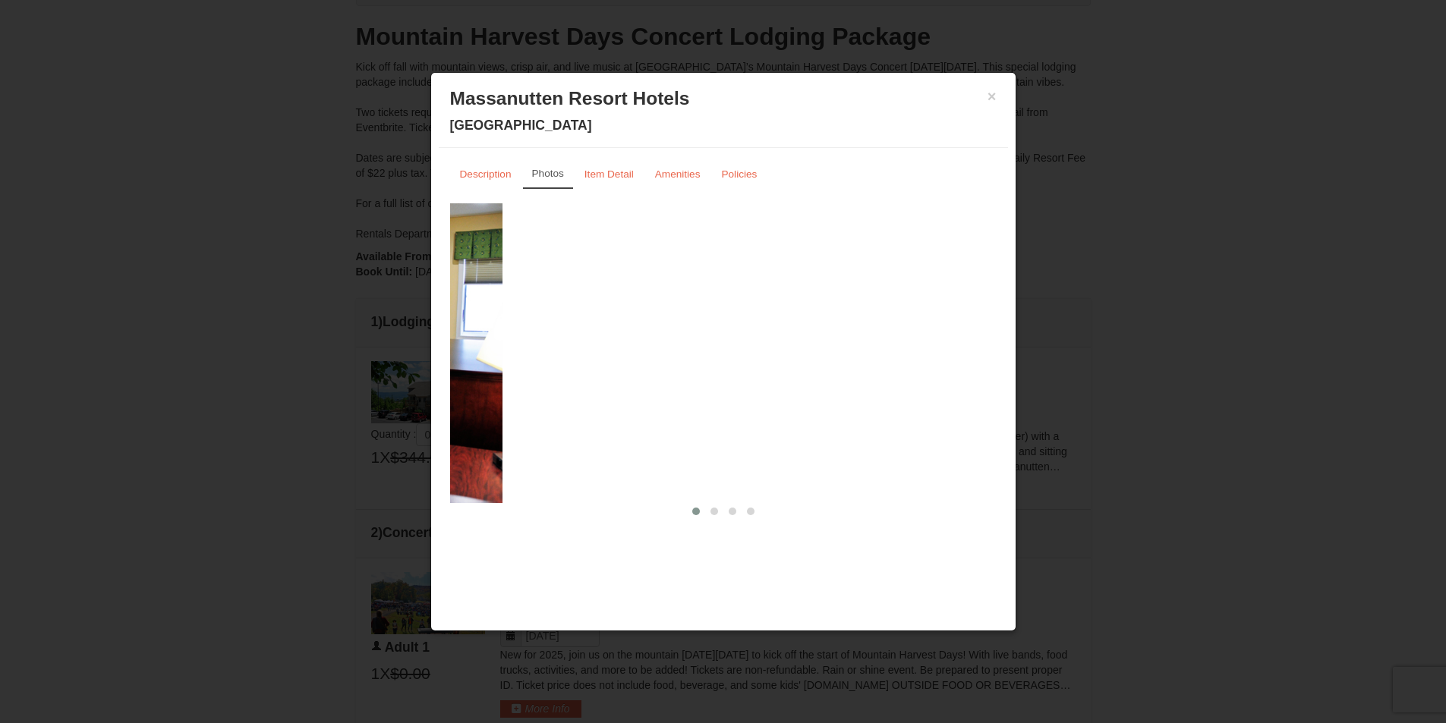
drag, startPoint x: 845, startPoint y: 426, endPoint x: 367, endPoint y: 420, distance: 478.9
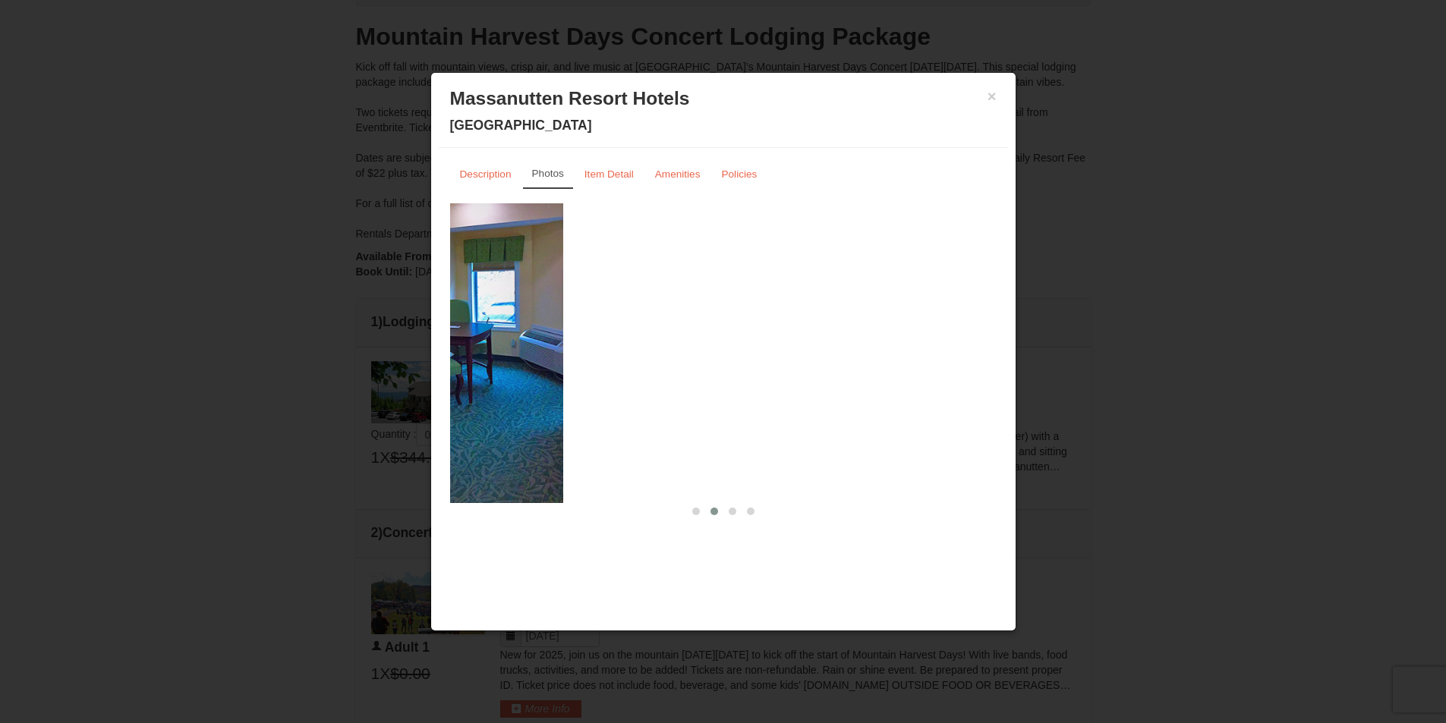
drag, startPoint x: 873, startPoint y: 378, endPoint x: 410, endPoint y: 407, distance: 463.8
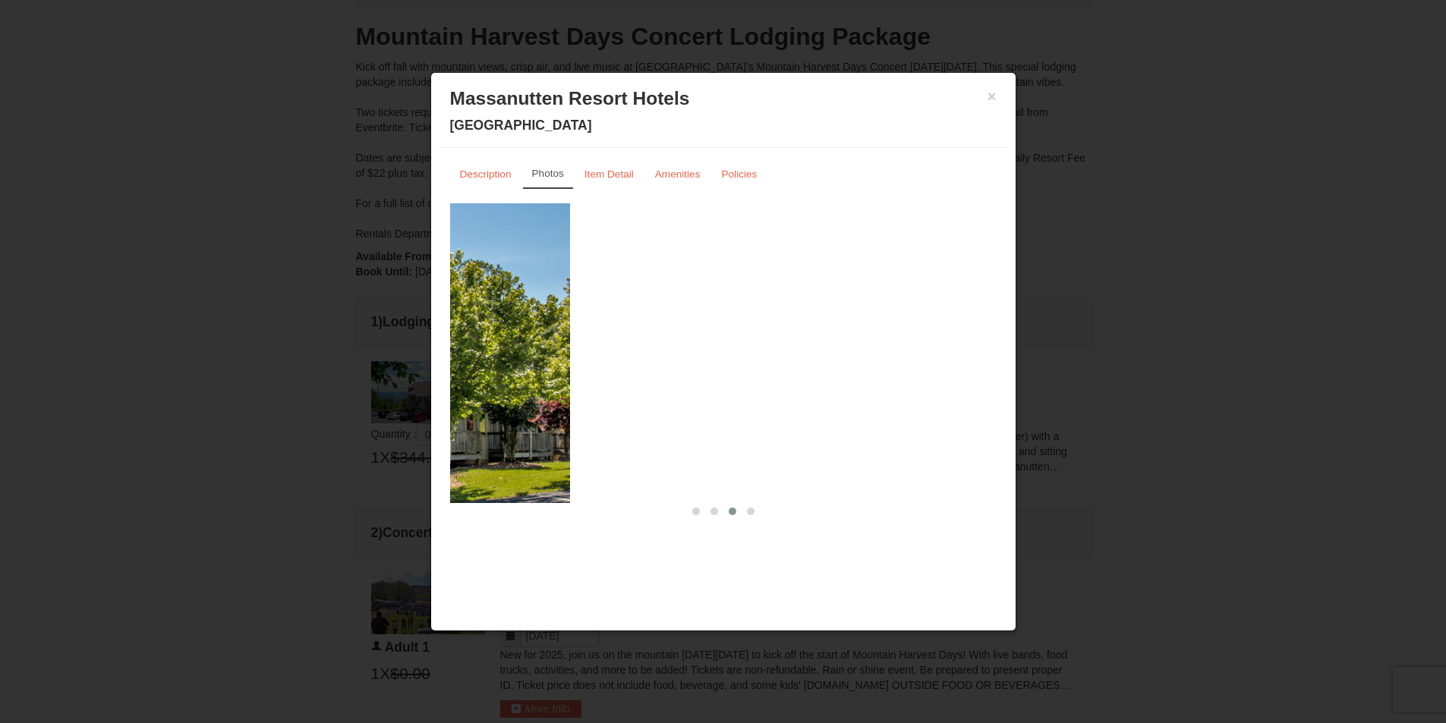
drag, startPoint x: 804, startPoint y: 360, endPoint x: 290, endPoint y: 376, distance: 514.0
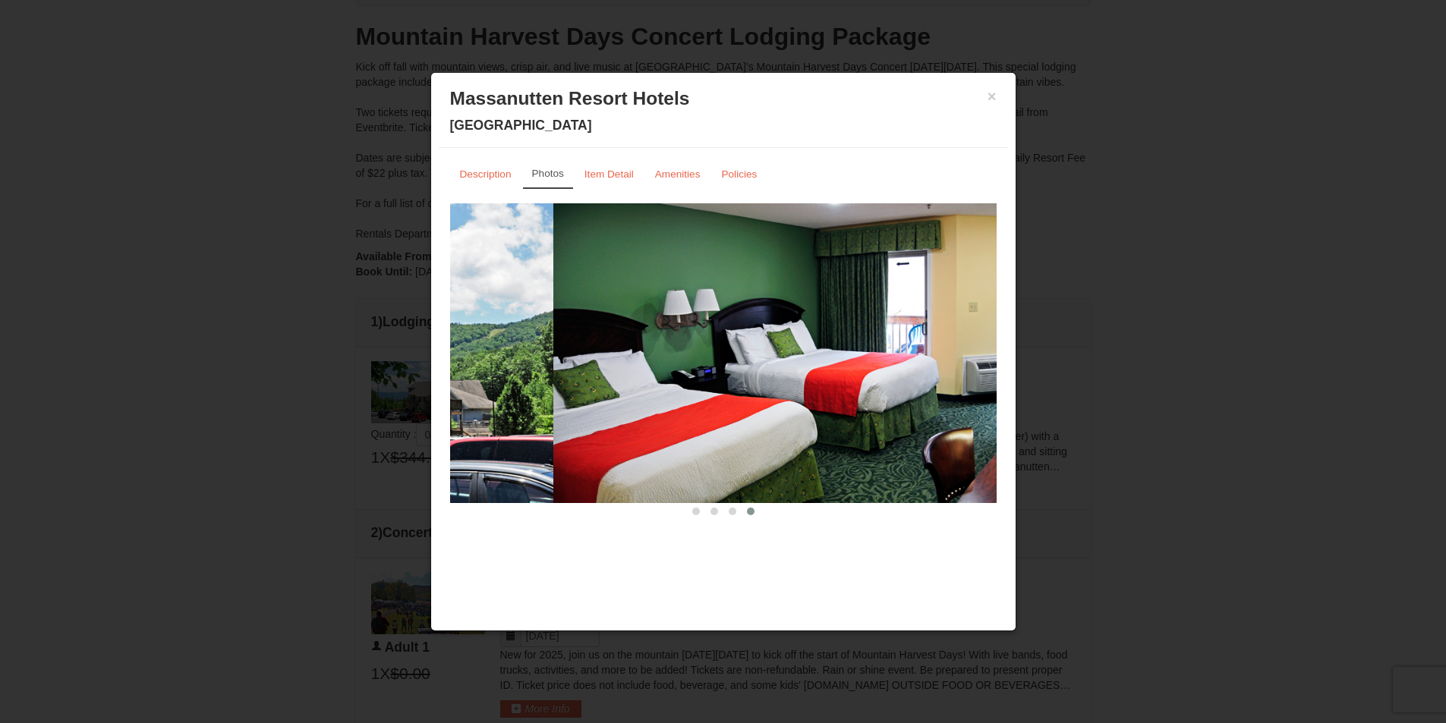
drag, startPoint x: 820, startPoint y: 370, endPoint x: 346, endPoint y: 396, distance: 475.0
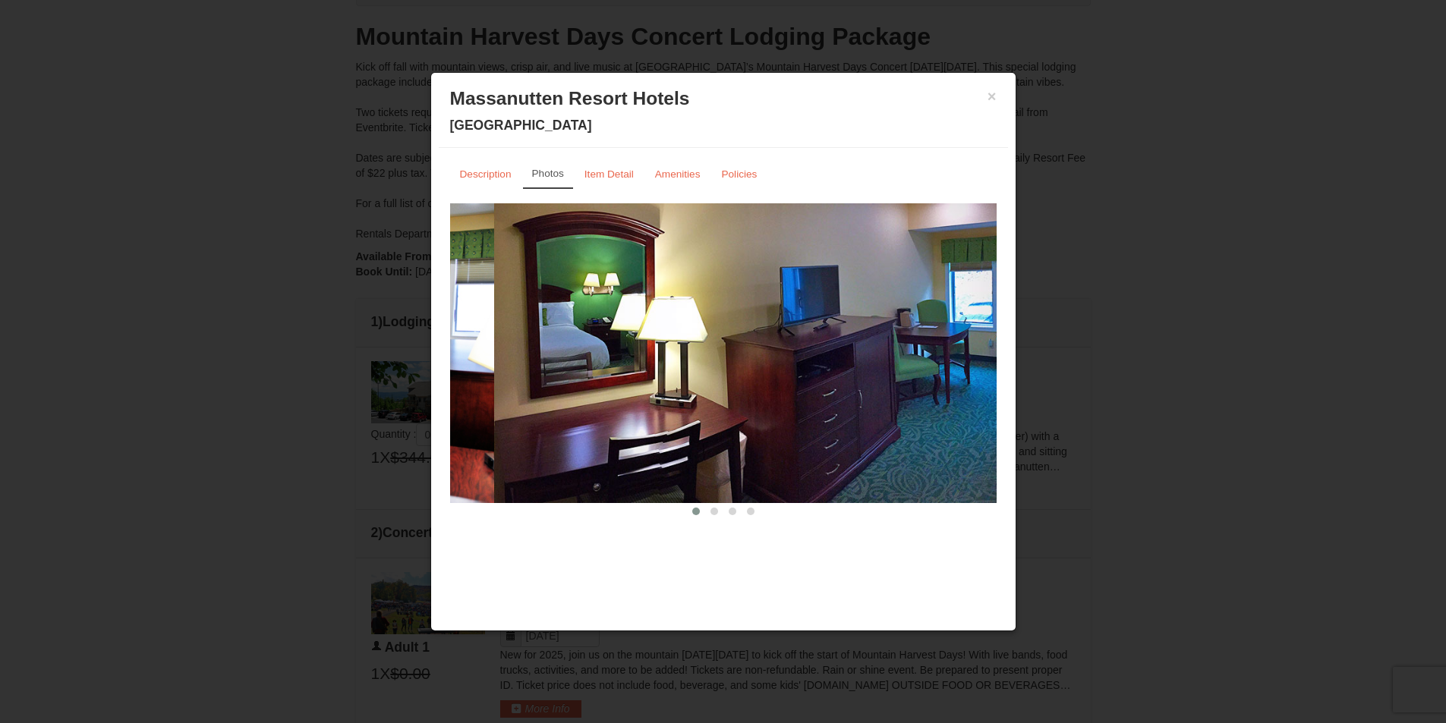
drag, startPoint x: 764, startPoint y: 387, endPoint x: 266, endPoint y: 414, distance: 499.3
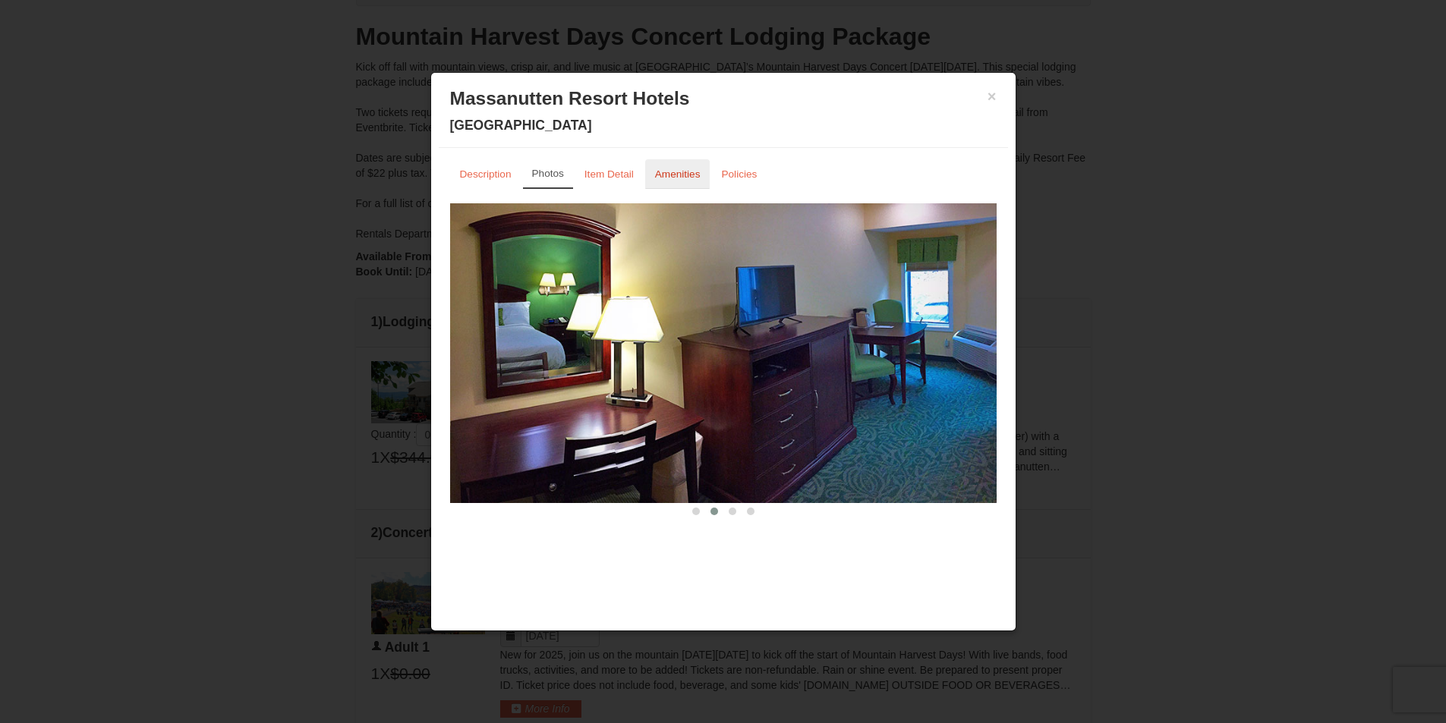
click at [681, 165] on link "Amenities" at bounding box center [677, 174] width 65 height 30
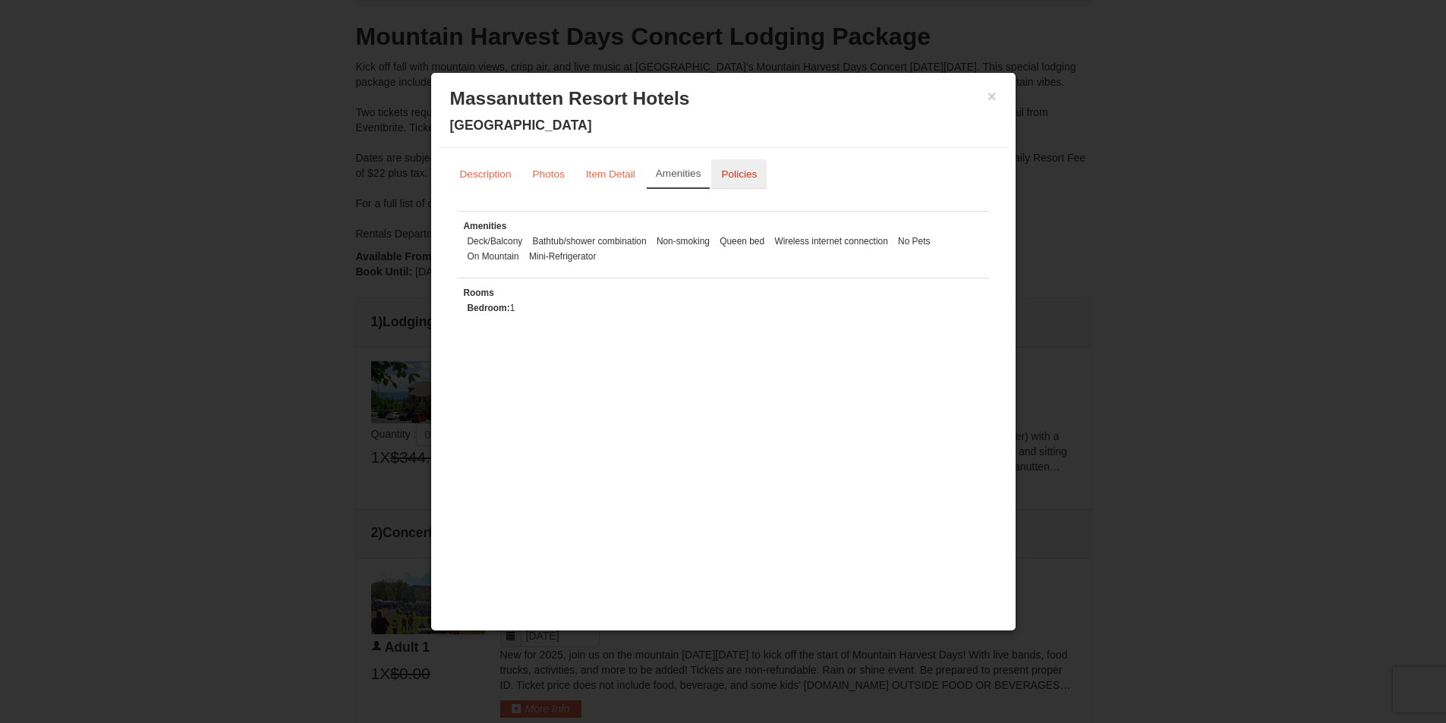
click at [737, 175] on small "Policies" at bounding box center [739, 173] width 36 height 11
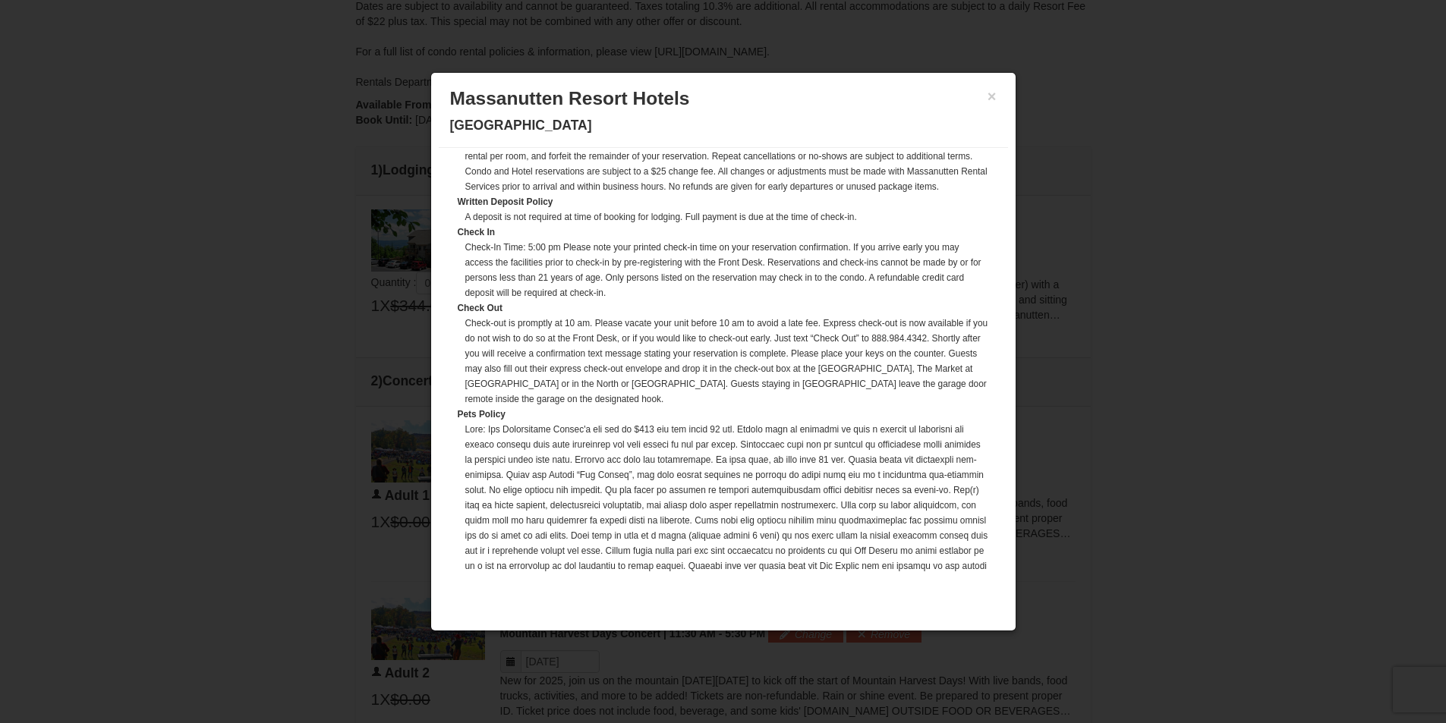
scroll to position [0, 0]
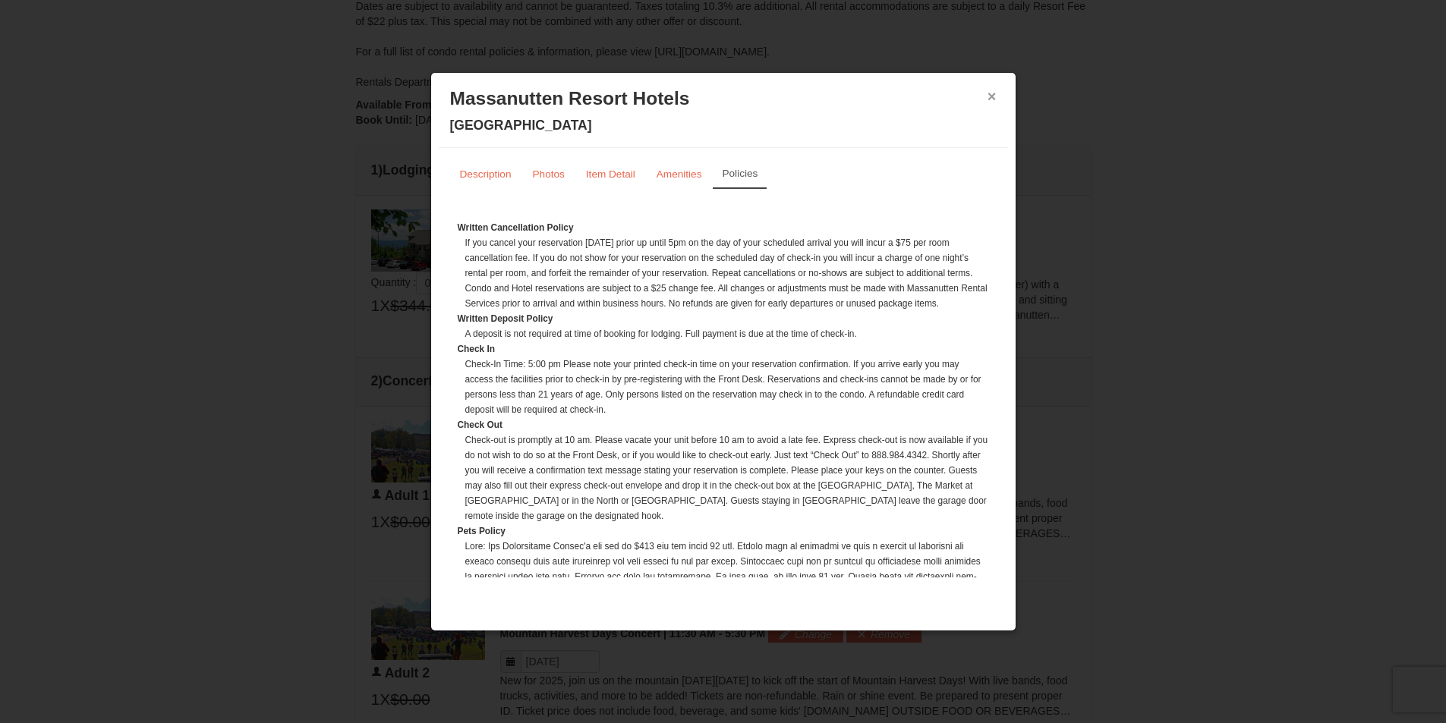
click at [993, 99] on button "×" at bounding box center [991, 96] width 9 height 15
